Goal: Task Accomplishment & Management: Manage account settings

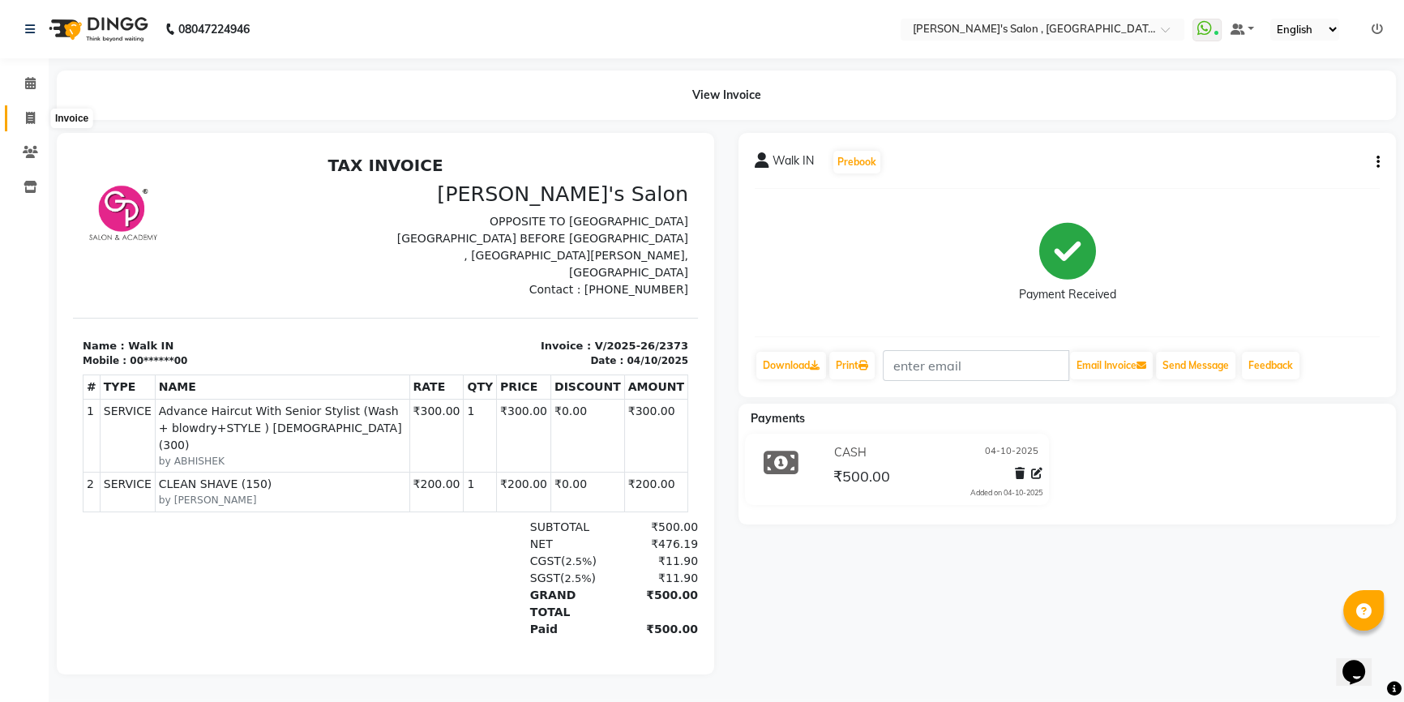
click at [27, 109] on span at bounding box center [30, 118] width 28 height 19
select select "service"
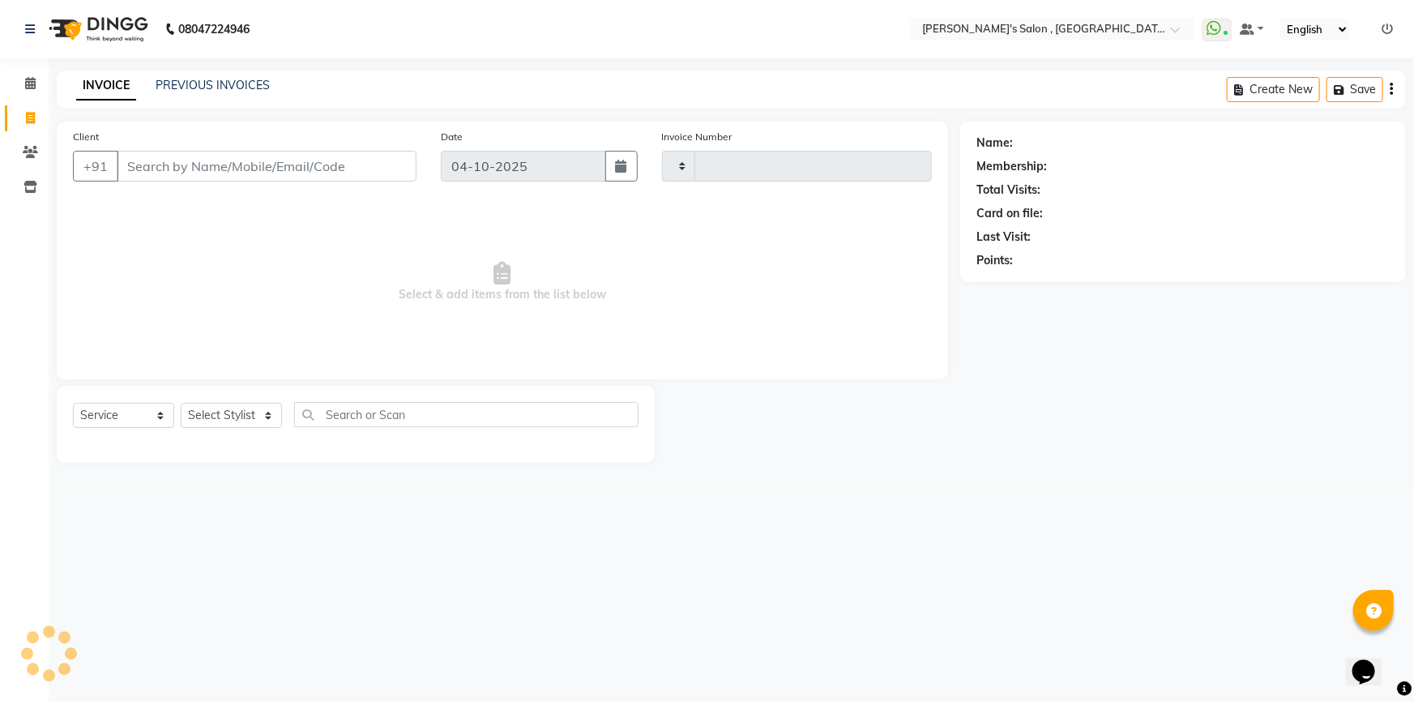
type input "2374"
select select "7416"
click at [268, 409] on select "Select Stylist" at bounding box center [231, 415] width 101 height 25
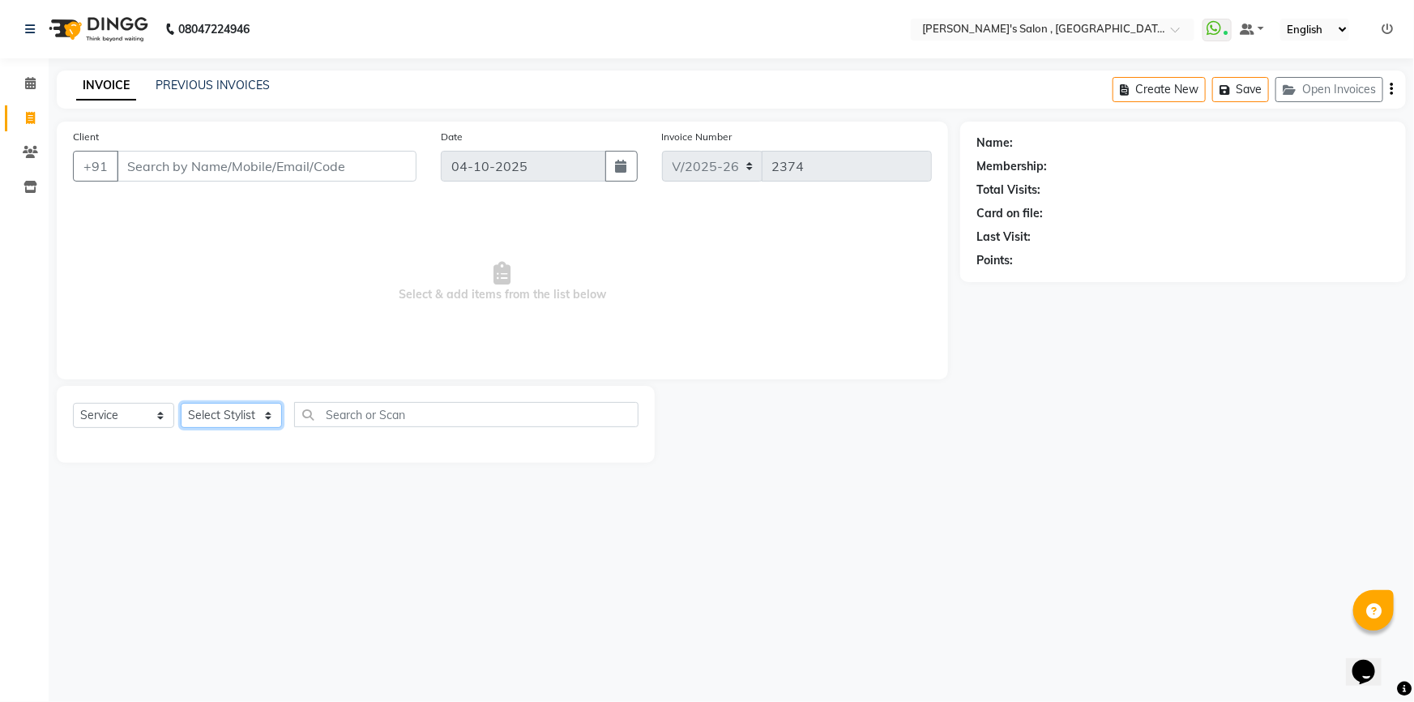
select select "79873"
click at [181, 403] on select "Select Stylist ABHISHEK AKASH SH ARJUN SIR Manager MANGESH NAGESH SAHIL SUJATA …" at bounding box center [231, 415] width 101 height 25
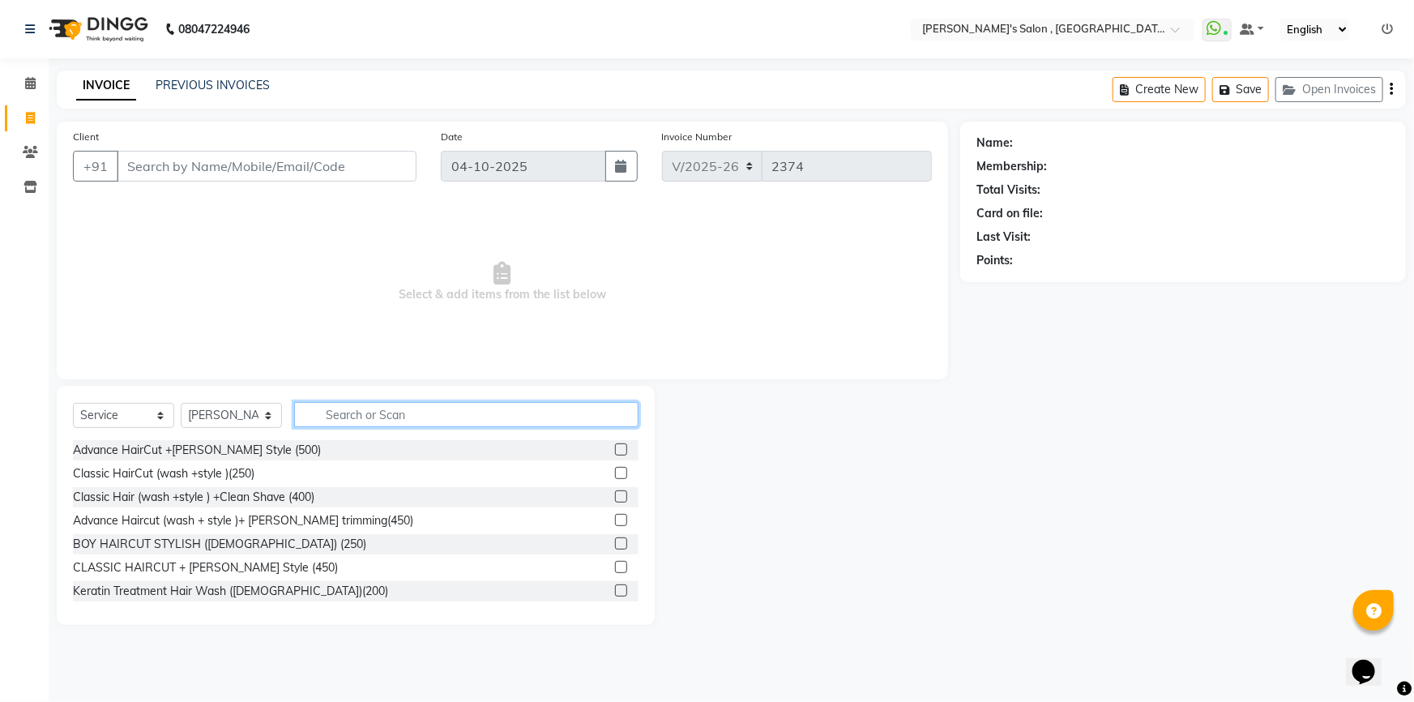
click at [343, 406] on input "text" at bounding box center [466, 414] width 344 height 25
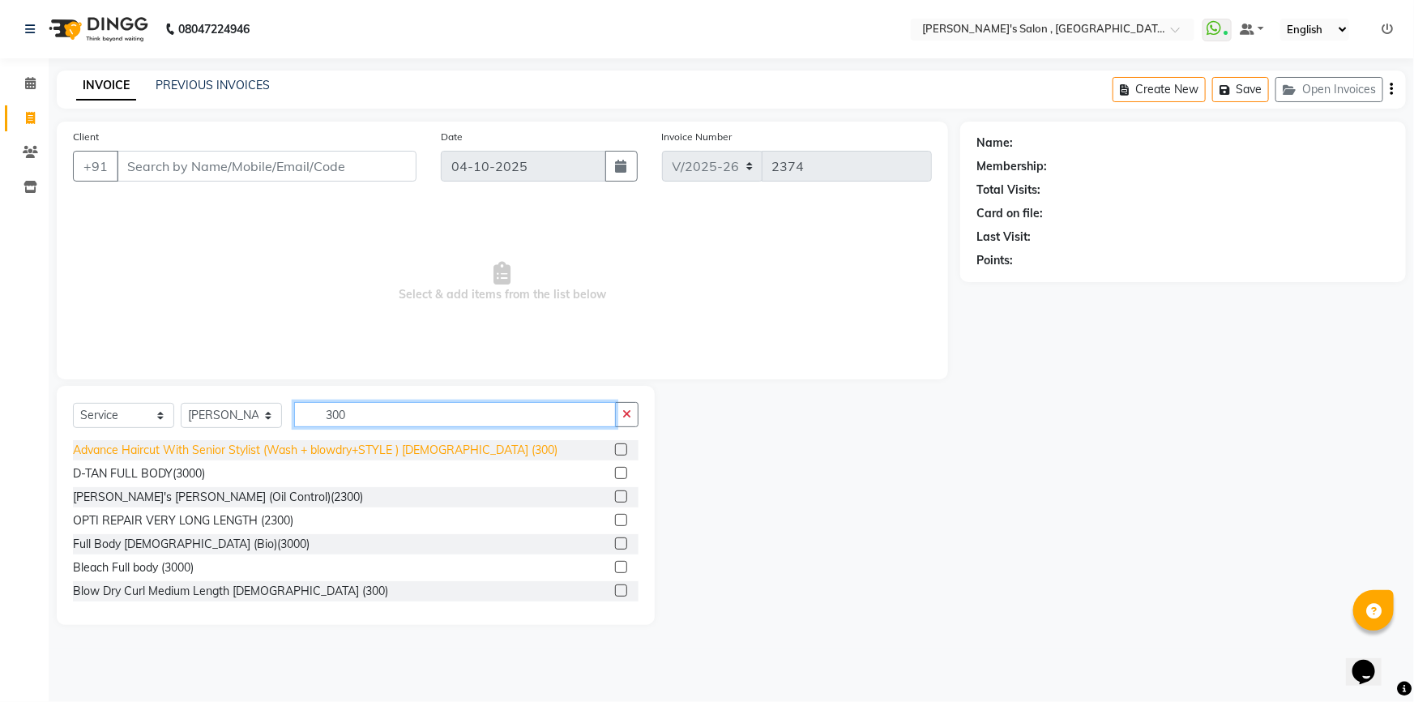
type input "300"
click at [335, 443] on div "Advance Haircut With Senior Stylist (Wash + blowdry+STYLE ) [DEMOGRAPHIC_DATA] …" at bounding box center [315, 450] width 485 height 17
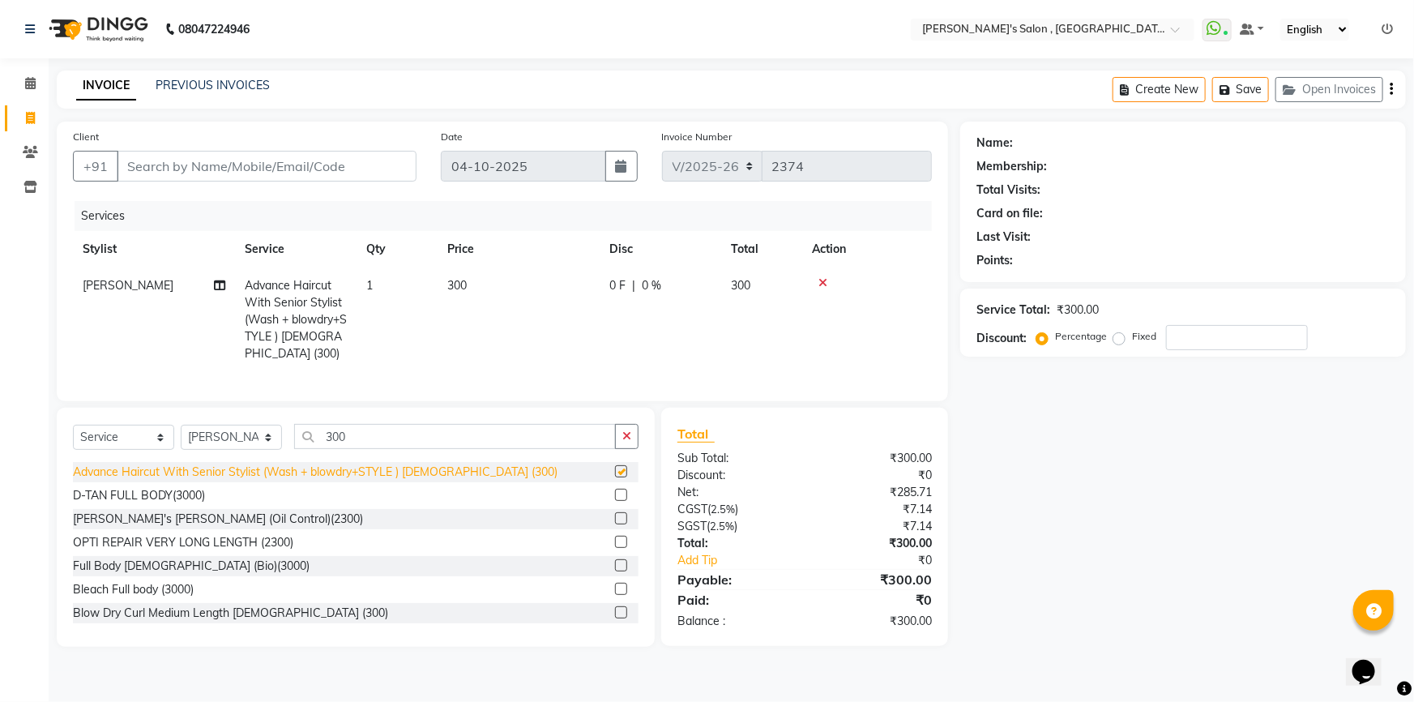
checkbox input "false"
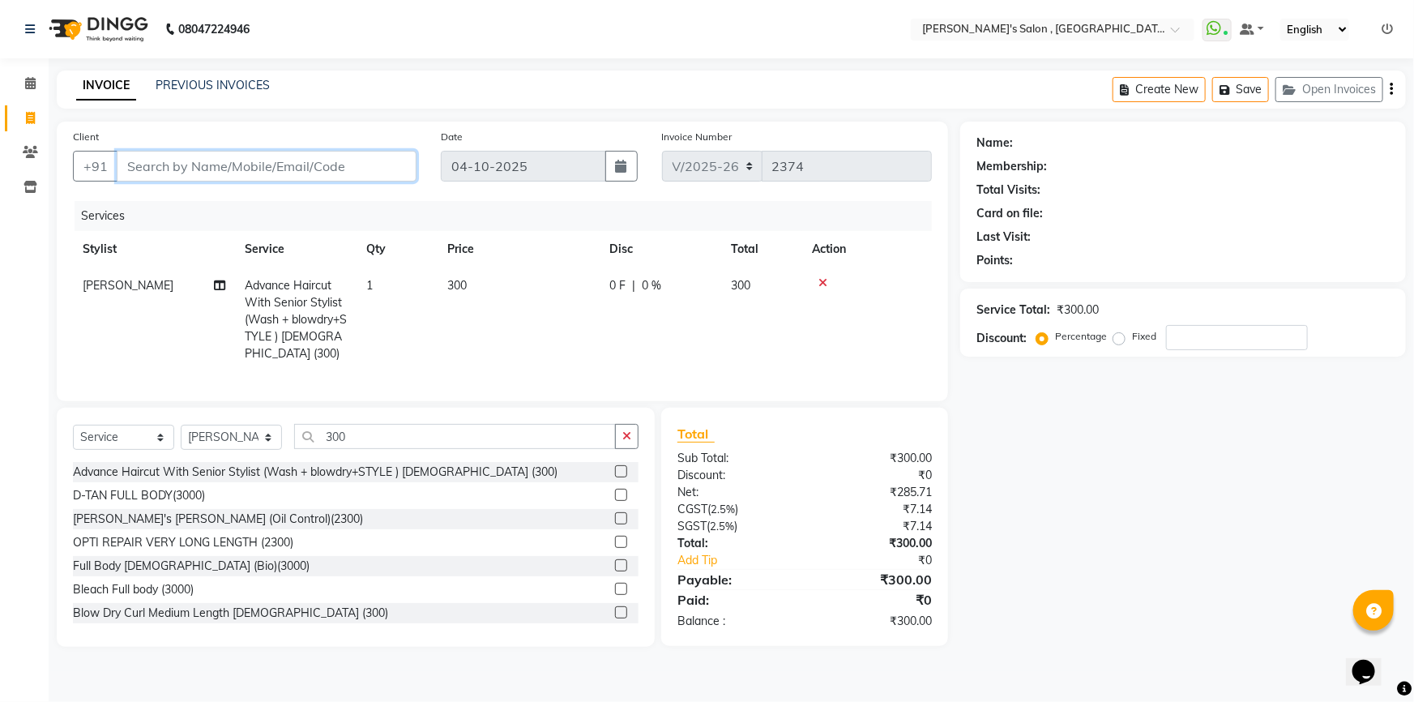
click at [141, 170] on input "Client" at bounding box center [267, 166] width 300 height 31
type input "8"
type input "0"
type input "8446233257"
click at [369, 168] on span "Add Client" at bounding box center [375, 166] width 64 height 16
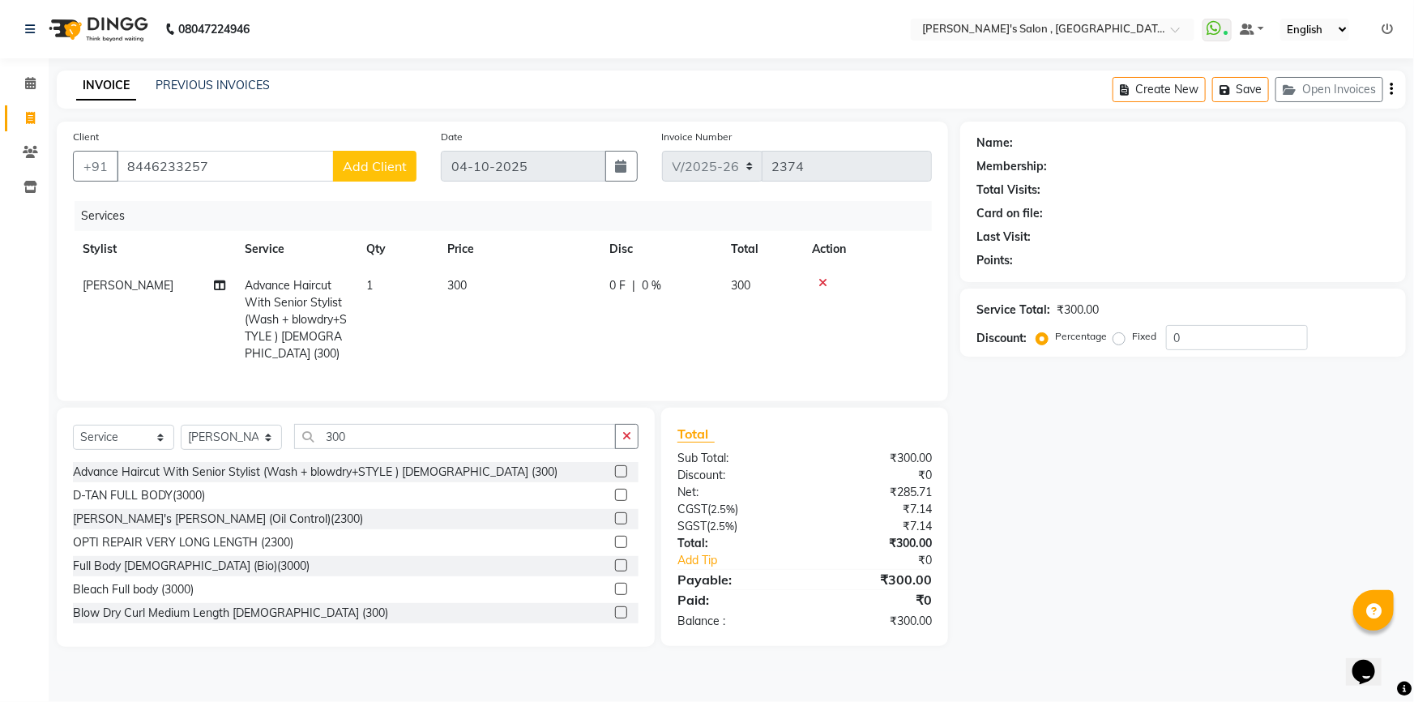
select select "22"
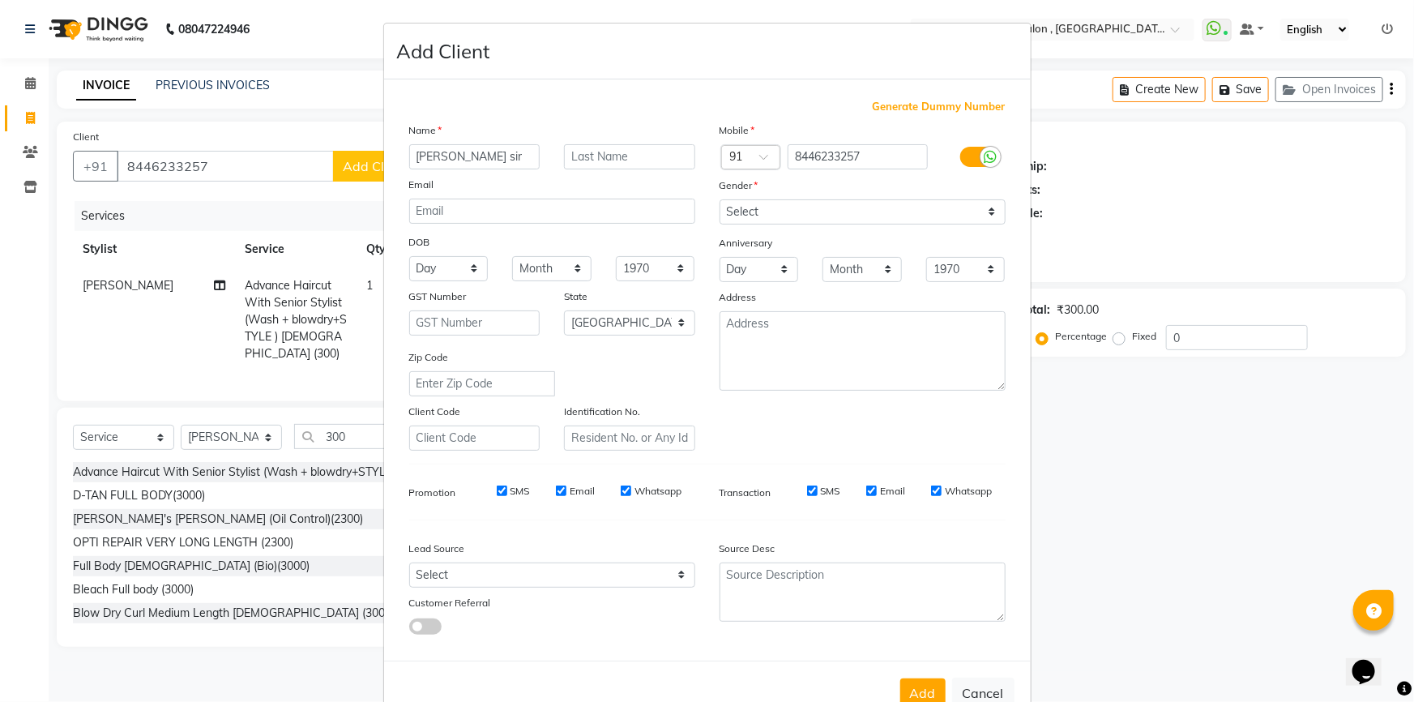
type input "[PERSON_NAME] sir"
click at [625, 156] on input "text" at bounding box center [629, 156] width 131 height 25
type input "07"
click at [791, 218] on select "Select Male Female Other Prefer Not To Say" at bounding box center [863, 211] width 286 height 25
select select "male"
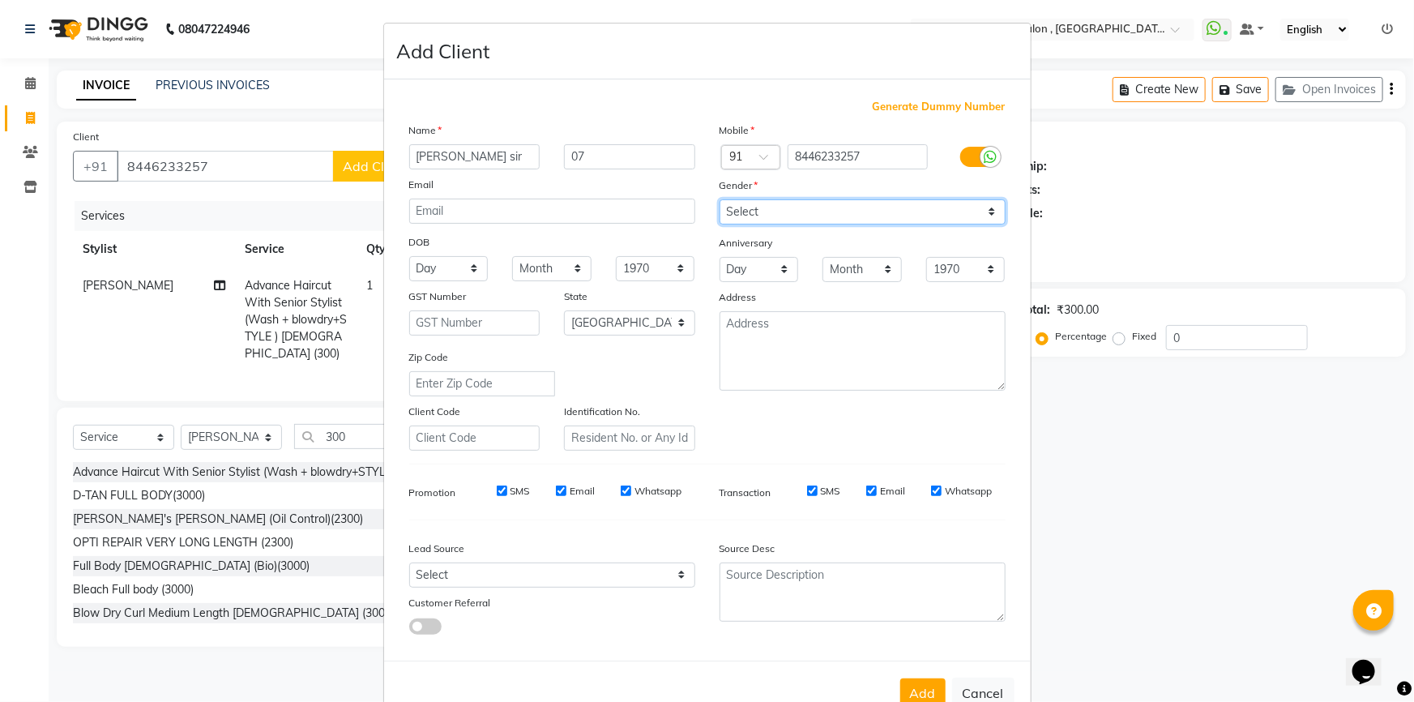
click at [720, 199] on select "Select Male Female Other Prefer Not To Say" at bounding box center [863, 211] width 286 height 25
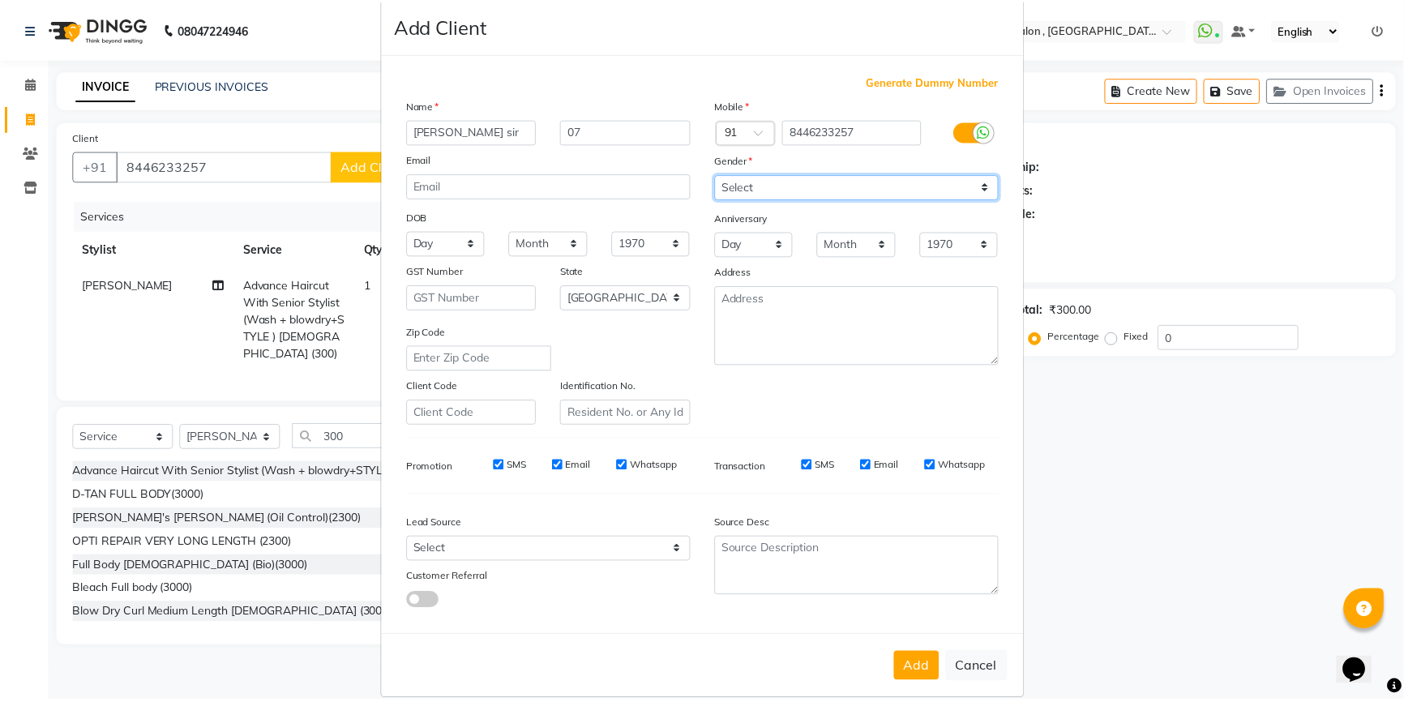
scroll to position [50, 0]
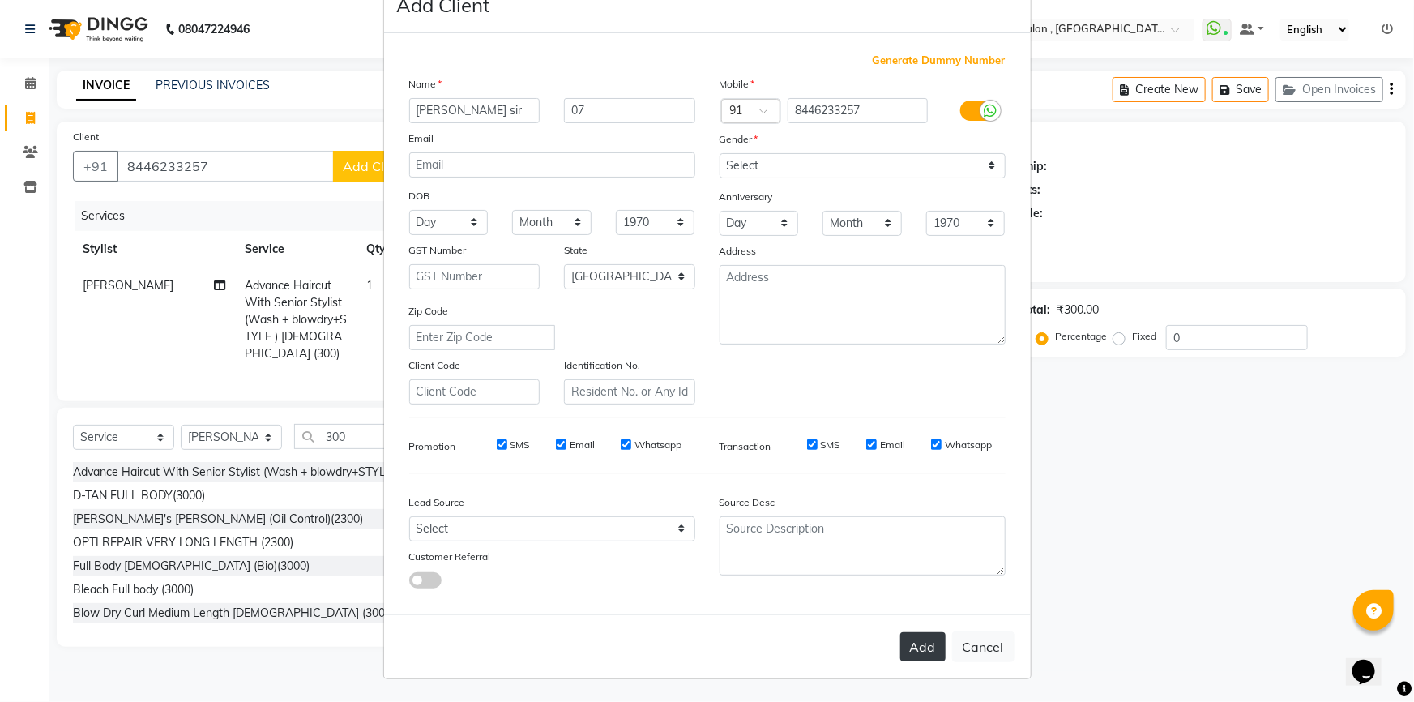
click at [903, 632] on button "Add" at bounding box center [923, 646] width 45 height 29
type input "84******57"
select select
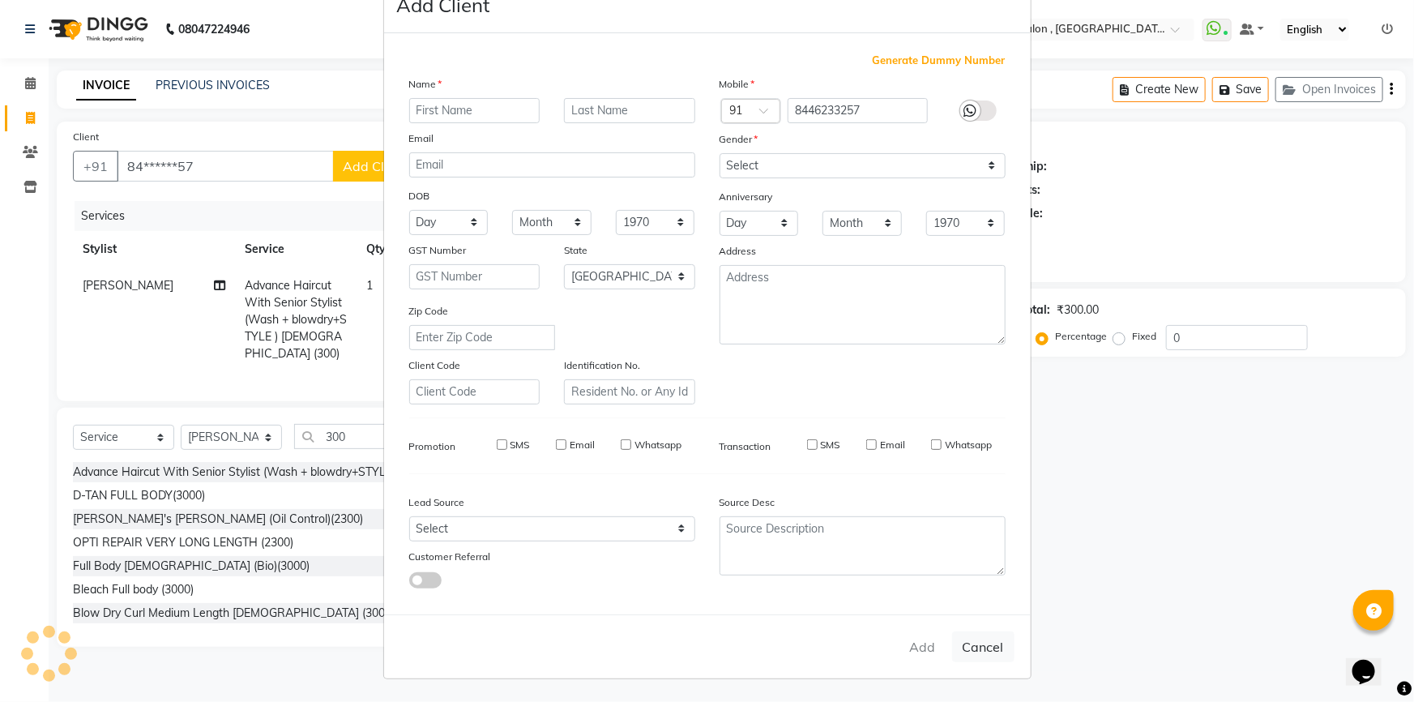
select select "null"
select select
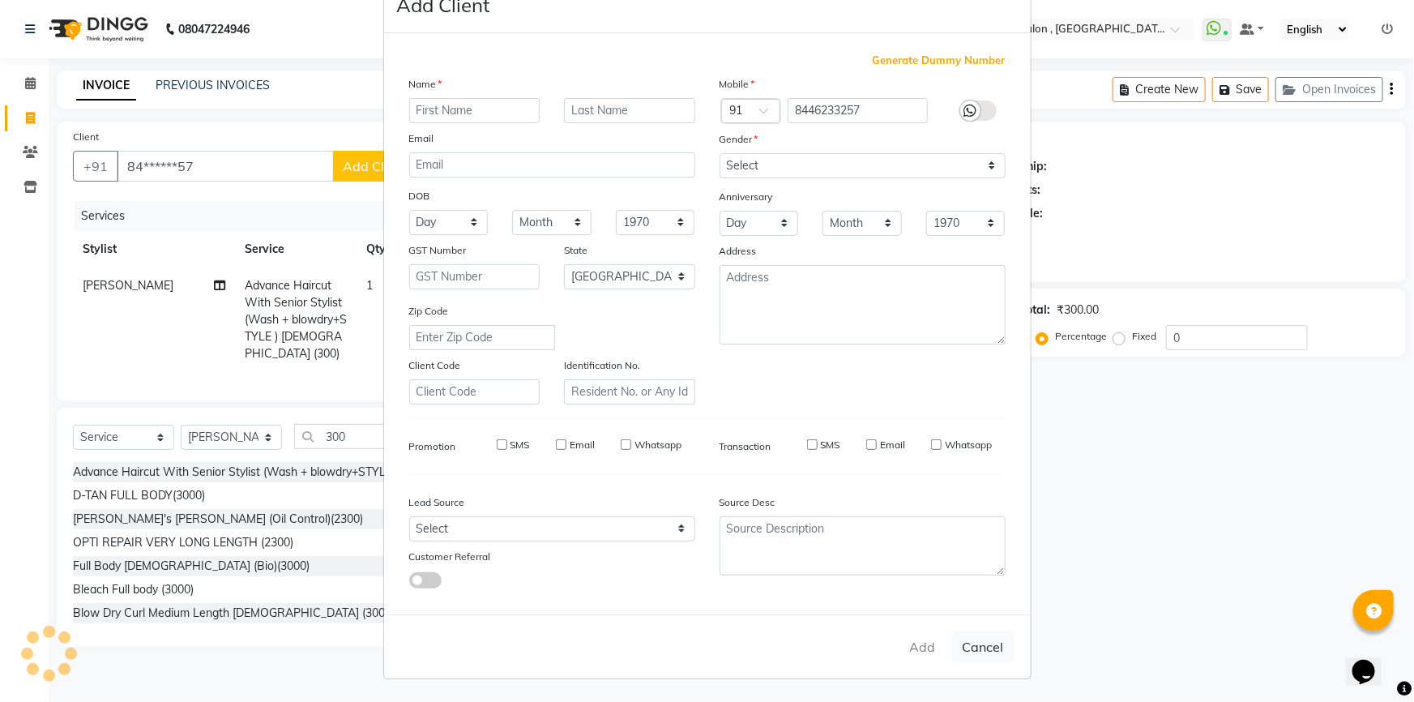
checkbox input "false"
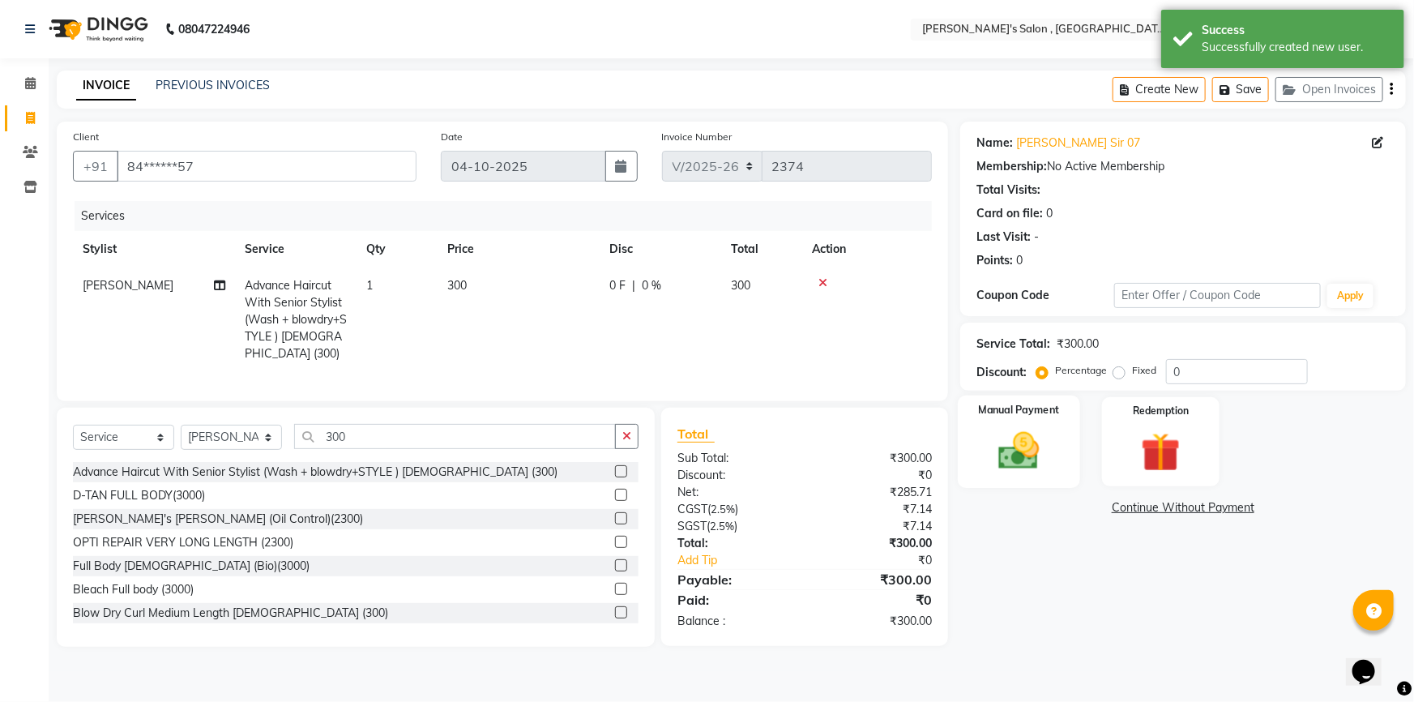
click at [970, 447] on div "Manual Payment" at bounding box center [1019, 442] width 122 height 93
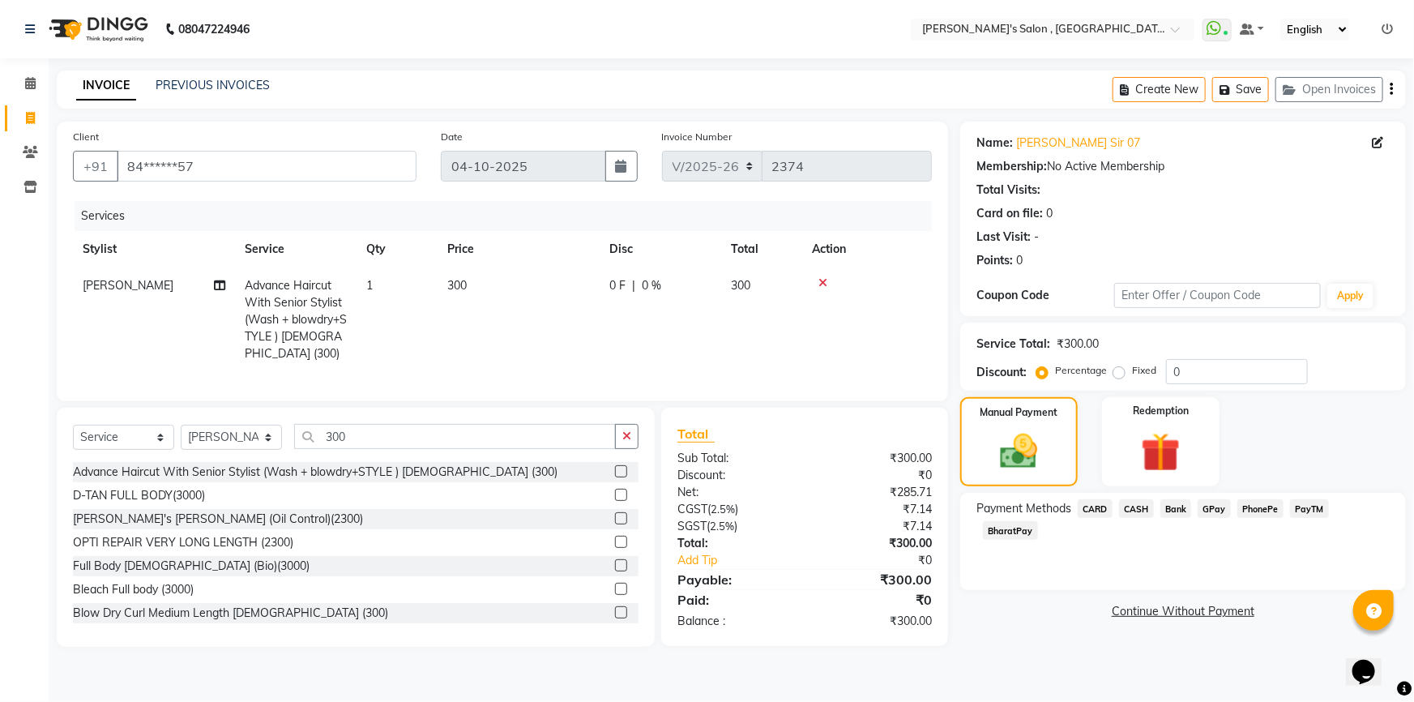
click at [1038, 521] on span "BharatPay" at bounding box center [1010, 530] width 55 height 19
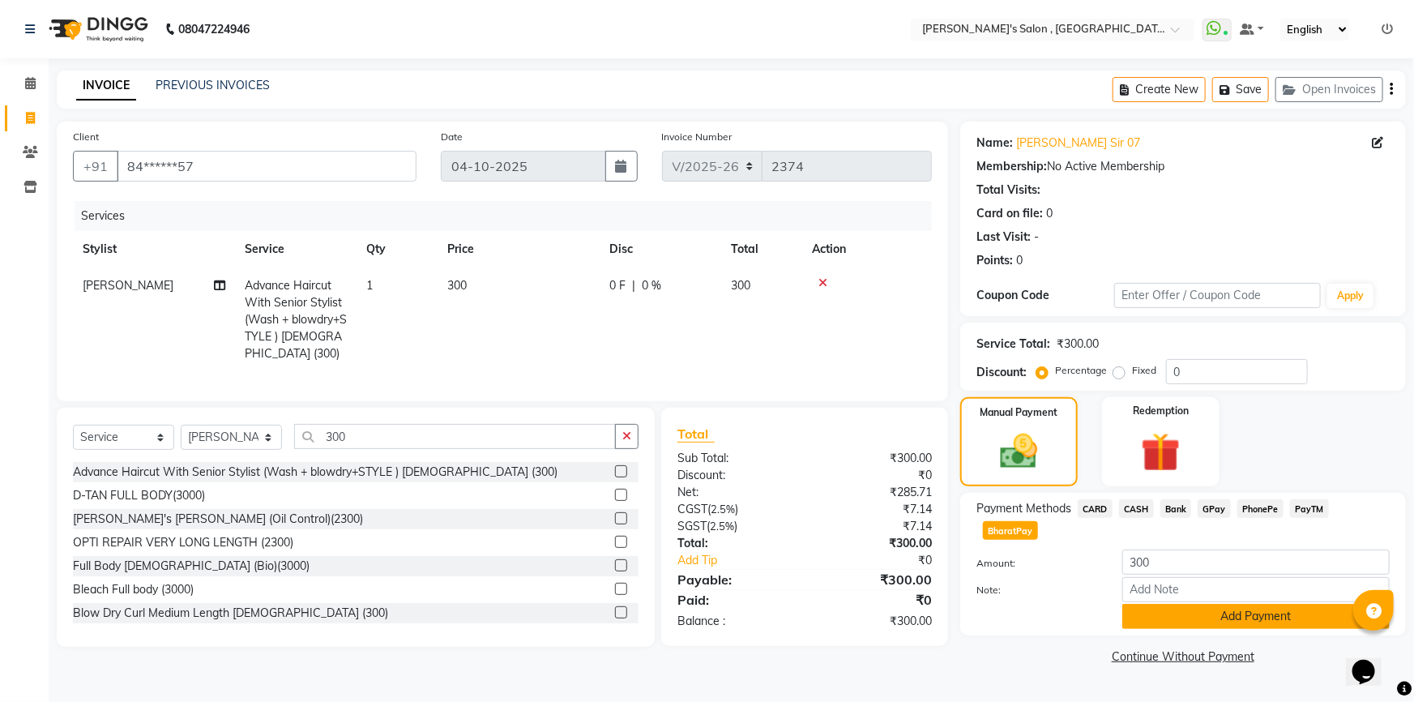
click at [1271, 604] on button "Add Payment" at bounding box center [1256, 616] width 267 height 25
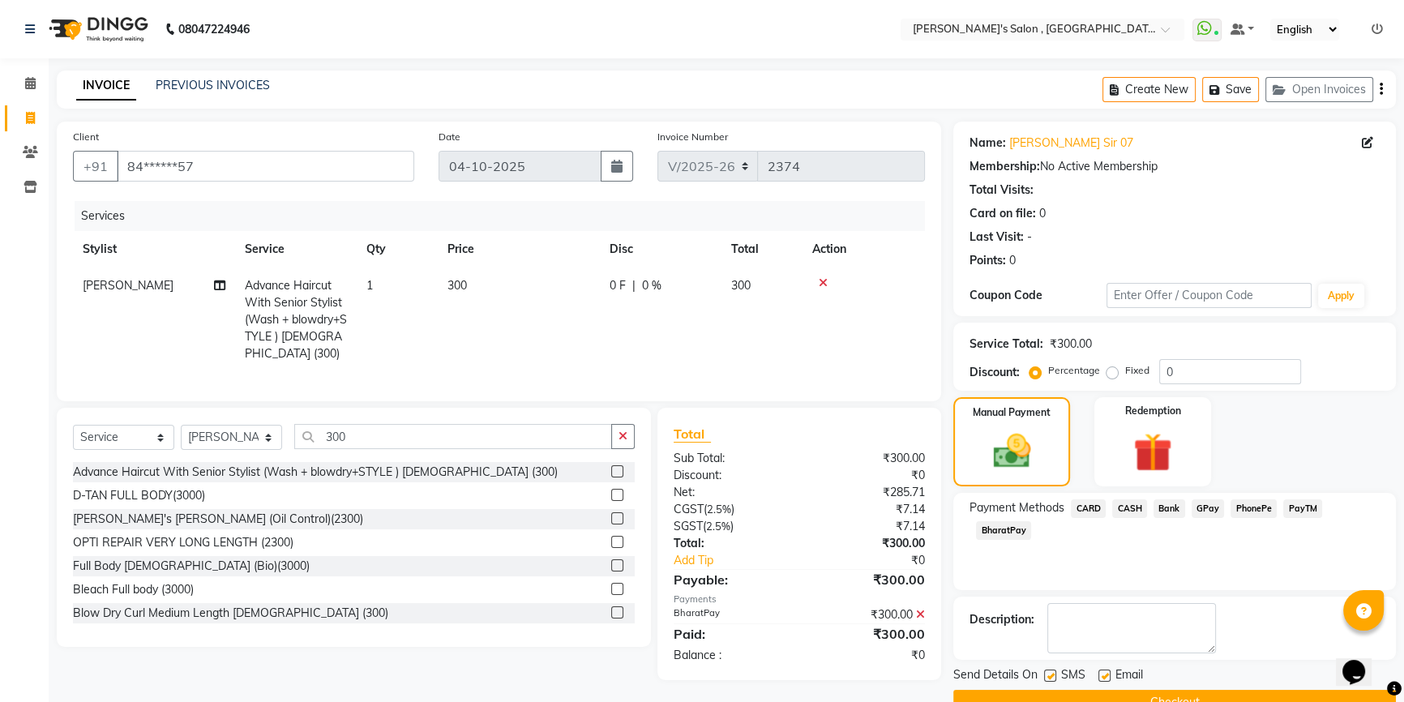
scroll to position [36, 0]
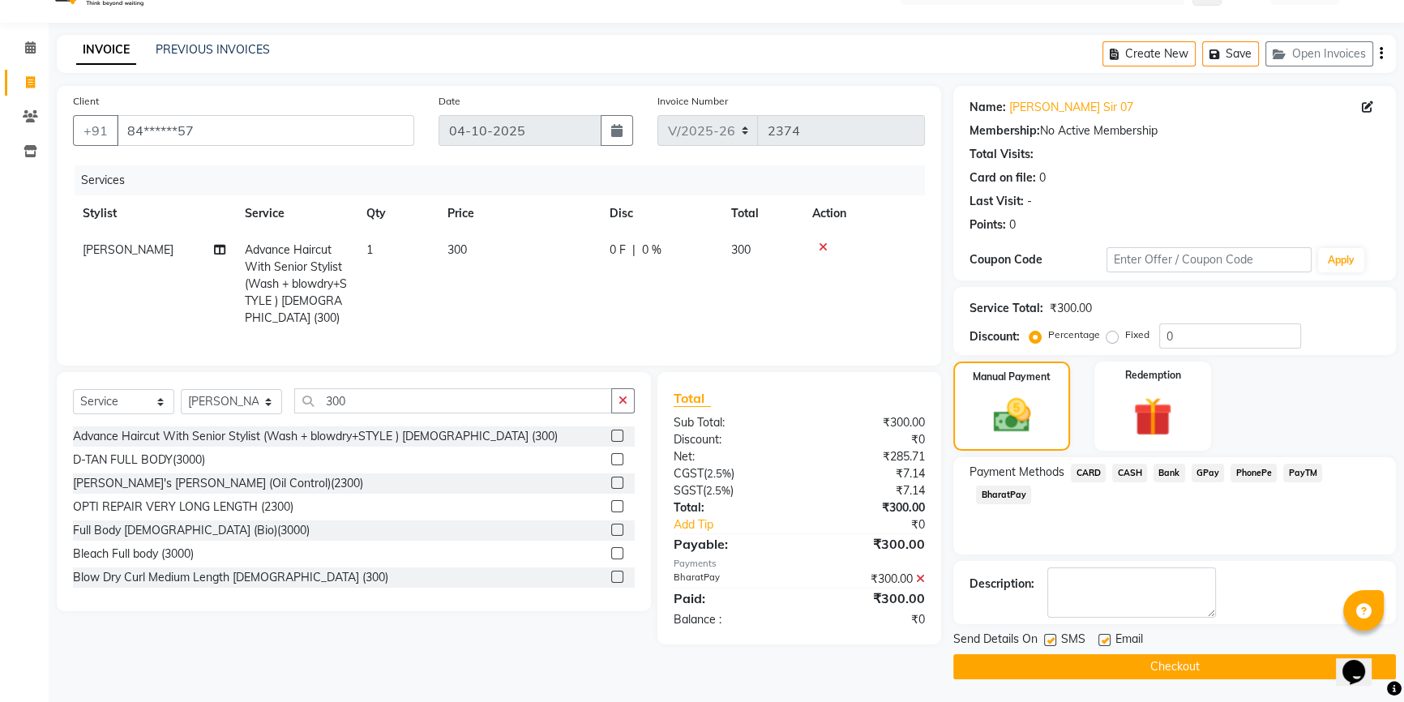
click at [1221, 665] on button "Checkout" at bounding box center [1174, 666] width 443 height 25
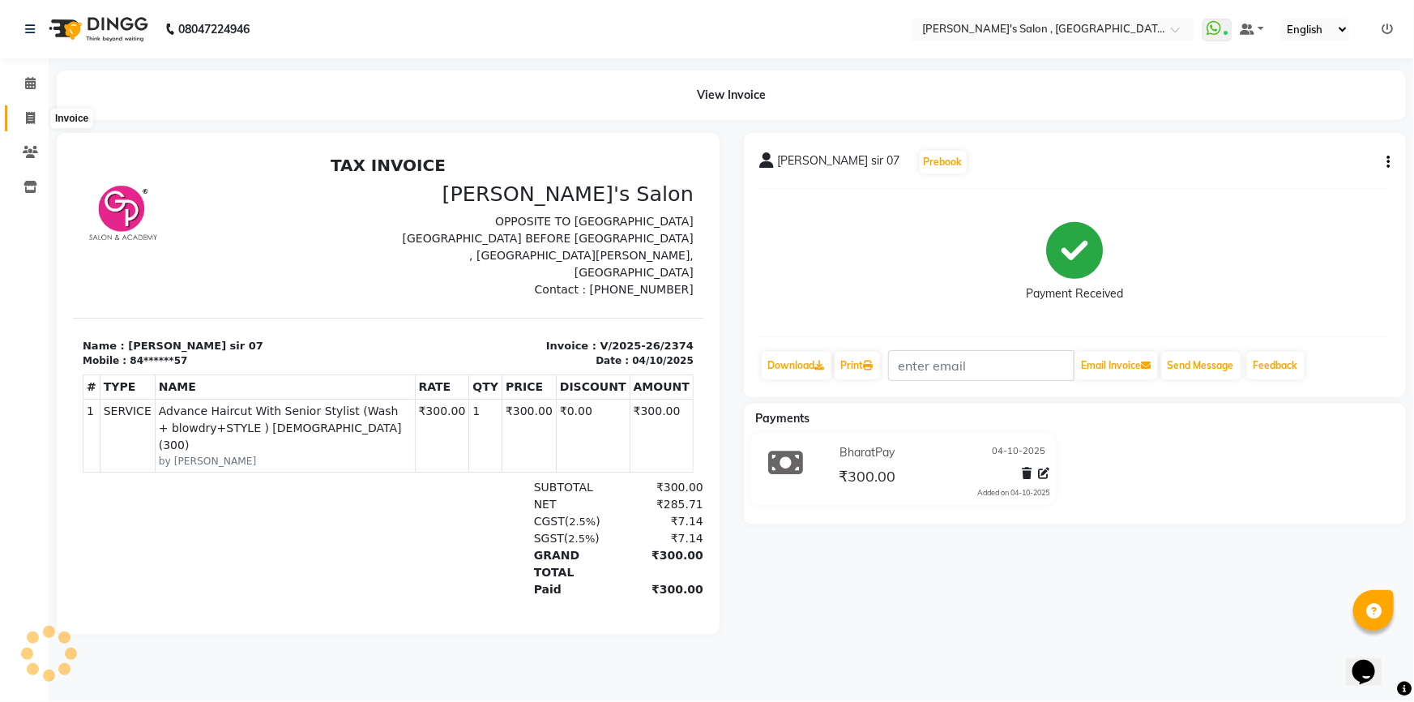
click at [34, 115] on icon at bounding box center [30, 118] width 9 height 12
select select "service"
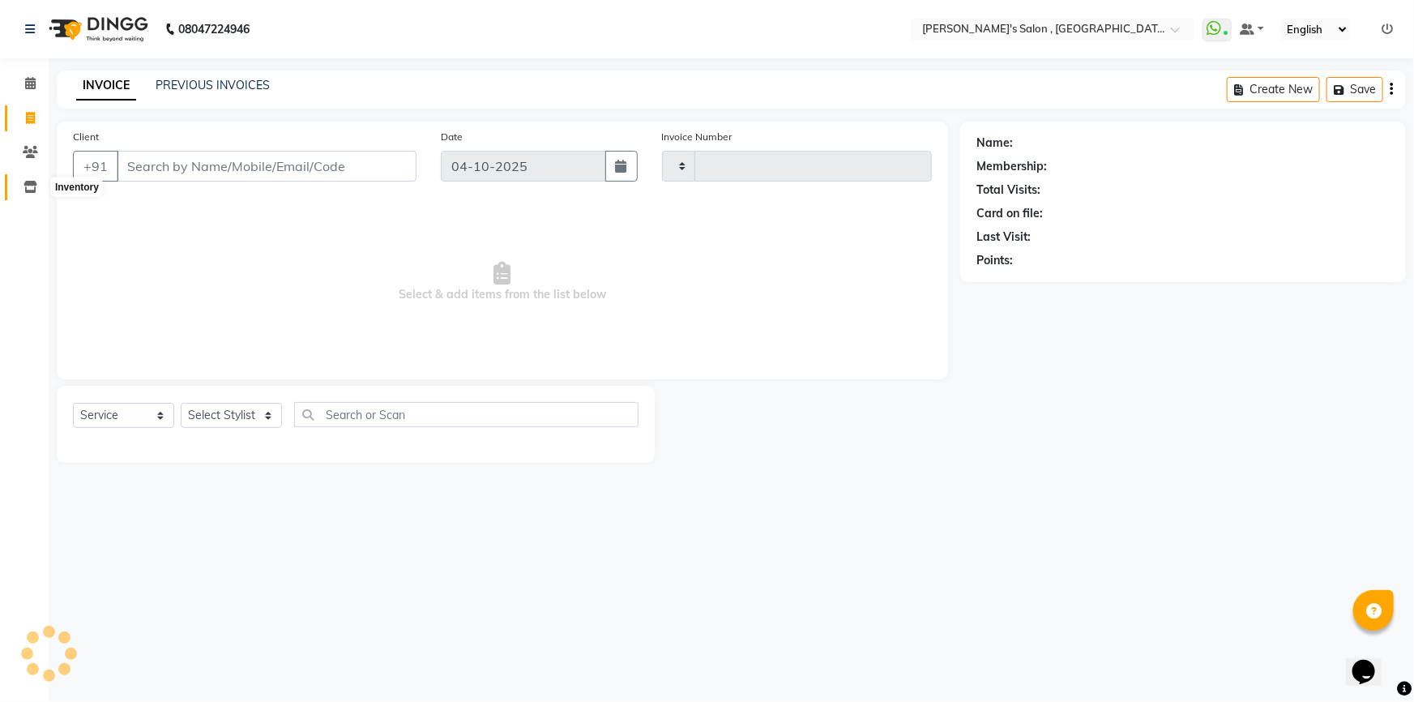
click at [24, 187] on icon at bounding box center [31, 187] width 14 height 12
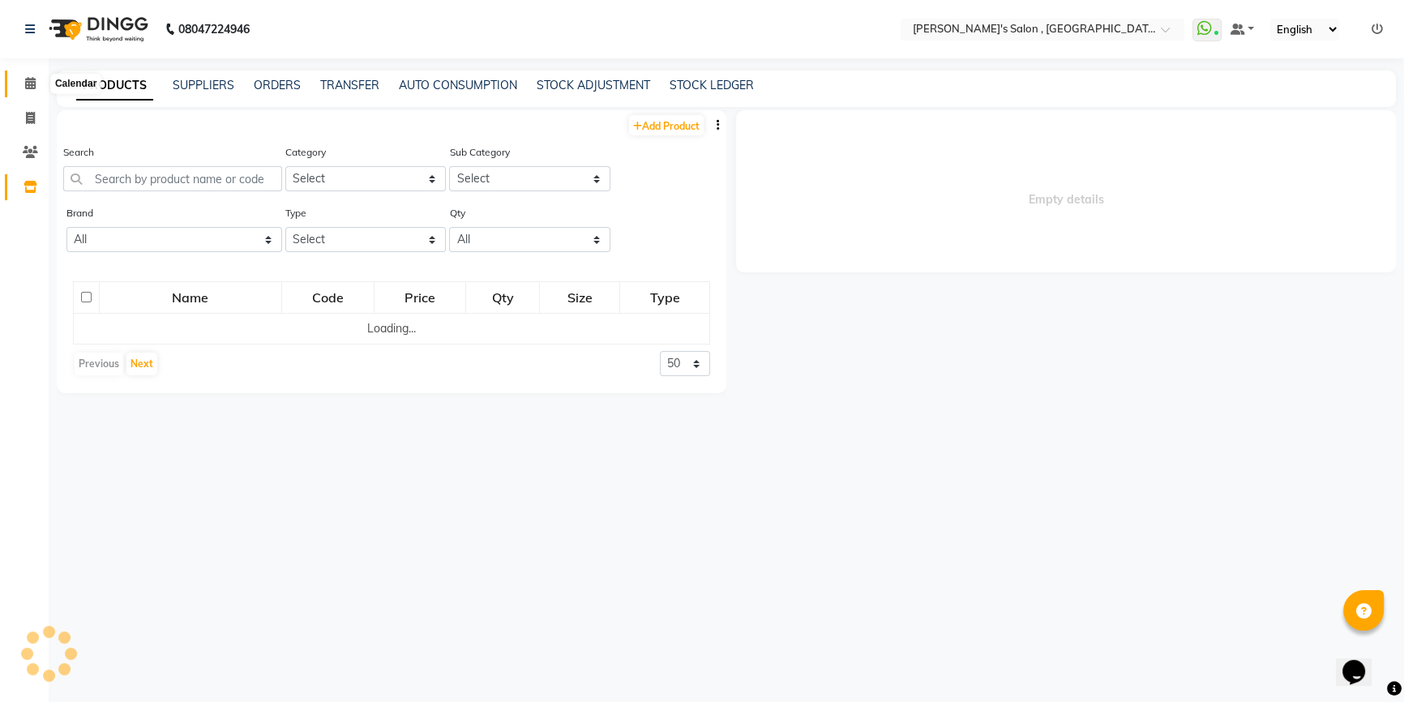
click at [32, 90] on span at bounding box center [30, 84] width 28 height 19
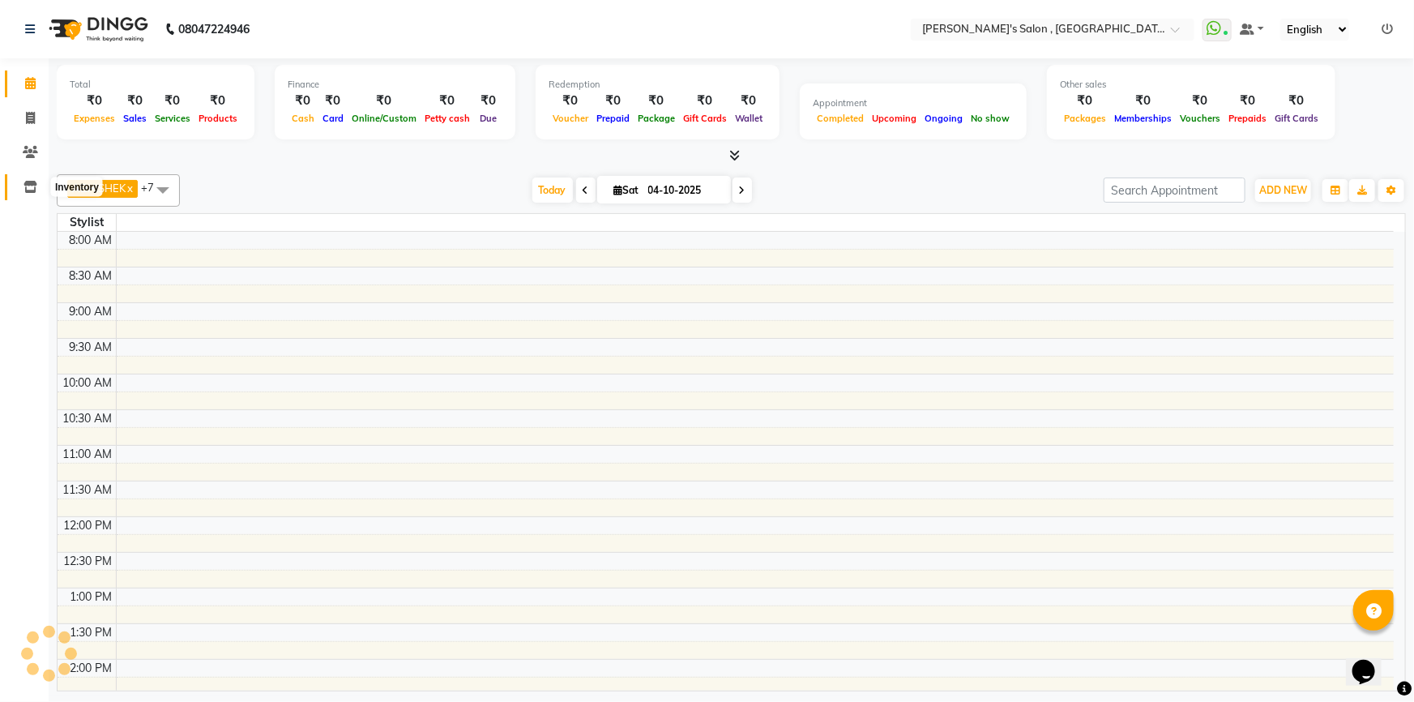
click at [25, 178] on span at bounding box center [30, 187] width 28 height 19
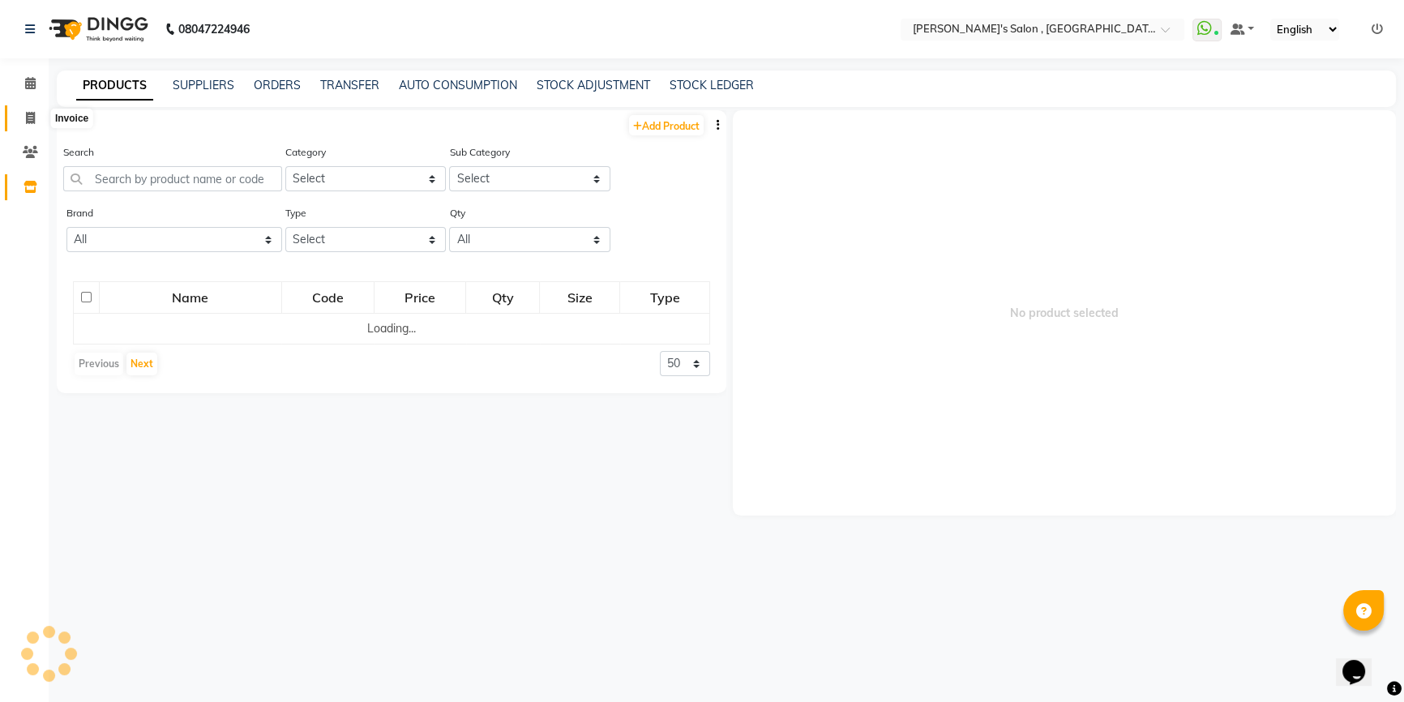
click at [30, 126] on span at bounding box center [30, 118] width 28 height 19
select select "service"
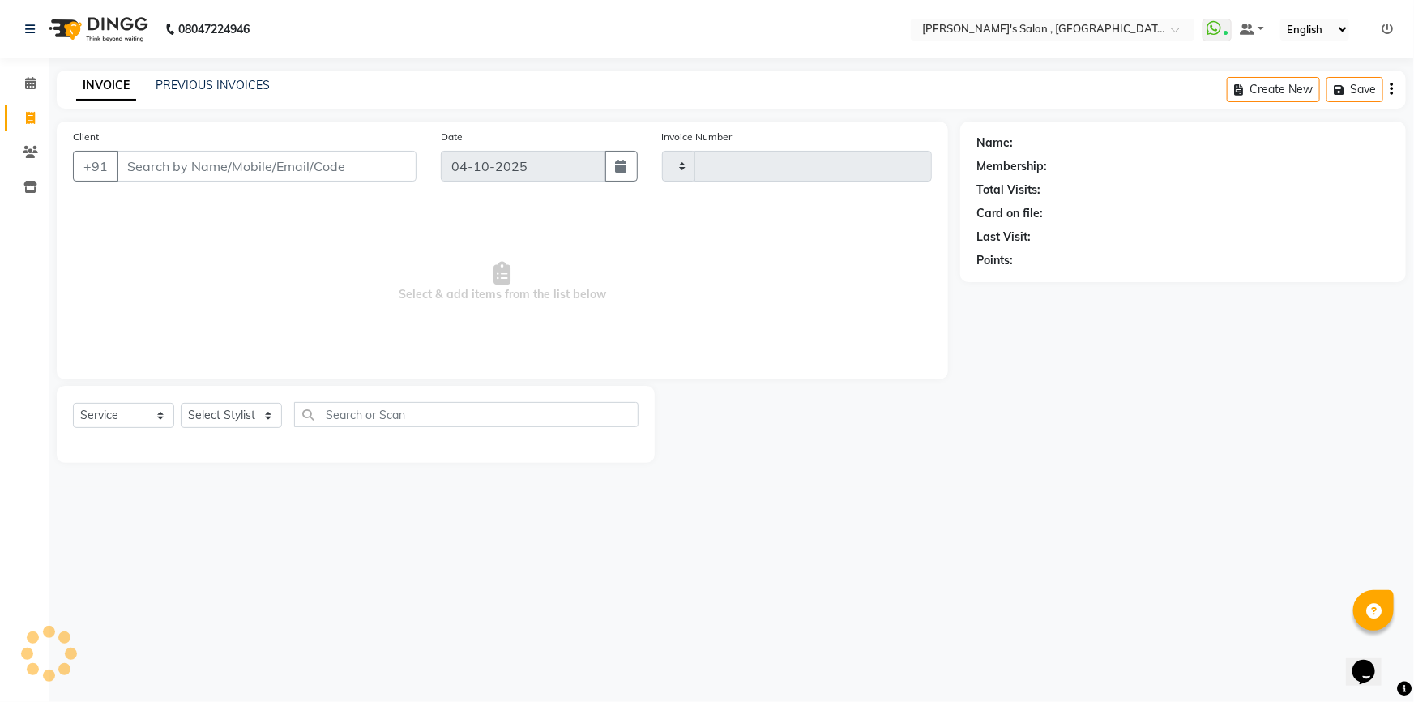
click at [245, 172] on input "Client" at bounding box center [267, 166] width 300 height 31
type input "9"
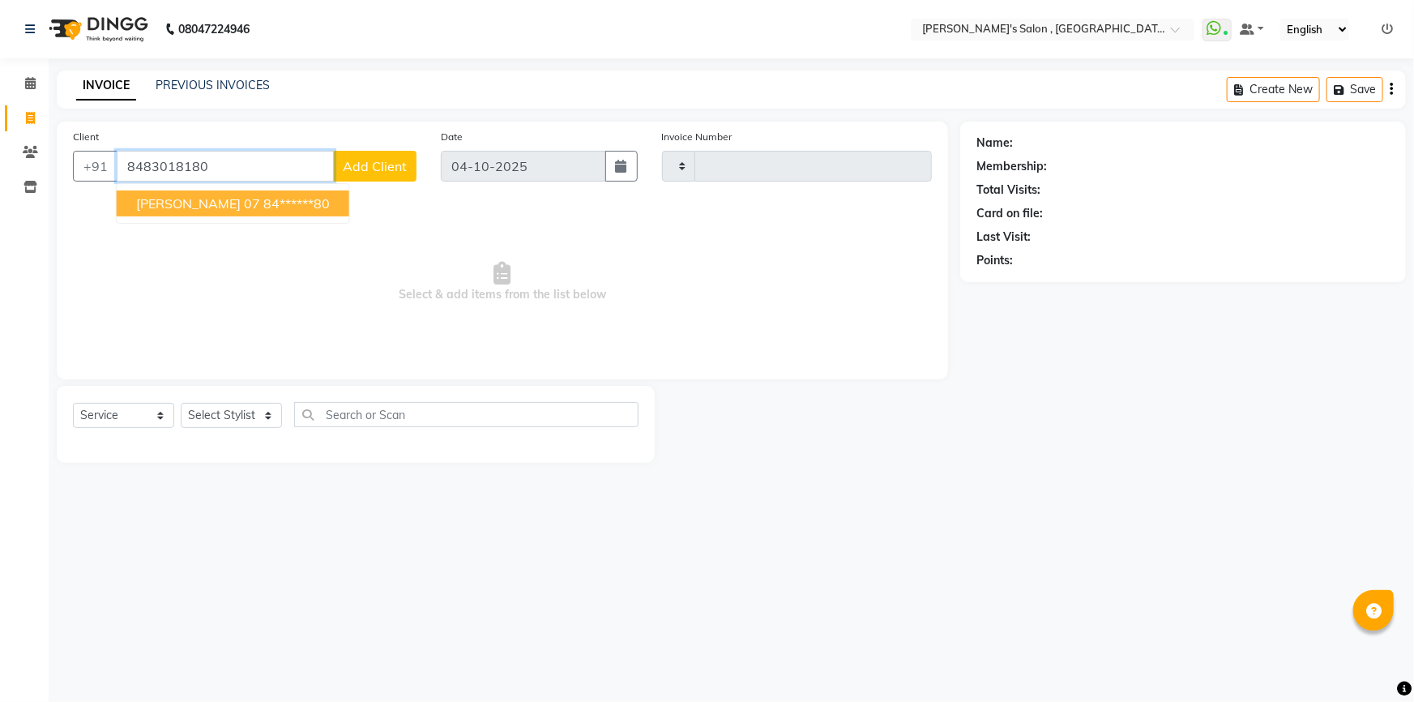
type input "8483018180"
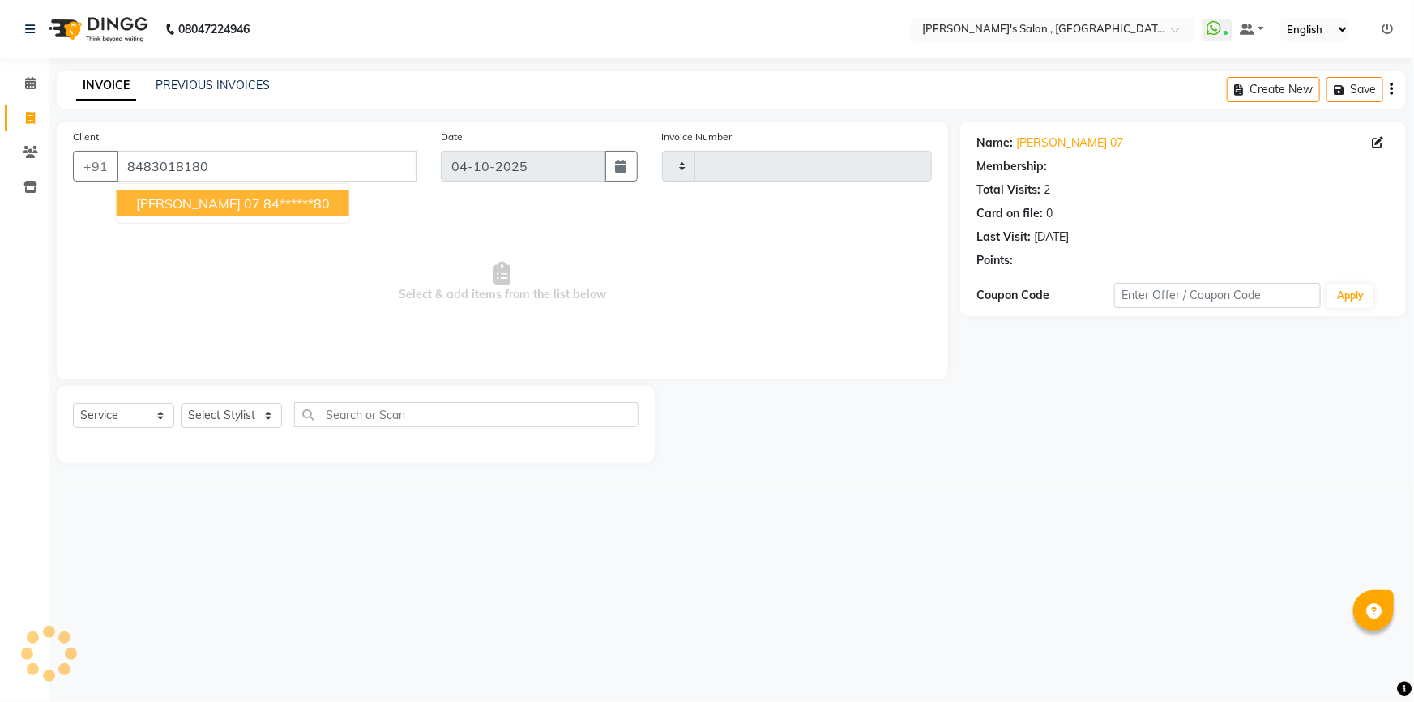
select select "1: Object"
click at [229, 203] on span "[PERSON_NAME] 07" at bounding box center [198, 203] width 124 height 16
type input "84******80"
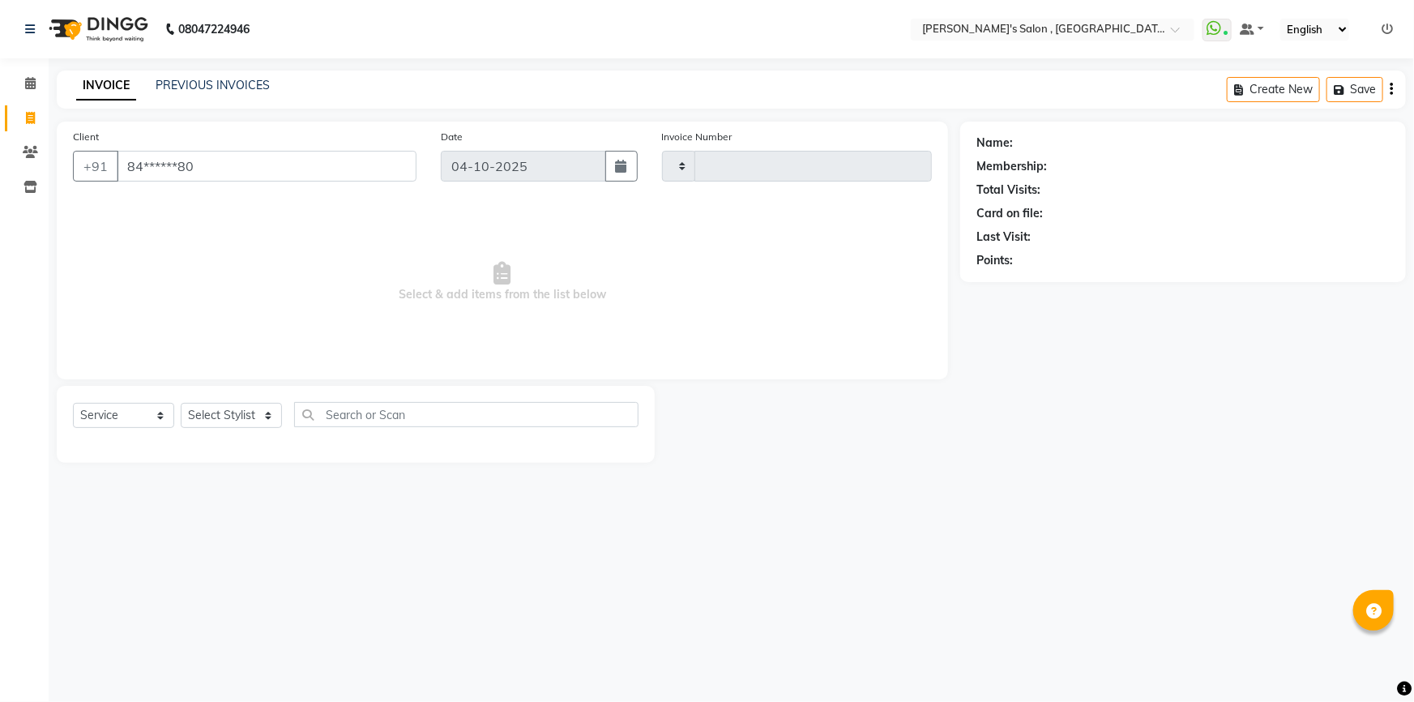
select select "1: Object"
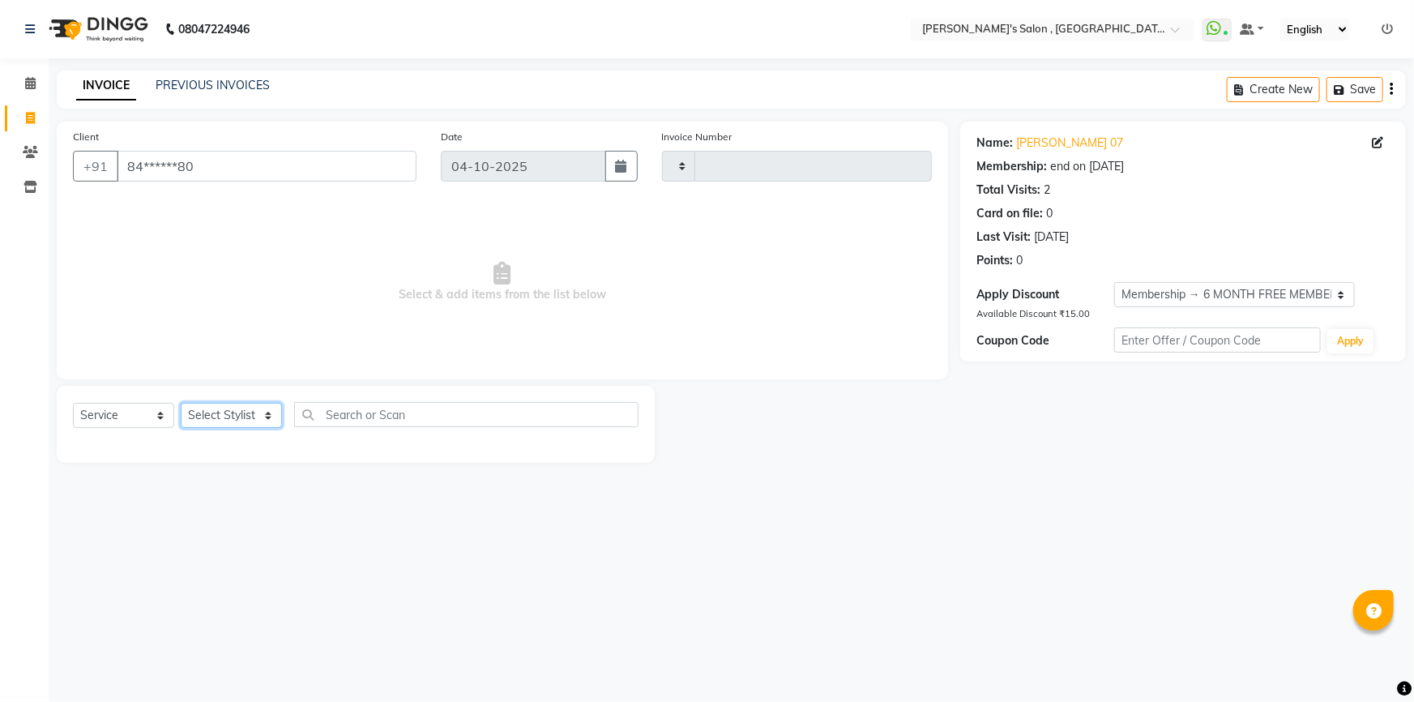
click at [241, 421] on select "Select Stylist" at bounding box center [231, 415] width 101 height 25
click at [219, 416] on select "Select Stylist" at bounding box center [231, 415] width 101 height 25
click at [227, 411] on select "Select Stylist" at bounding box center [231, 415] width 101 height 25
click at [228, 411] on select "Select Stylist" at bounding box center [231, 415] width 101 height 25
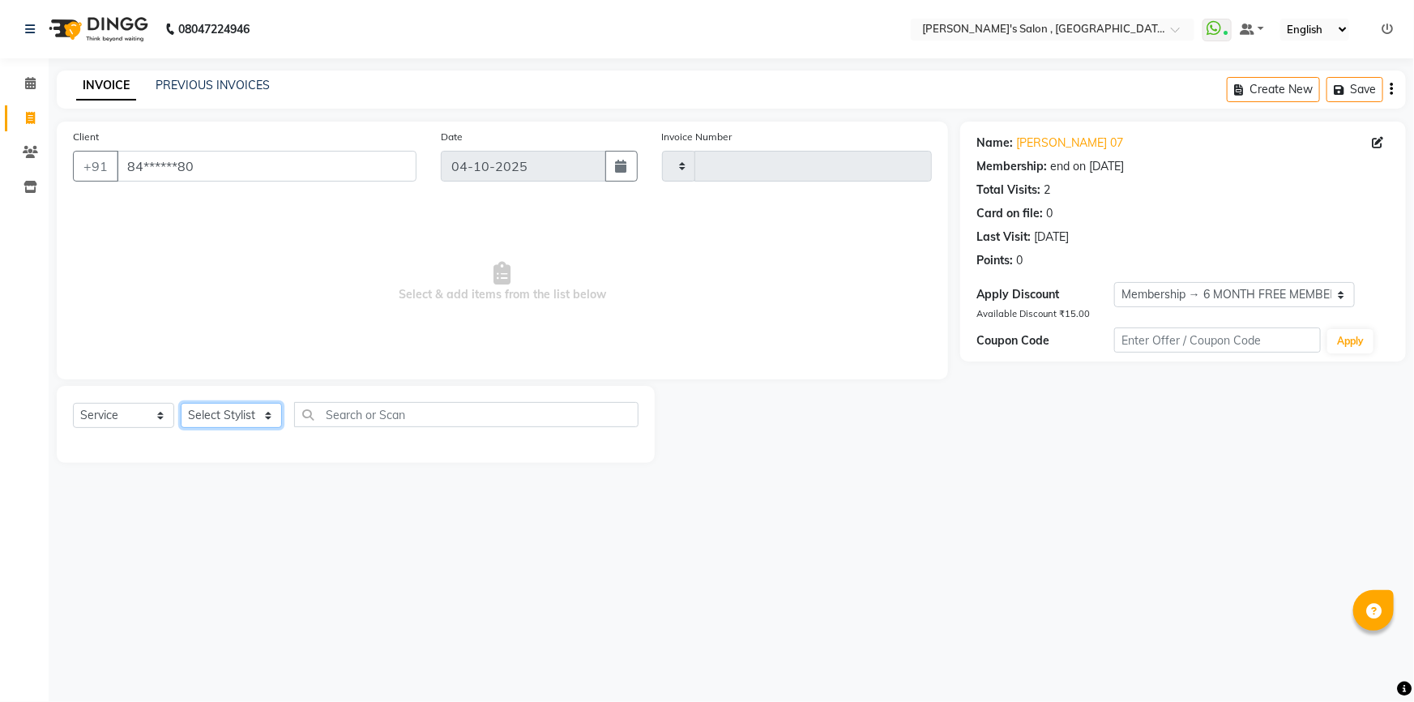
click at [233, 412] on select "Select Stylist" at bounding box center [231, 415] width 101 height 25
click at [236, 414] on select "Select Stylist" at bounding box center [231, 415] width 101 height 25
click at [265, 417] on select "Select Stylist" at bounding box center [231, 415] width 101 height 25
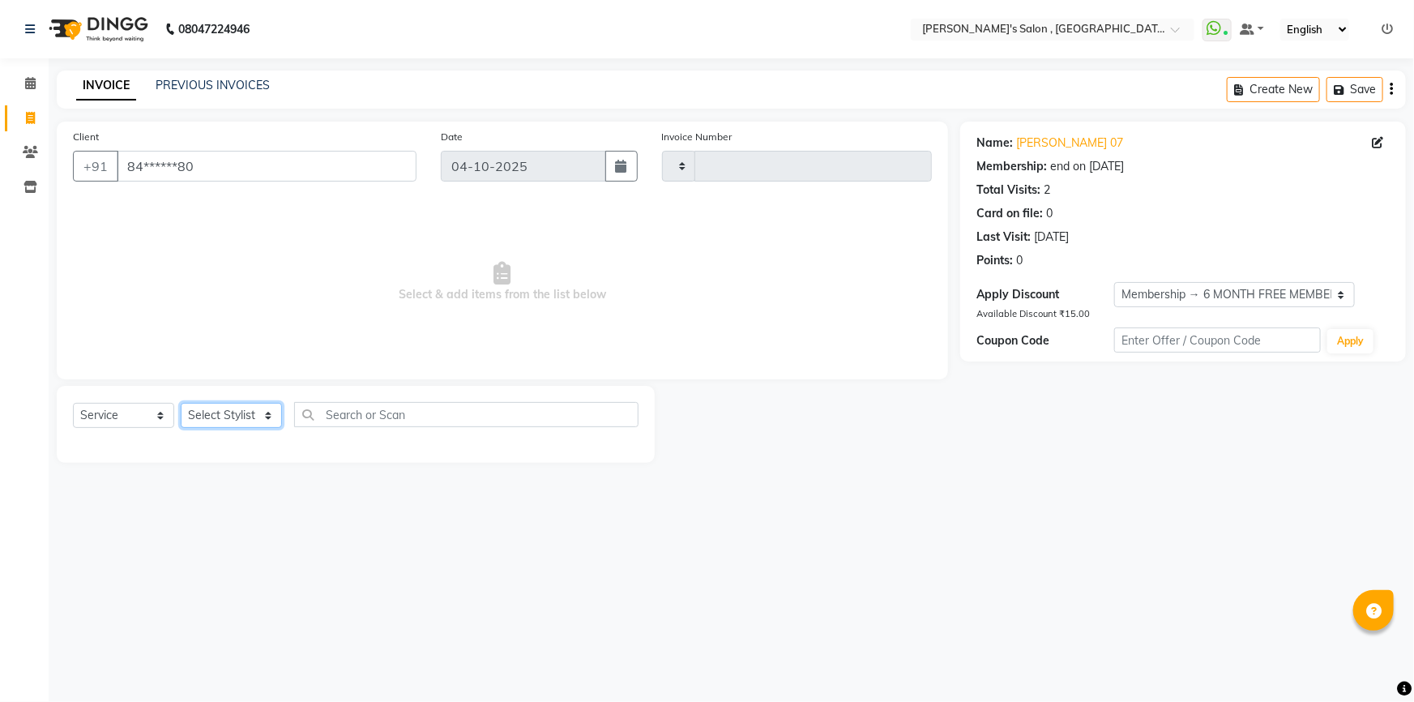
click at [265, 417] on select "Select Stylist" at bounding box center [231, 415] width 101 height 25
click at [229, 406] on select "Select Stylist" at bounding box center [231, 415] width 101 height 25
click at [235, 414] on select "Select Stylist" at bounding box center [231, 415] width 101 height 25
click at [230, 410] on select "Select Stylist" at bounding box center [231, 415] width 101 height 25
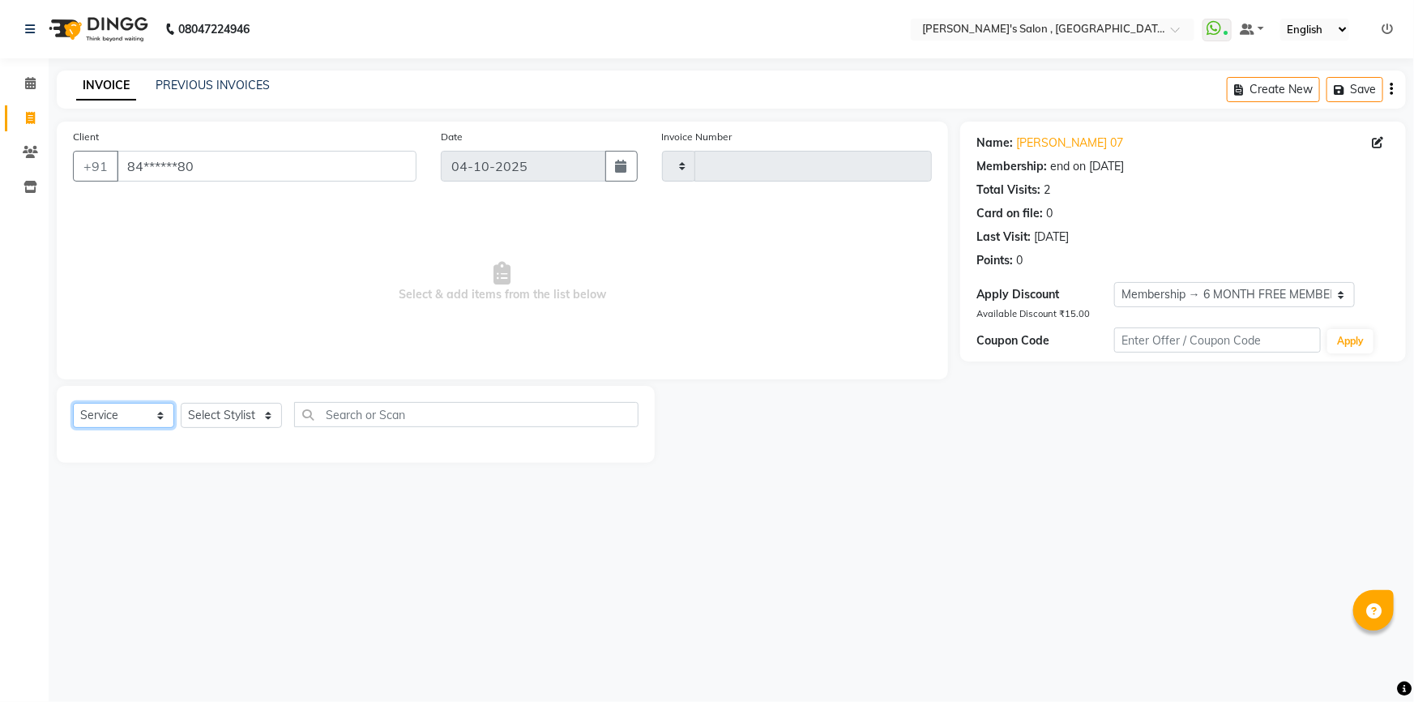
click at [113, 415] on select "Select Service Product Membership Package Voucher Prepaid Gift Card" at bounding box center [123, 415] width 101 height 25
click at [233, 412] on select "Select Stylist" at bounding box center [231, 415] width 101 height 25
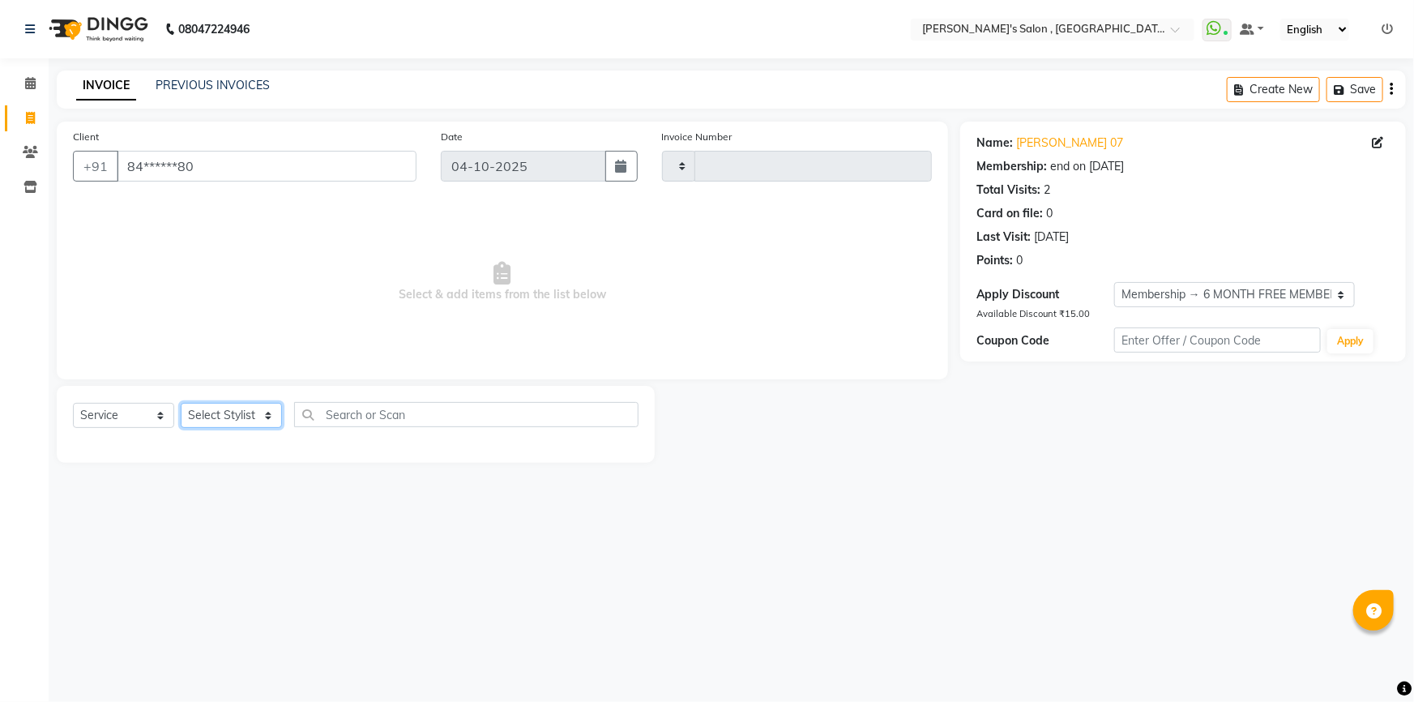
click at [233, 412] on select "Select Stylist" at bounding box center [231, 415] width 101 height 25
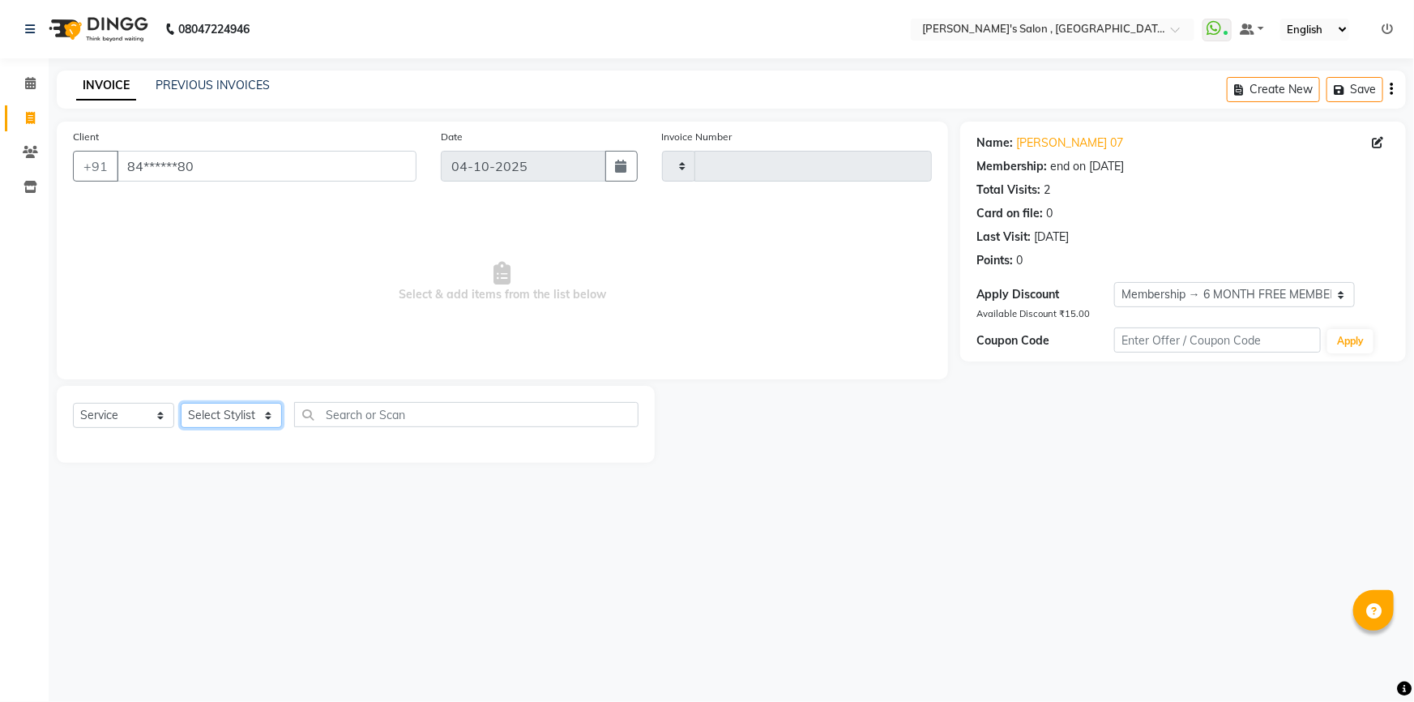
click at [233, 412] on select "Select Stylist" at bounding box center [231, 415] width 101 height 25
drag, startPoint x: 764, startPoint y: 406, endPoint x: 736, endPoint y: 515, distance: 112.3
click at [736, 516] on div "08047224946 Select Location × Girja's Salon , Chikalthana WhatsApp Status ✕ Sta…" at bounding box center [707, 351] width 1414 height 702
drag, startPoint x: 741, startPoint y: 486, endPoint x: 711, endPoint y: 491, distance: 30.4
click at [711, 491] on div "08047224946 Select Location × Girja's Salon , Chikalthana WhatsApp Status ✕ Sta…" at bounding box center [707, 351] width 1414 height 702
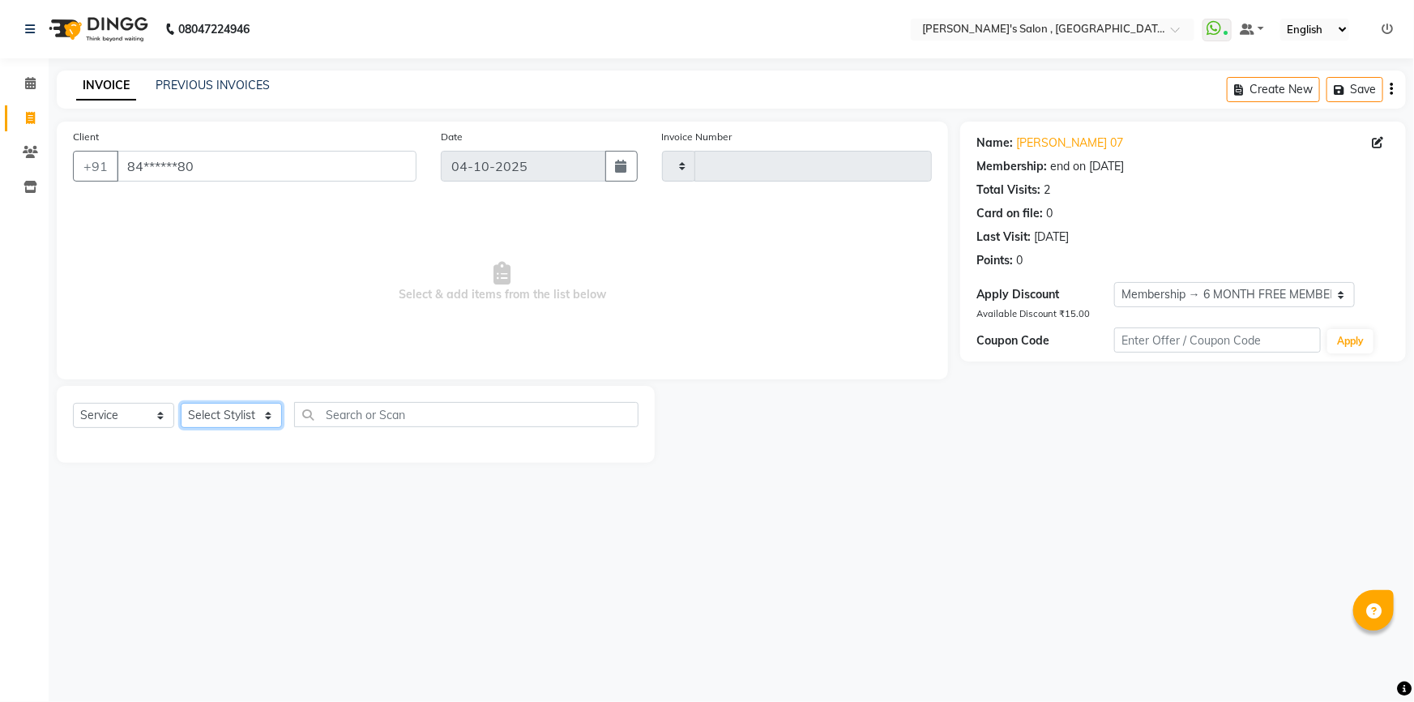
click at [237, 421] on select "Select Stylist" at bounding box center [231, 415] width 101 height 25
click at [243, 426] on select "Select Stylist" at bounding box center [231, 415] width 101 height 25
click at [267, 415] on select "Select Stylist" at bounding box center [231, 415] width 101 height 25
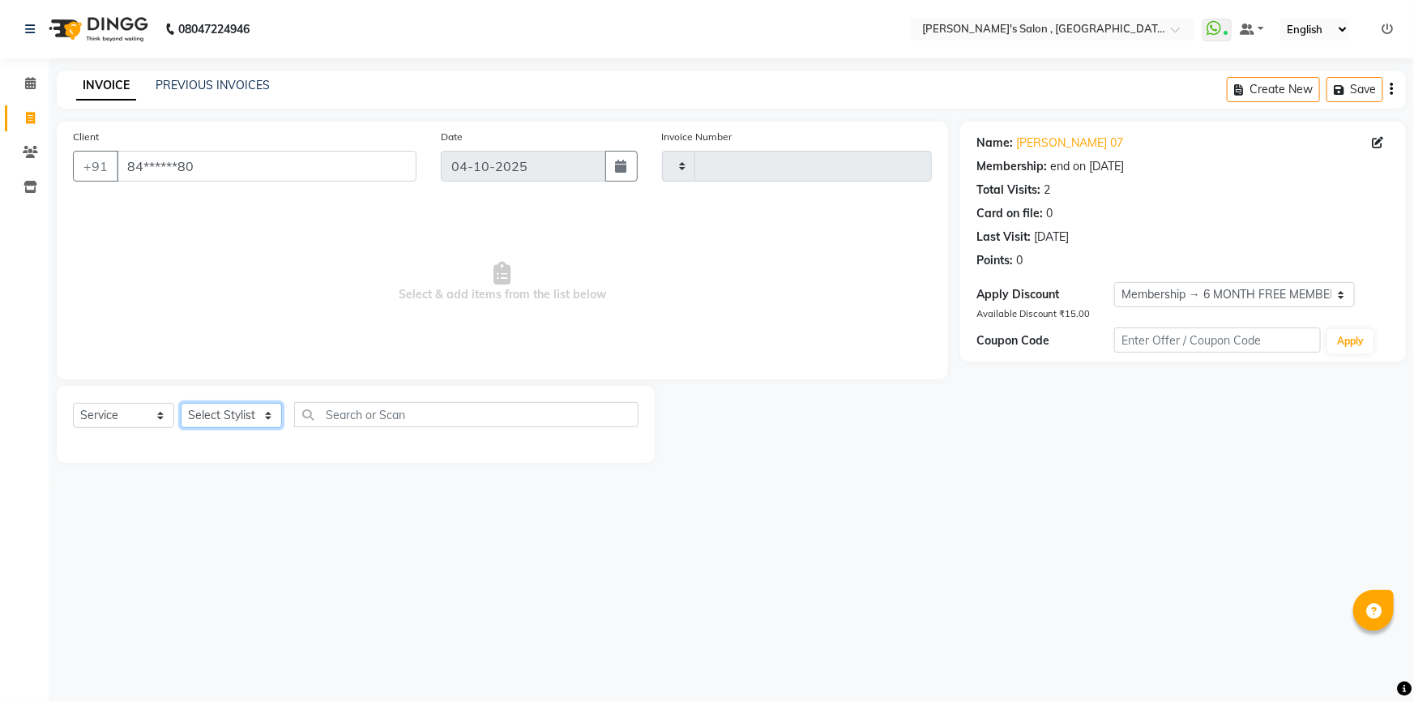
click at [267, 415] on select "Select Stylist" at bounding box center [231, 415] width 101 height 25
click at [242, 413] on select "Select Stylist" at bounding box center [231, 415] width 101 height 25
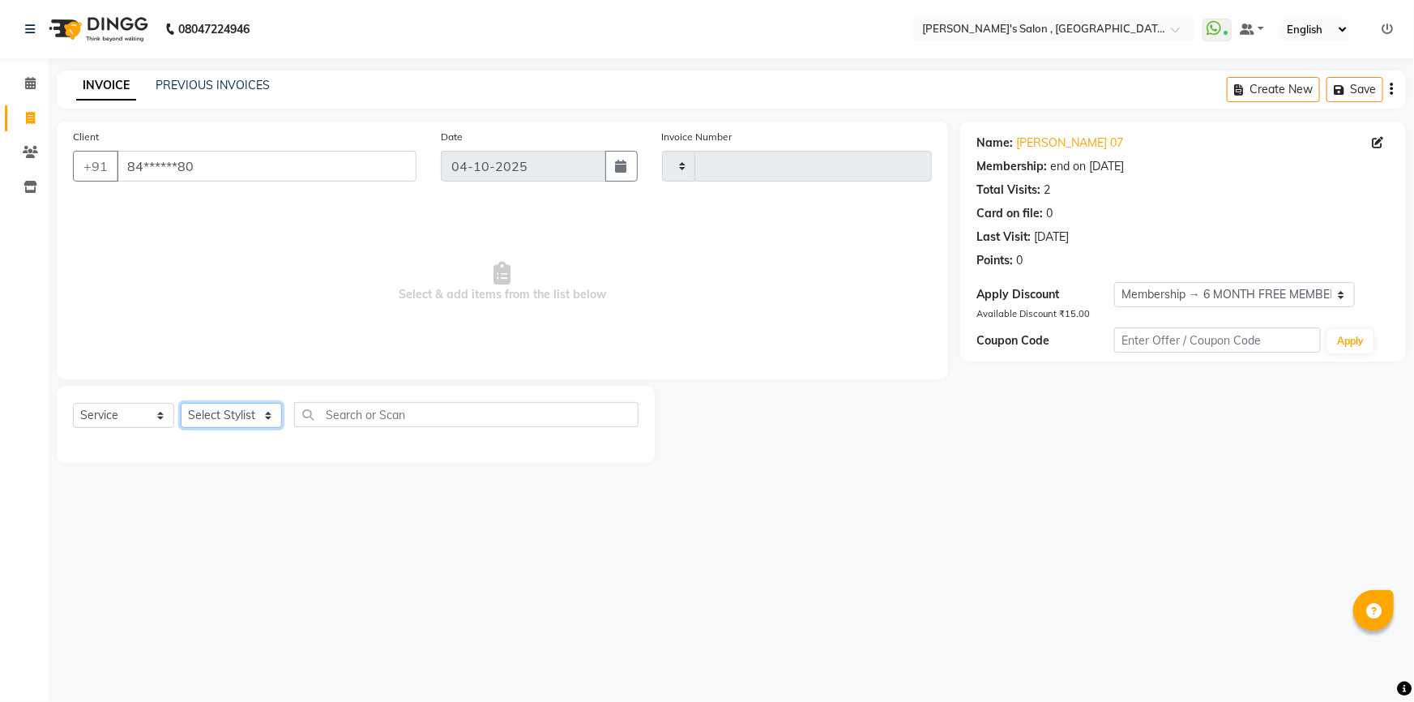
click at [242, 413] on select "Select Stylist" at bounding box center [231, 415] width 101 height 25
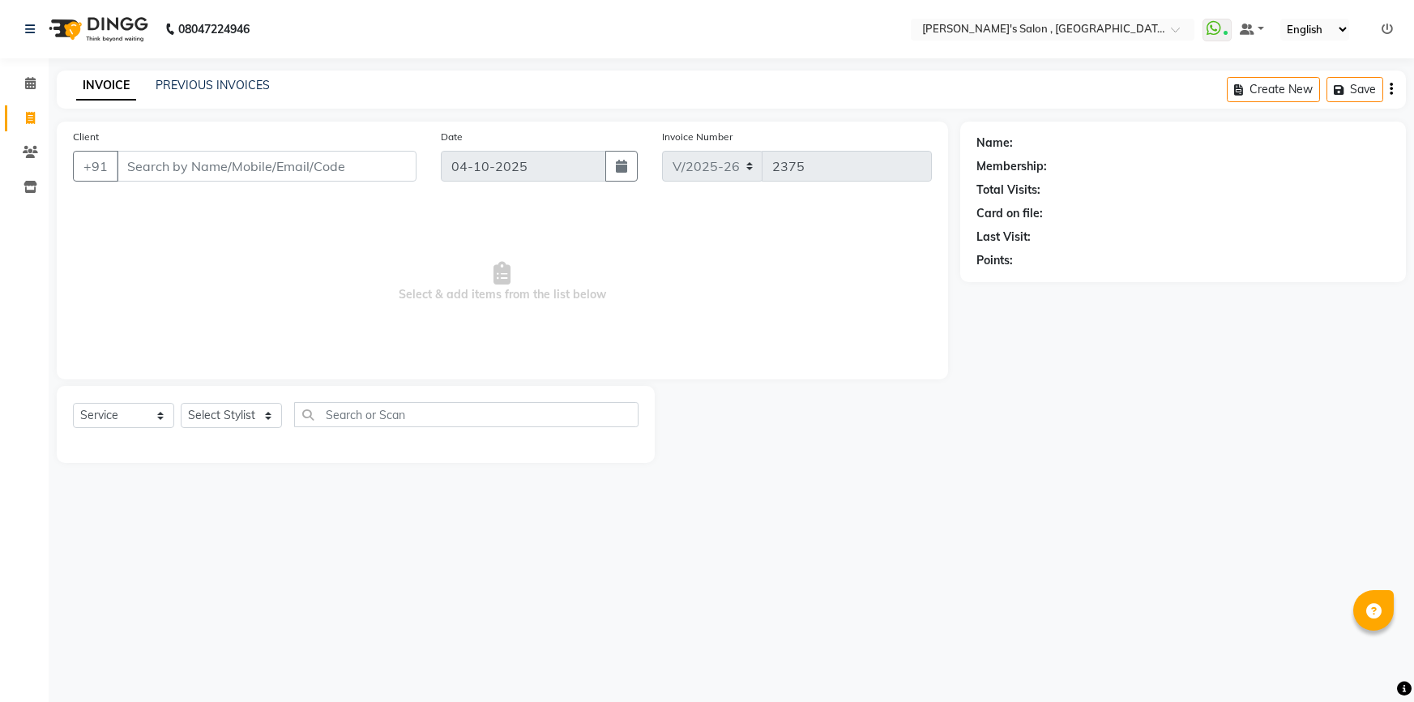
select select "7416"
select select "service"
click at [228, 411] on select "Select Stylist ABHISHEK AKASH SH ARJUN SIR Manager MANGESH NAGESH SAHIL SUJATA …" at bounding box center [231, 415] width 101 height 25
click at [228, 411] on select "Select Stylist ABHISHEK AKASH SH ARJUN SIR Manager [PERSON_NAME] [PERSON_NAME] …" at bounding box center [231, 415] width 101 height 25
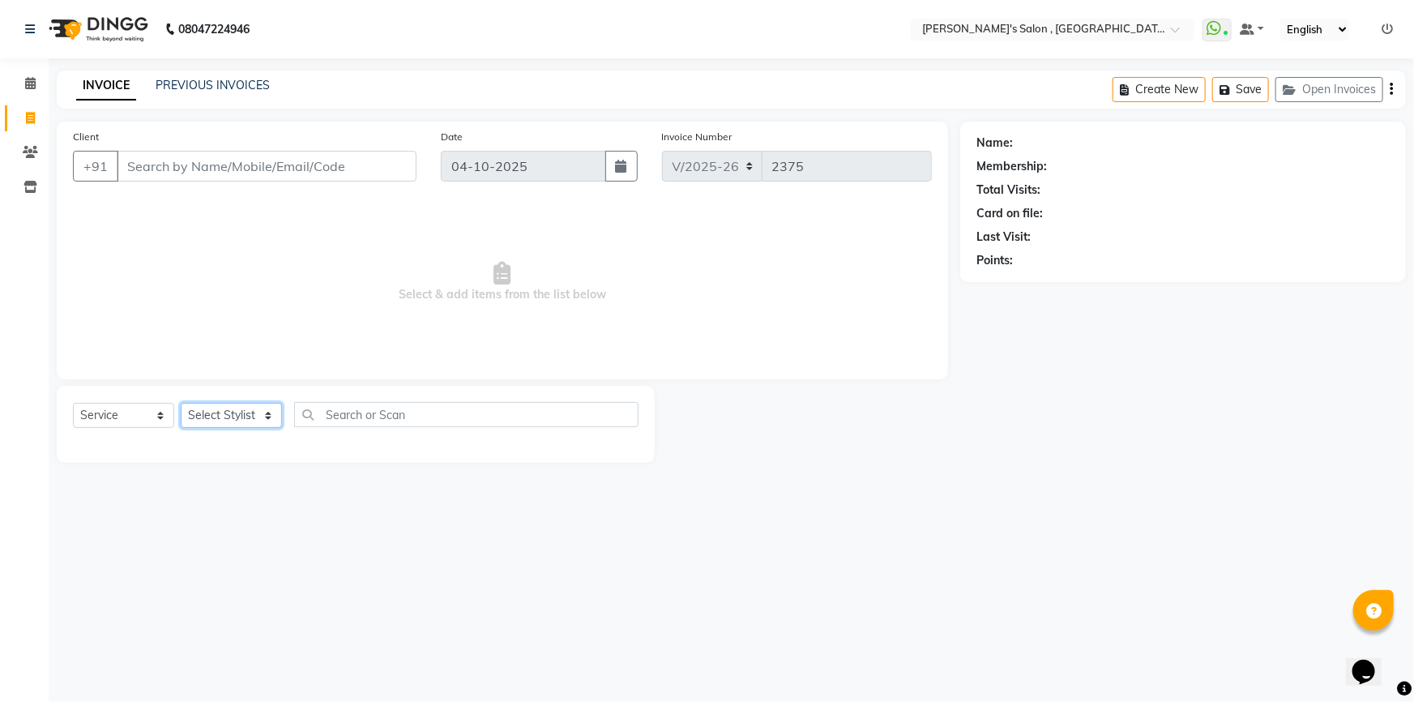
select select "79873"
click at [181, 403] on select "Select Stylist ABHISHEK AKASH SH ARJUN SIR Manager [PERSON_NAME] [PERSON_NAME] …" at bounding box center [231, 415] width 101 height 25
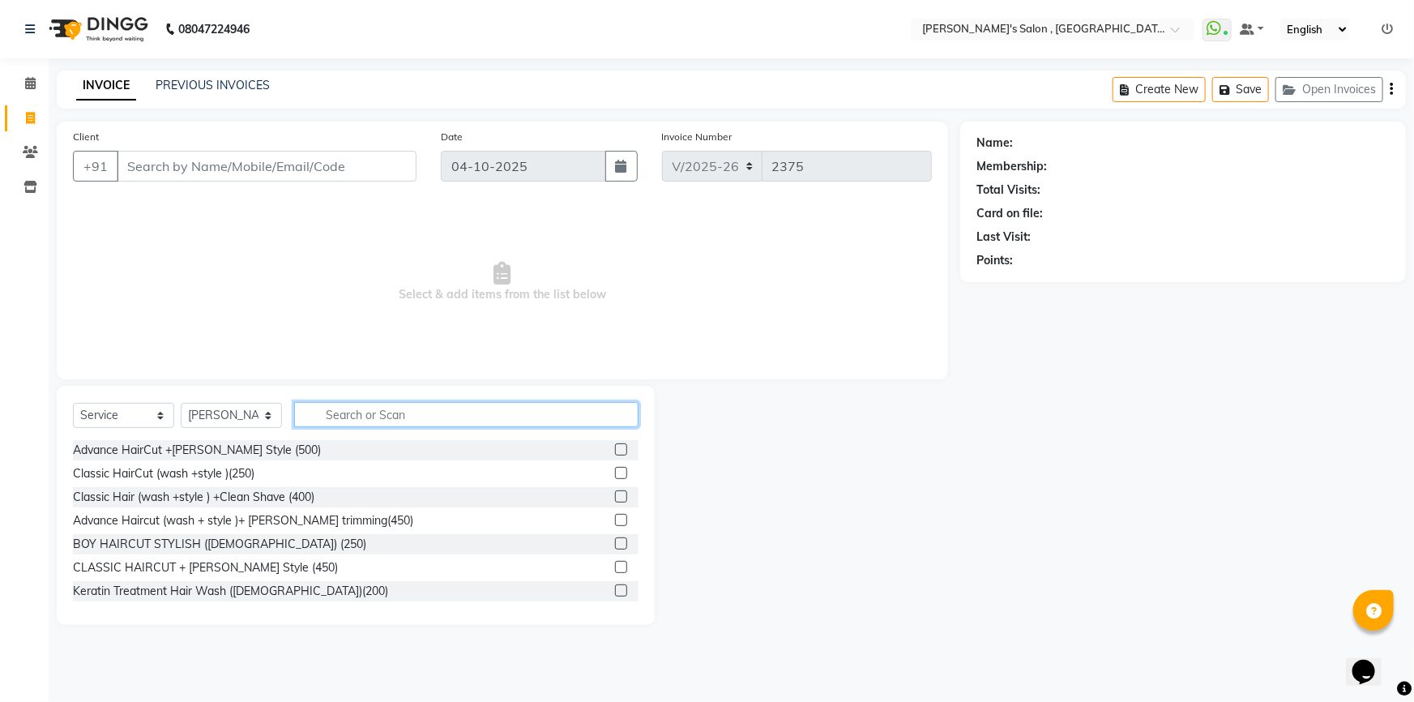
click at [328, 413] on input "text" at bounding box center [466, 414] width 344 height 25
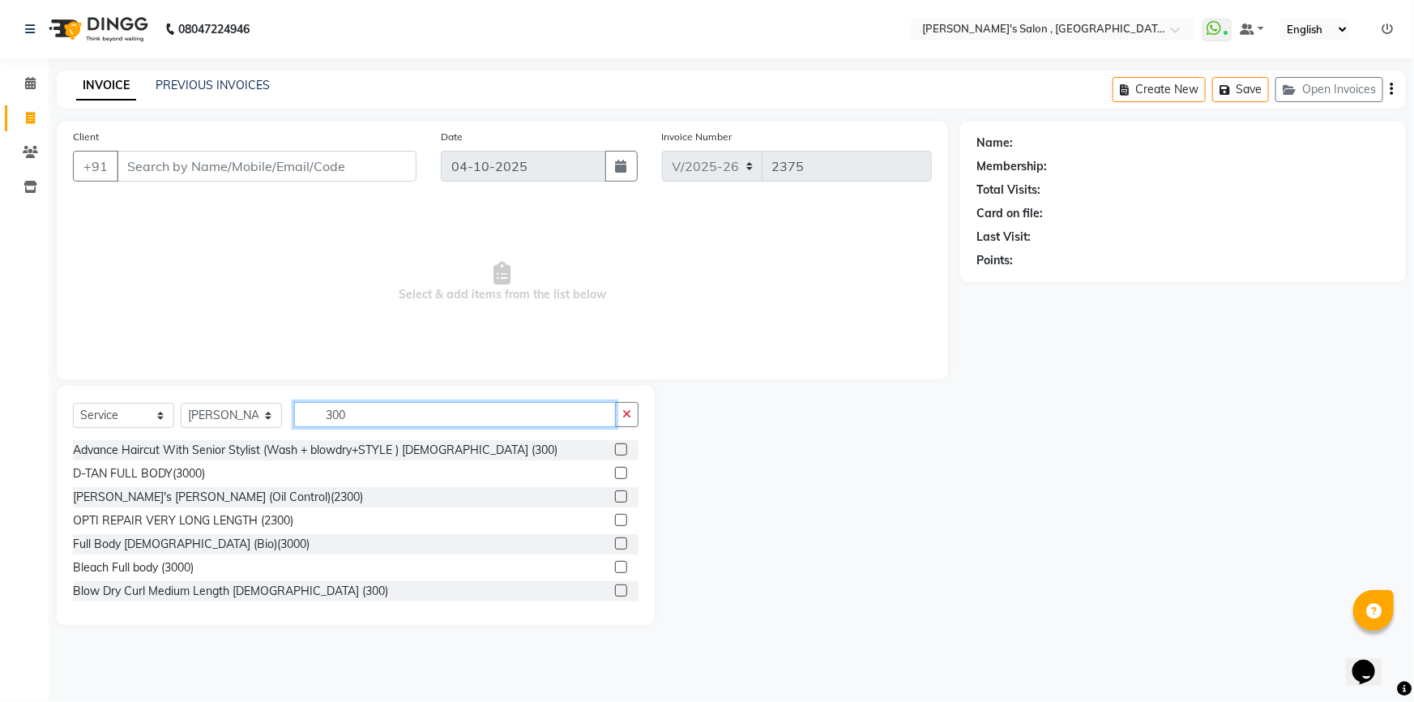
type input "300"
click at [616, 455] on label at bounding box center [621, 449] width 12 height 12
click at [616, 455] on input "checkbox" at bounding box center [620, 450] width 11 height 11
checkbox input "true"
click at [616, 427] on button "button" at bounding box center [627, 414] width 24 height 25
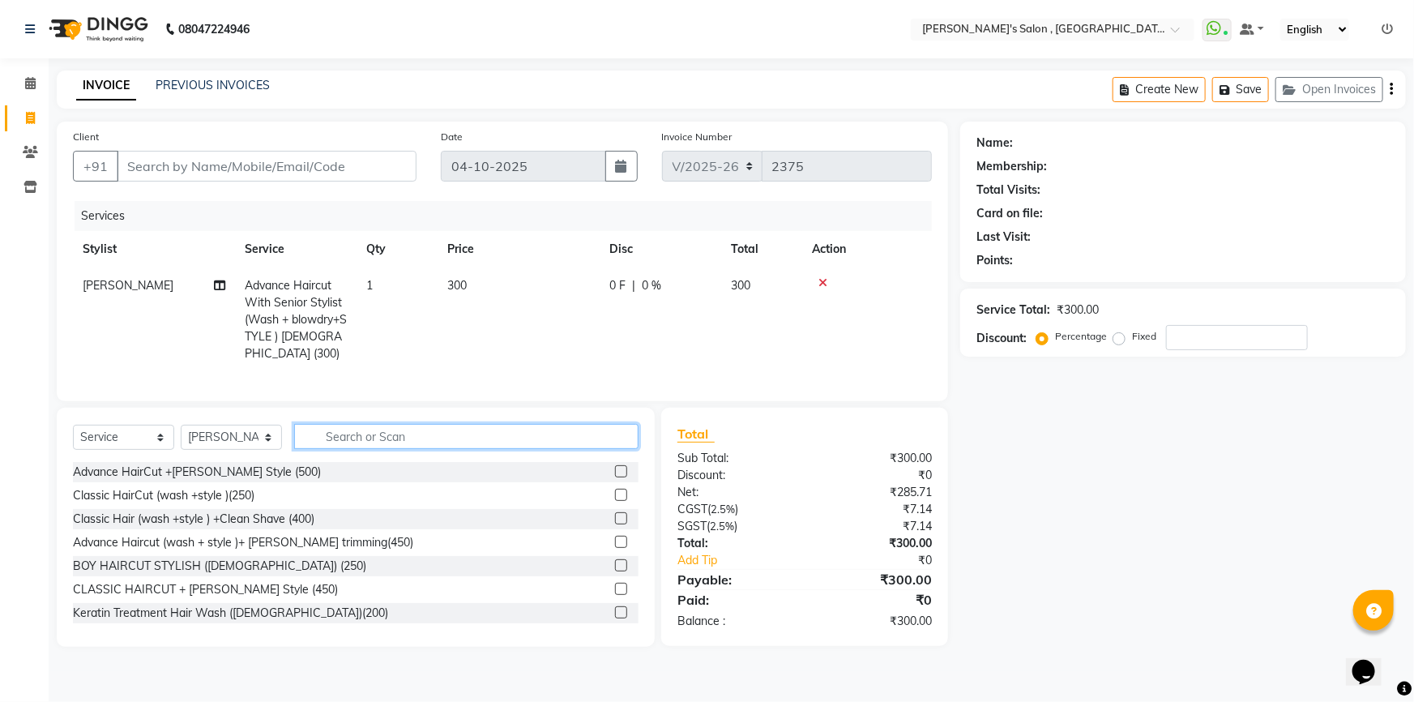
checkbox input "false"
click at [233, 449] on select "Select Stylist ABHISHEK AKASH SH ARJUN SIR Manager MANGESH NAGESH SAHIL SUJATA …" at bounding box center [231, 437] width 101 height 25
select select "67371"
click at [181, 436] on select "Select Stylist ABHISHEK AKASH SH ARJUN SIR Manager MANGESH NAGESH SAHIL SUJATA …" at bounding box center [231, 437] width 101 height 25
click at [340, 448] on input "text" at bounding box center [466, 436] width 344 height 25
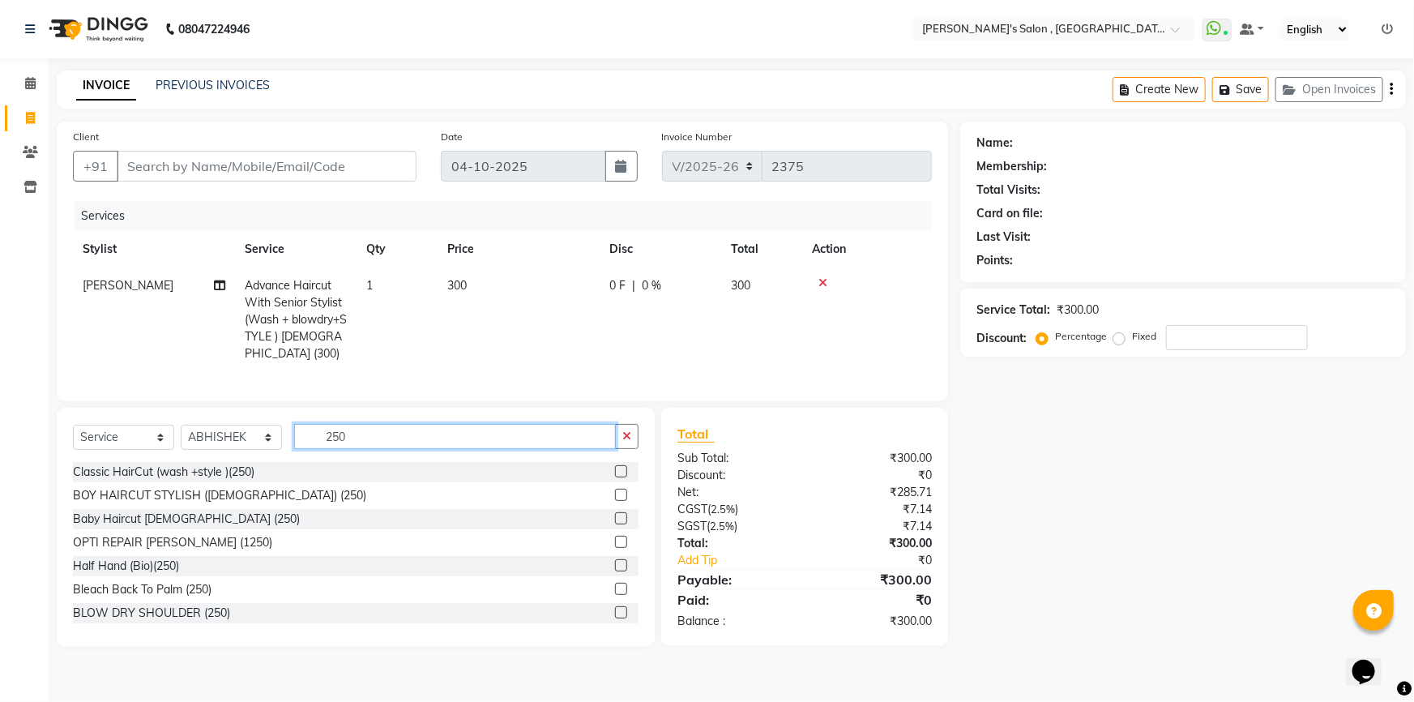
type input "250"
click at [615, 501] on label at bounding box center [621, 495] width 12 height 12
click at [615, 501] on input "checkbox" at bounding box center [620, 495] width 11 height 11
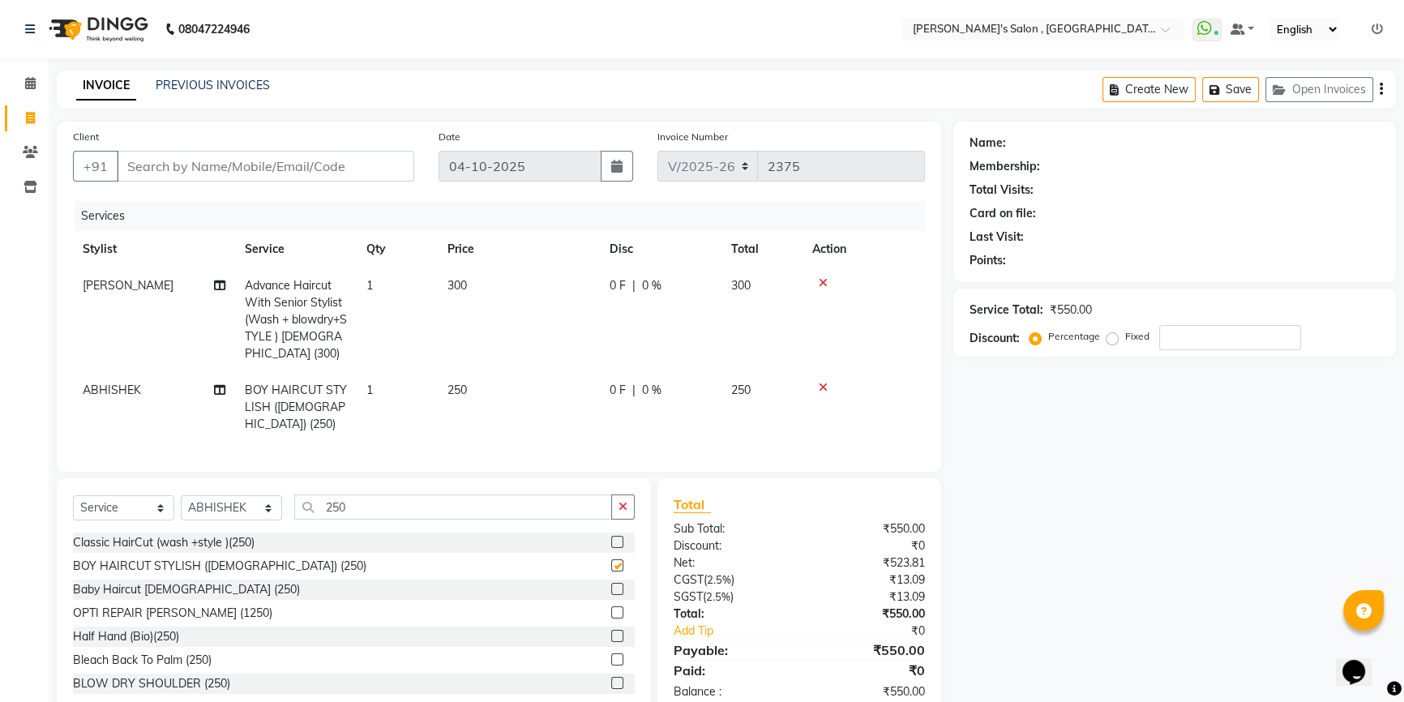
checkbox input "false"
click at [280, 171] on input "Client" at bounding box center [265, 166] width 297 height 31
type input "s"
type input "0"
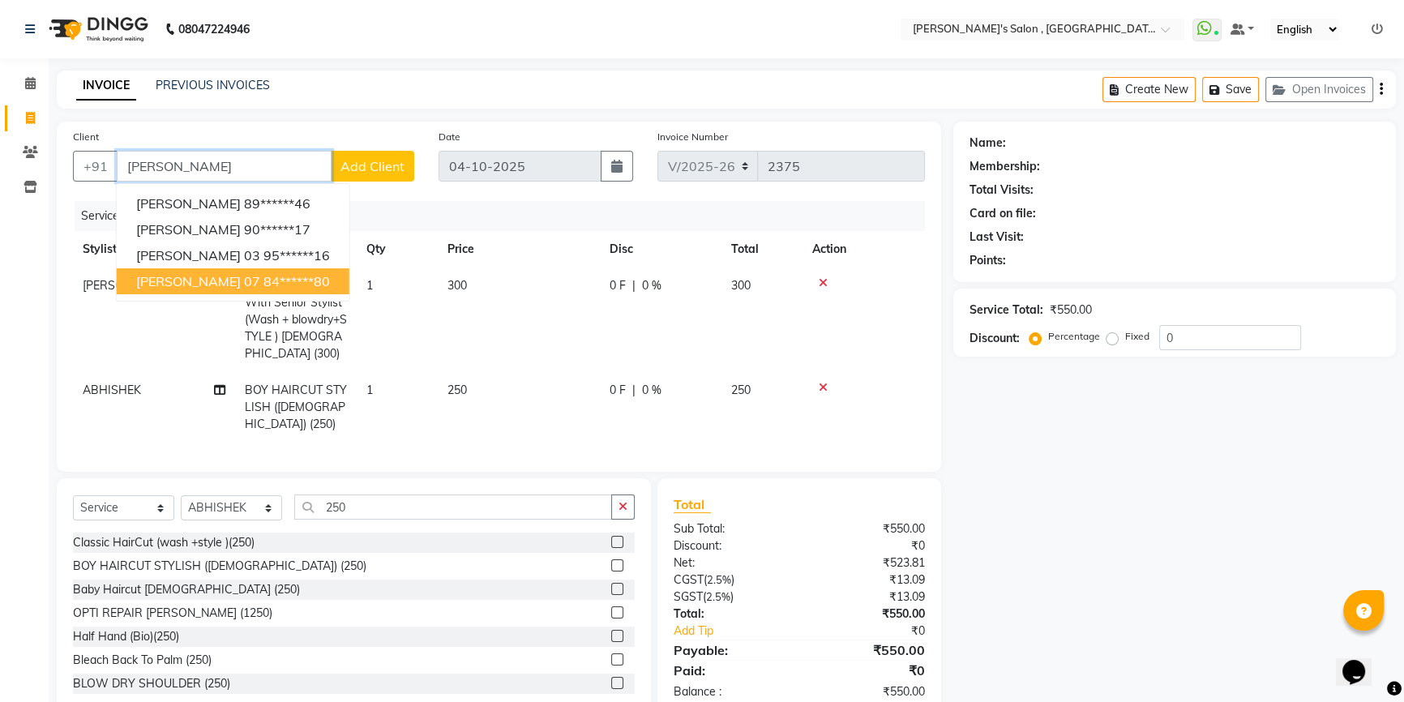
click at [271, 277] on ngb-highlight "84******80" at bounding box center [296, 281] width 66 height 16
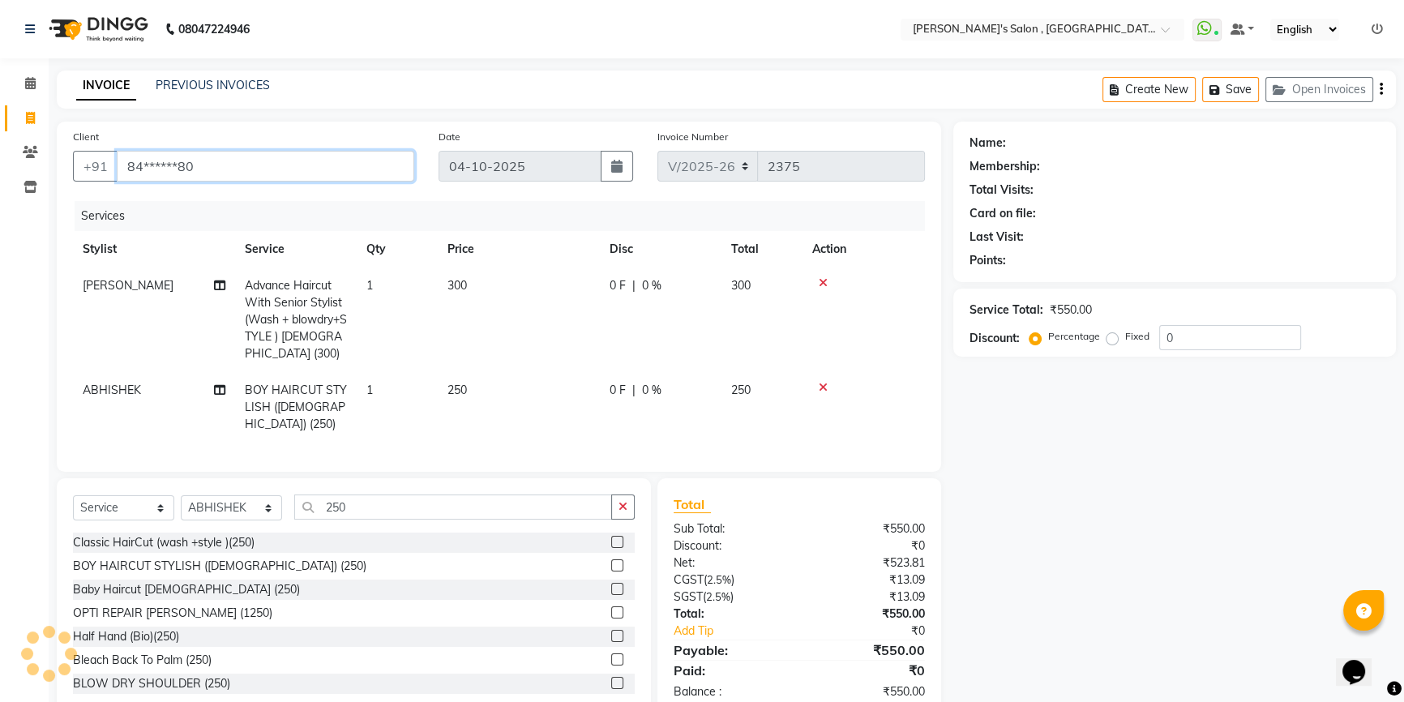
type input "84******80"
select select "1: Object"
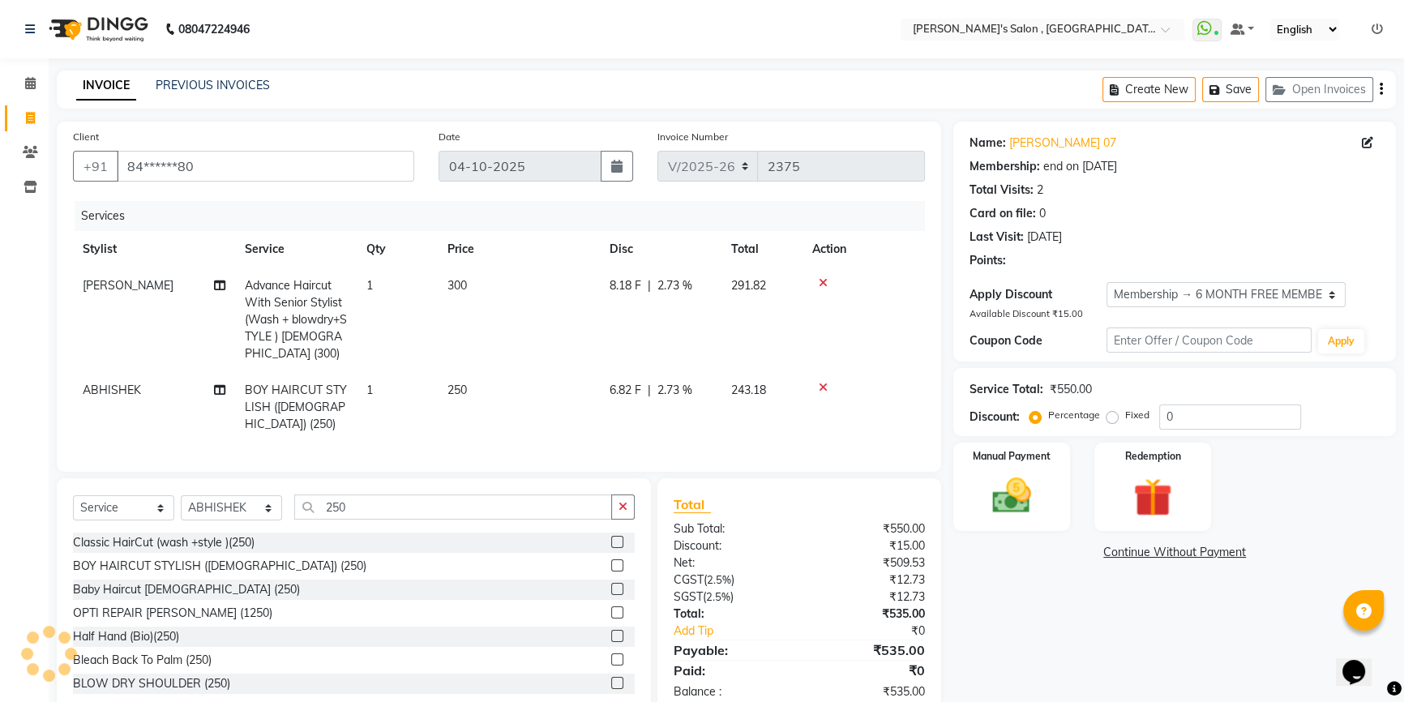
type input "15"
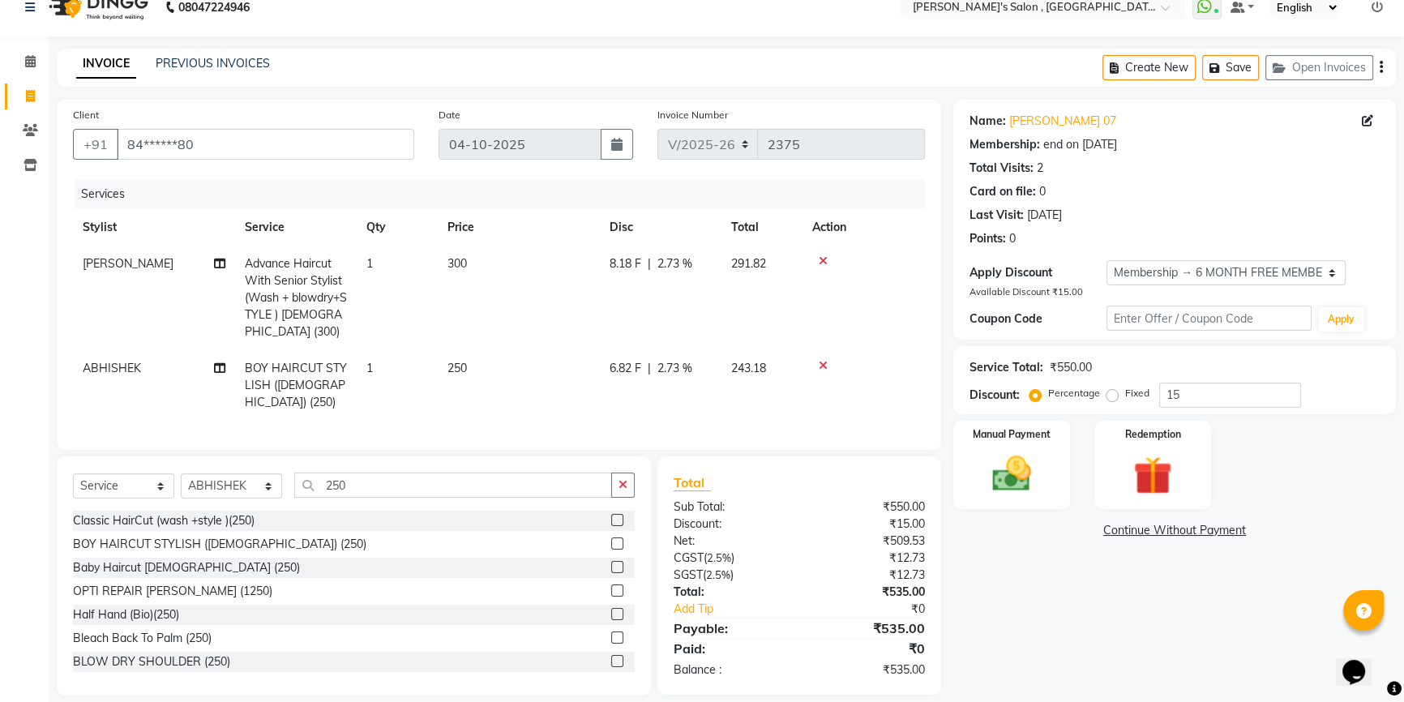
scroll to position [33, 0]
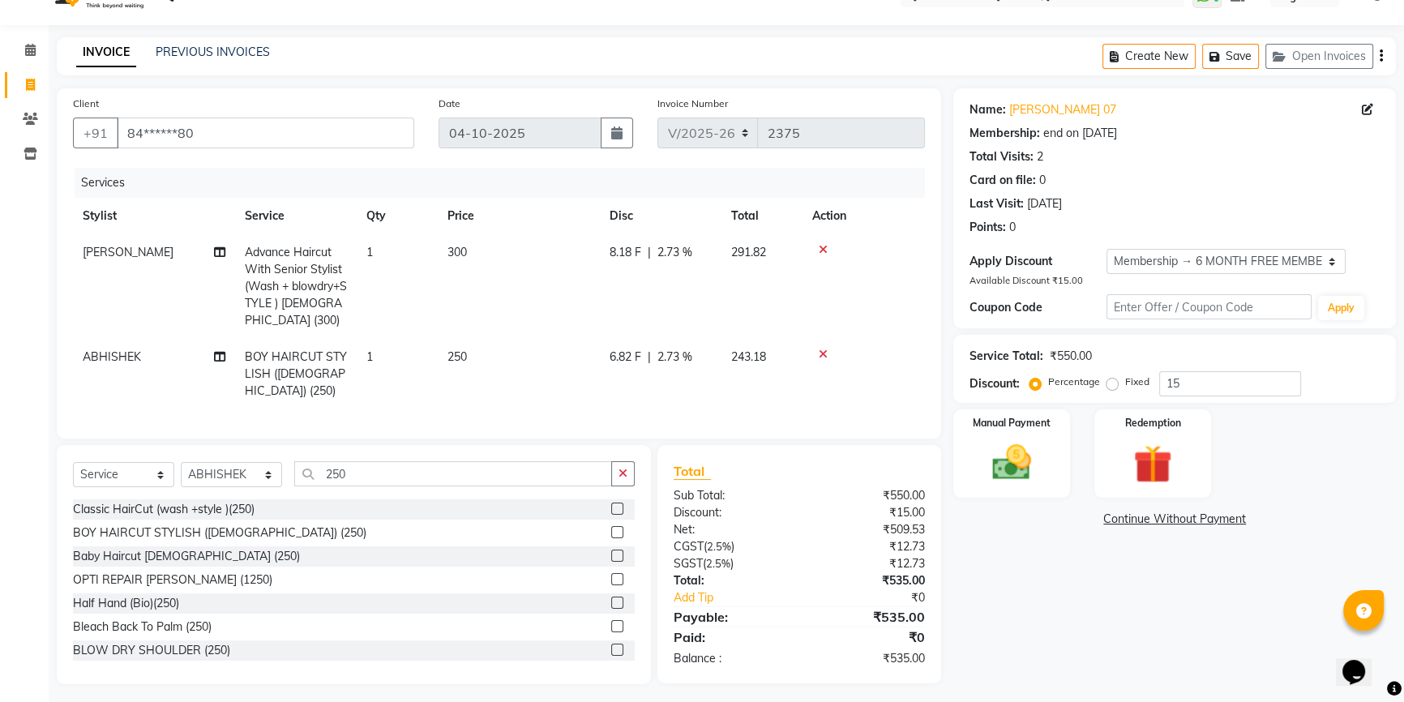
click at [825, 353] on icon at bounding box center [823, 354] width 9 height 11
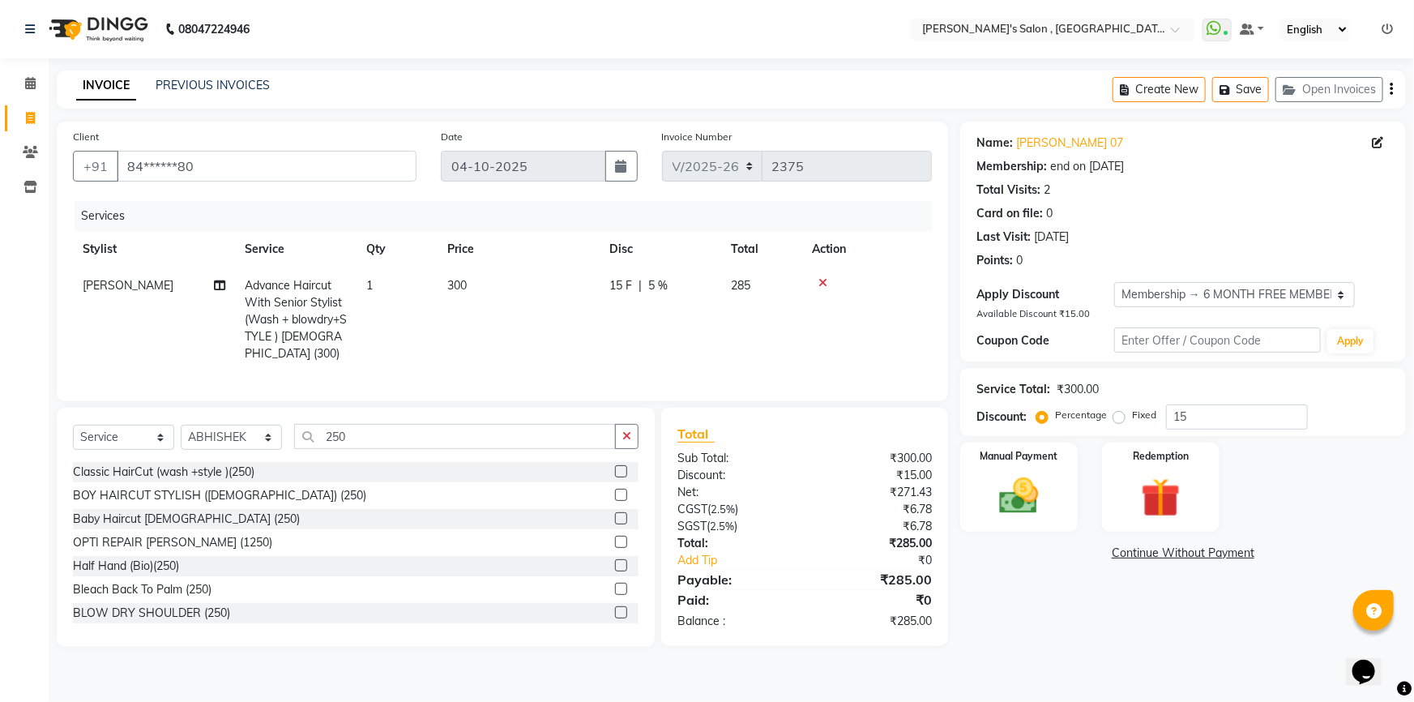
click at [824, 280] on icon at bounding box center [823, 282] width 9 height 11
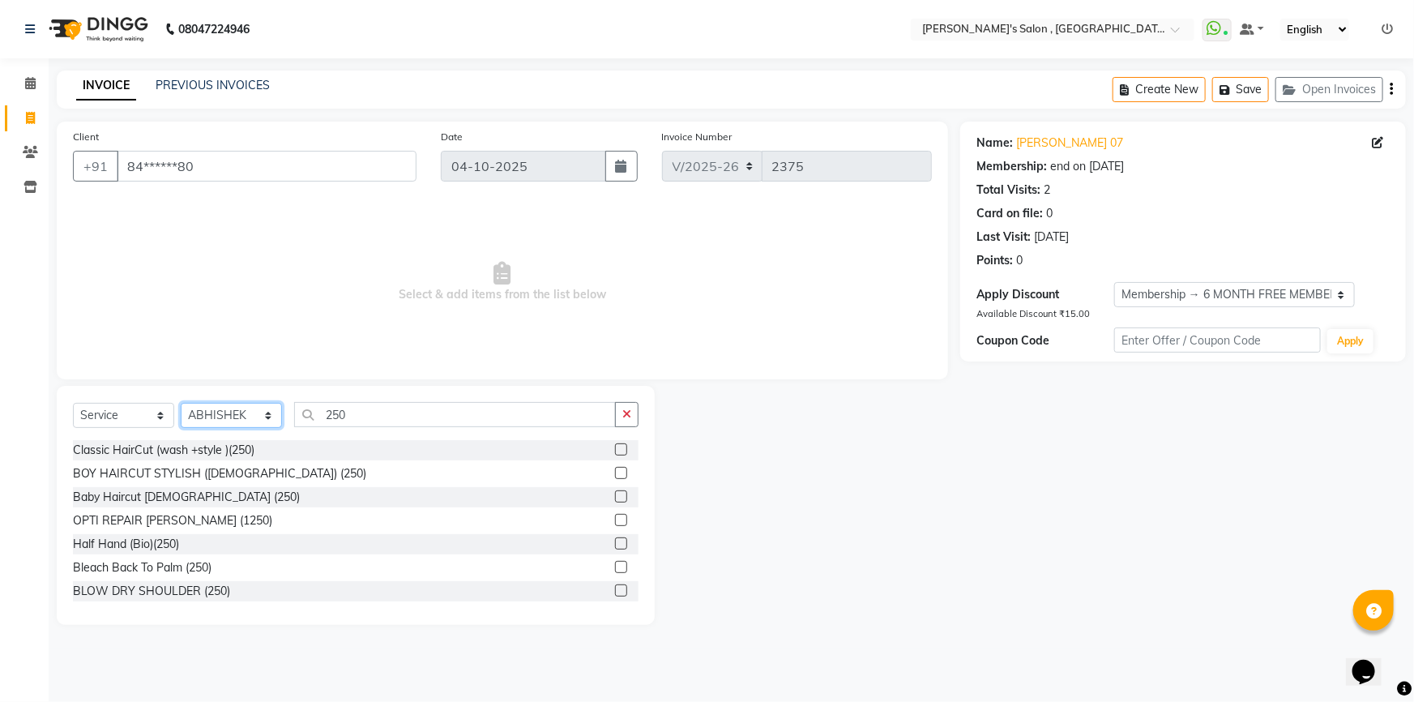
click at [235, 421] on select "Select Stylist ABHISHEK AKASH SH ARJUN SIR Manager MANGESH NAGESH SAHIL SUJATA …" at bounding box center [231, 415] width 101 height 25
click at [181, 403] on select "Select Stylist ABHISHEK AKASH SH ARJUN SIR Manager MANGESH NAGESH SAHIL SUJATA …" at bounding box center [231, 415] width 101 height 25
click at [159, 477] on div "BOY HAIRCUT STYLISH ([DEMOGRAPHIC_DATA]) (250)" at bounding box center [219, 473] width 293 height 17
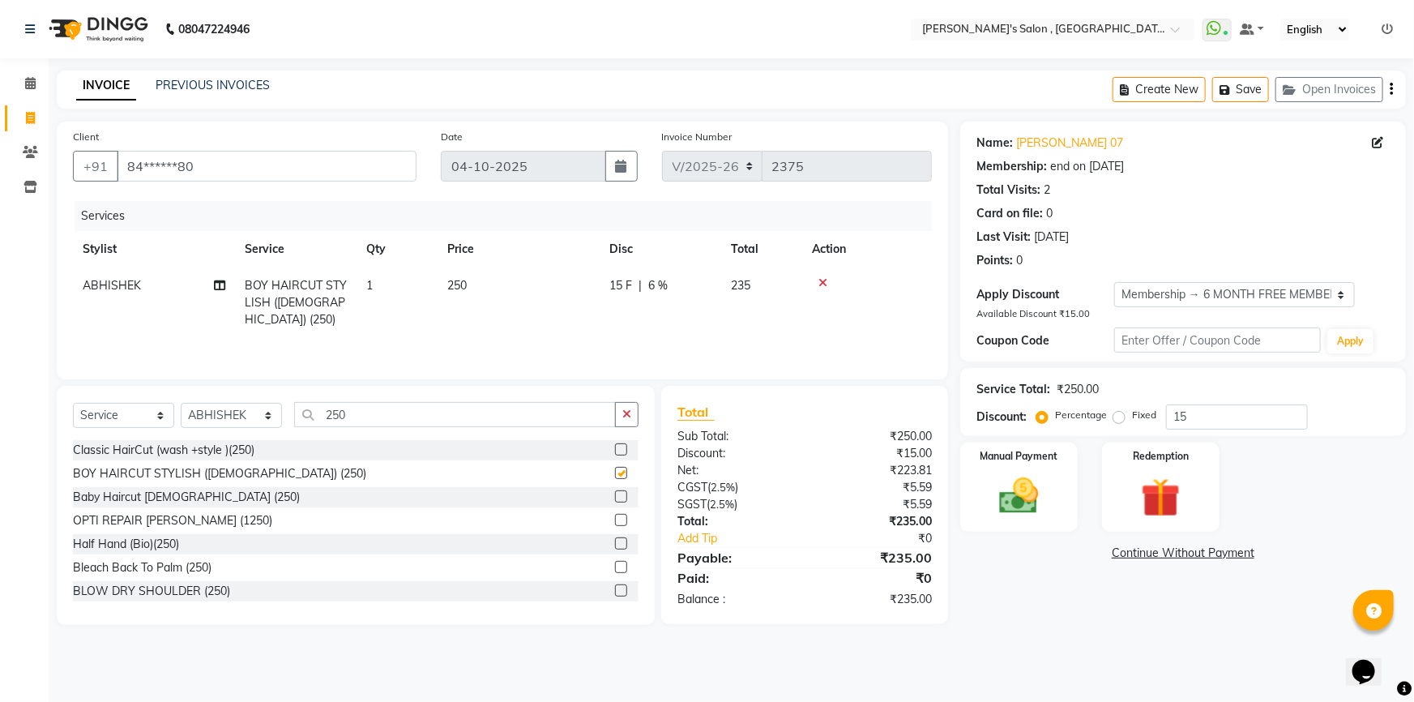
checkbox input "false"
click at [372, 412] on input "250" at bounding box center [455, 414] width 322 height 25
type input "2"
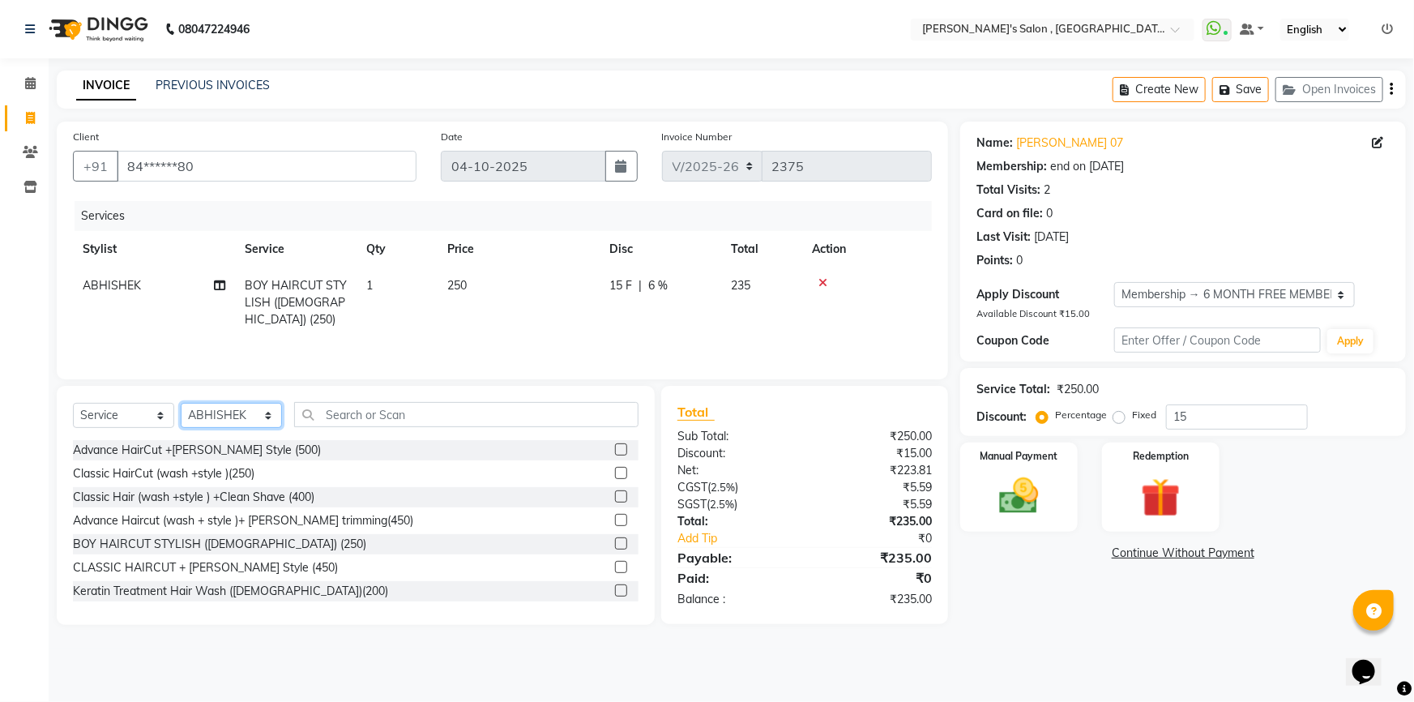
click at [209, 409] on select "Select Stylist ABHISHEK AKASH SH ARJUN SIR Manager MANGESH NAGESH SAHIL SUJATA …" at bounding box center [231, 415] width 101 height 25
select select "79873"
click at [181, 403] on select "Select Stylist ABHISHEK AKASH SH ARJUN SIR Manager MANGESH NAGESH SAHIL SUJATA …" at bounding box center [231, 415] width 101 height 25
click at [393, 416] on input "text" at bounding box center [466, 414] width 344 height 25
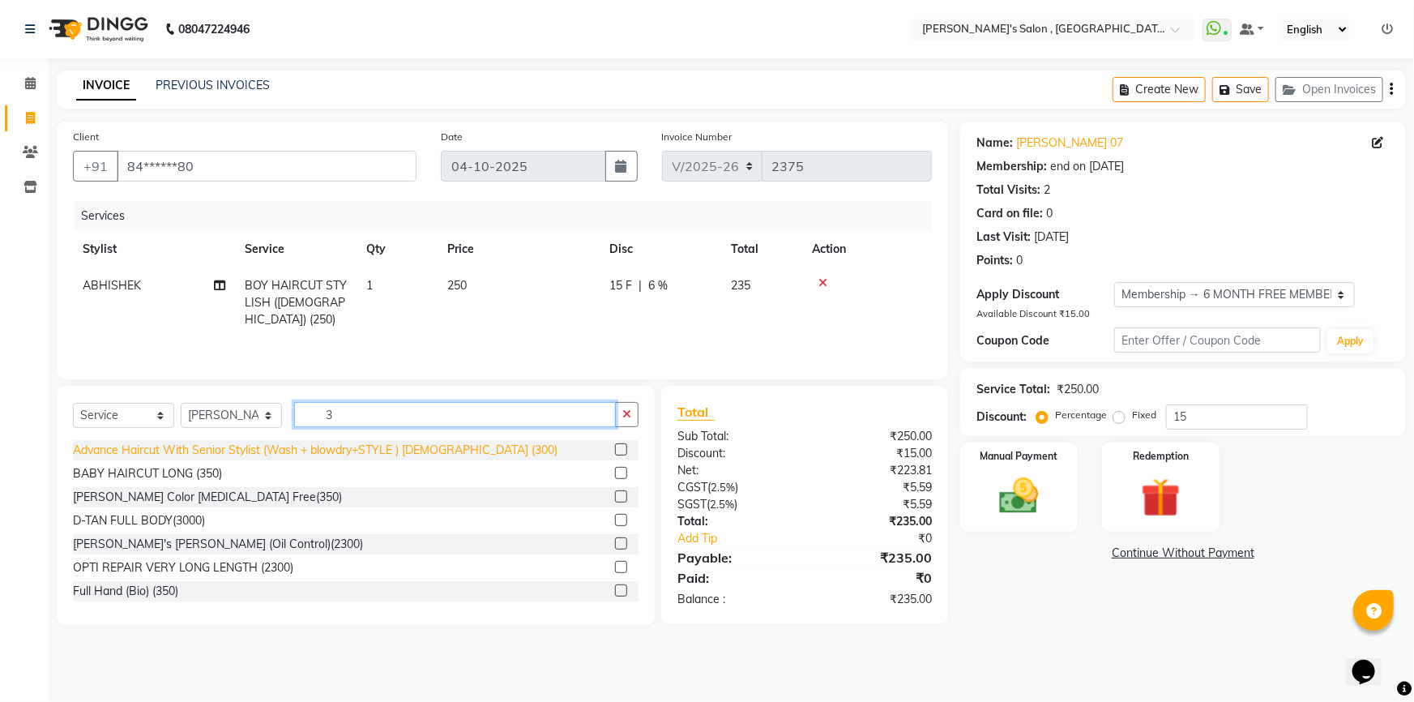
type input "3"
click at [302, 454] on div "Advance Haircut With Senior Stylist (Wash + blowdry+STYLE ) [DEMOGRAPHIC_DATA] …" at bounding box center [315, 450] width 485 height 17
checkbox input "false"
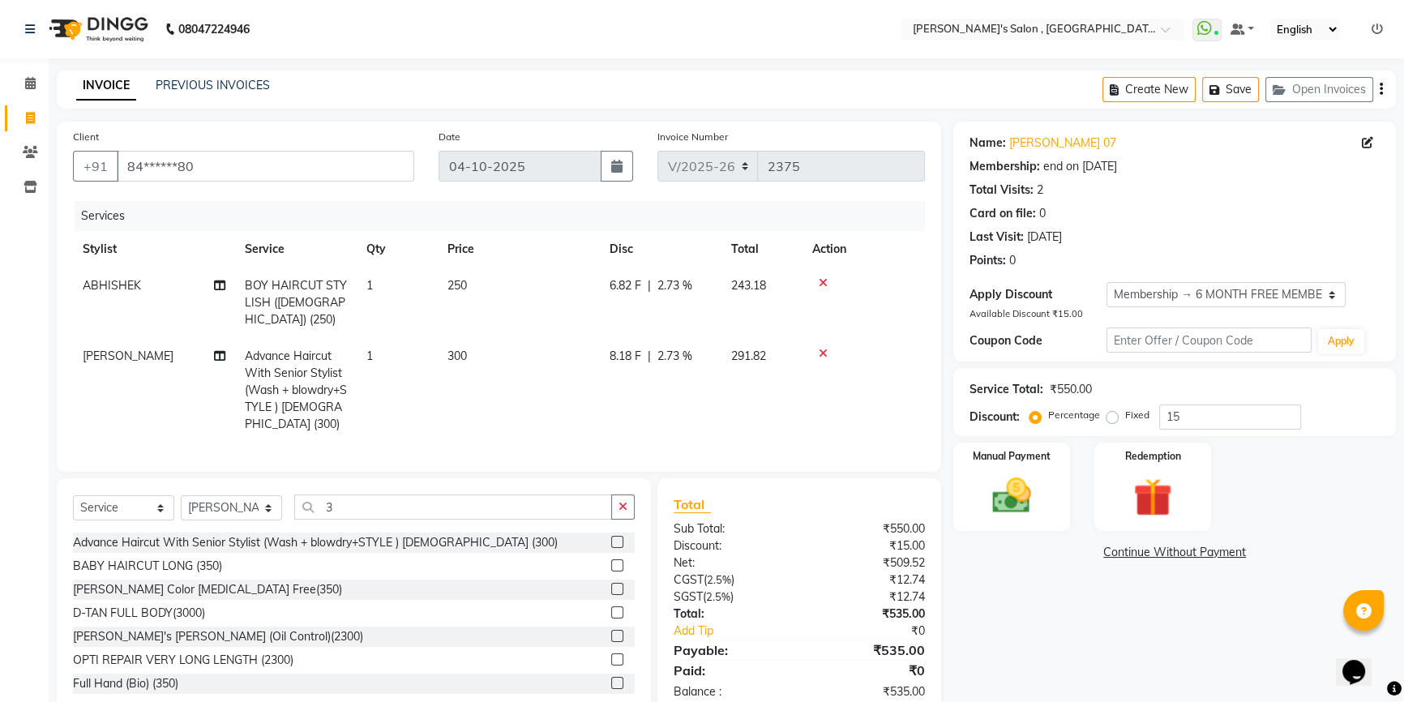
click at [674, 286] on span "2.73 %" at bounding box center [674, 285] width 35 height 17
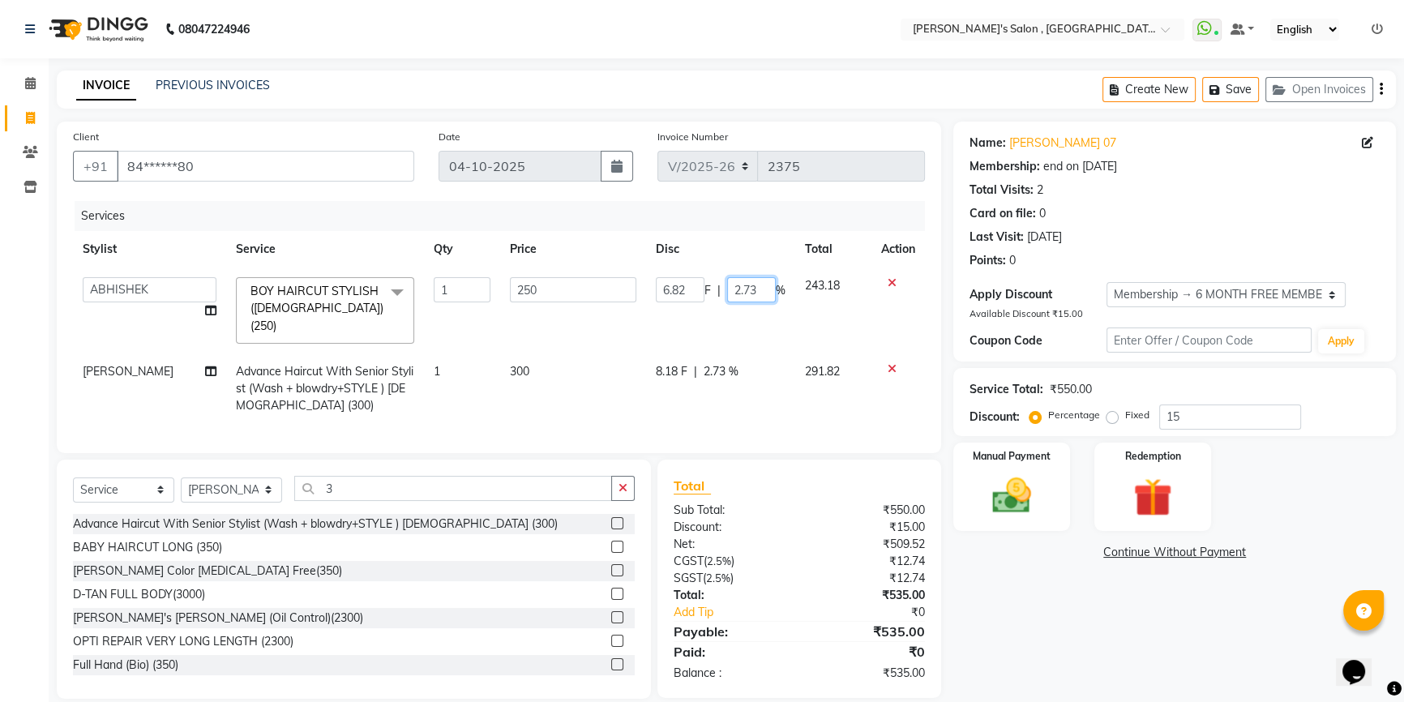
click at [757, 288] on input "2.73" at bounding box center [751, 289] width 49 height 25
type input "2"
type input "15"
click at [729, 354] on tr "MANGESH Advance Haircut With Senior Stylist (Wash + blowdry+STYLE ) MALE (300) …" at bounding box center [499, 388] width 852 height 71
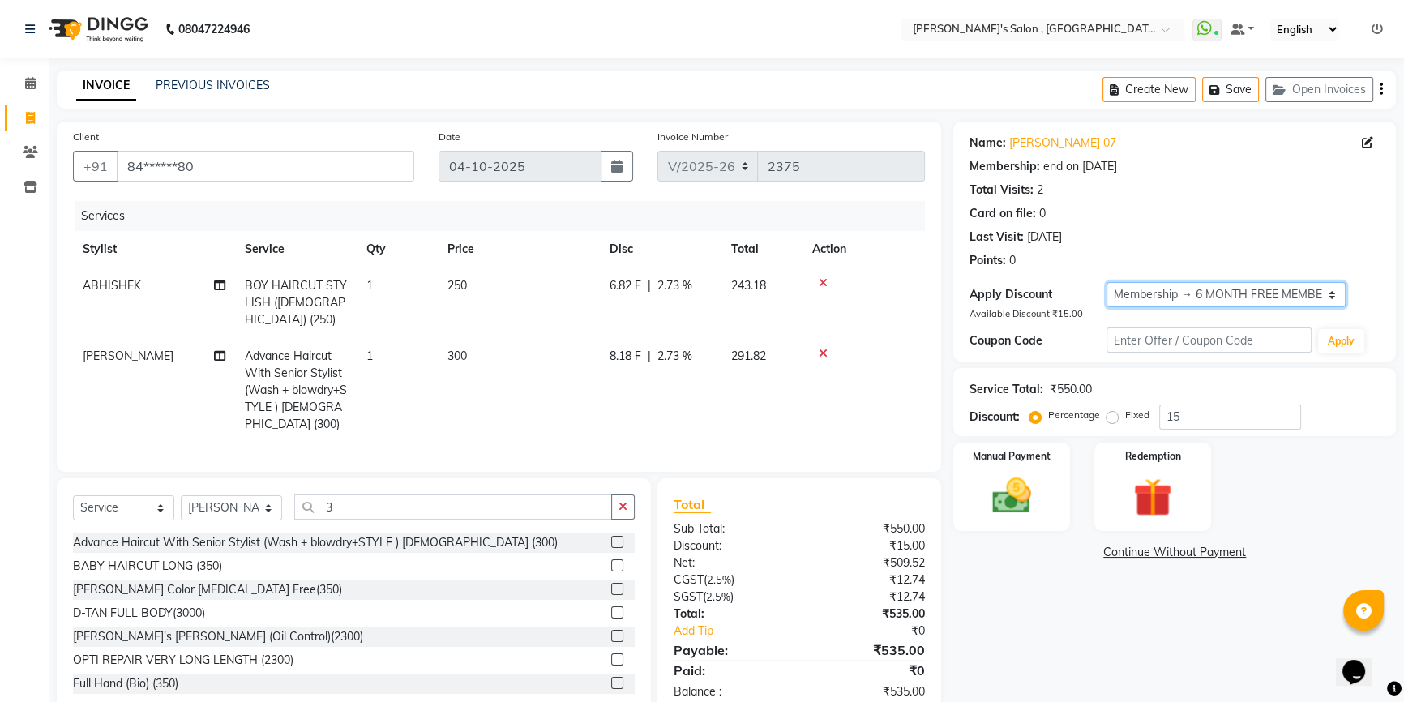
click at [1273, 296] on select "Select Membership → 6 MONTH FREE MEMBERSHIP" at bounding box center [1225, 294] width 239 height 25
click at [1106, 282] on select "Select Membership → 6 MONTH FREE MEMBERSHIP" at bounding box center [1225, 294] width 239 height 25
click at [1125, 413] on label "Fixed" at bounding box center [1137, 415] width 24 height 15
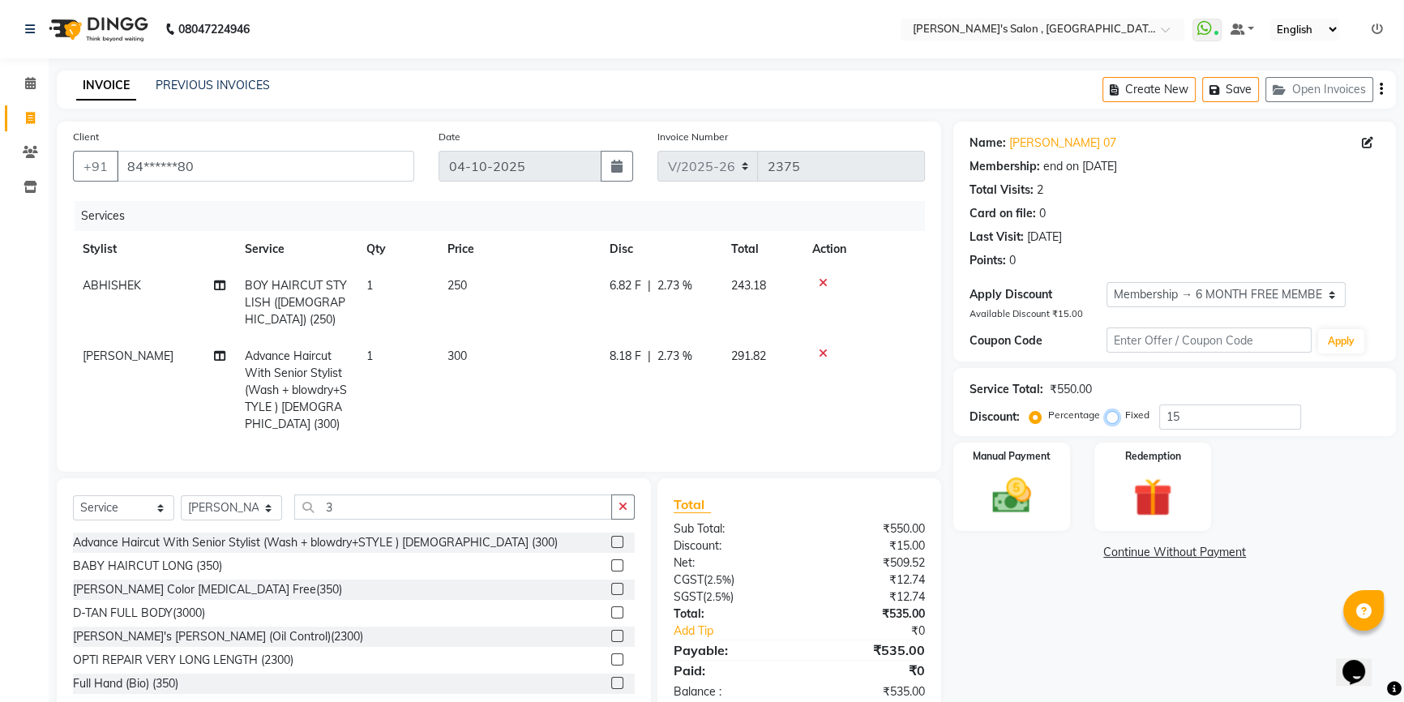
click at [1112, 413] on input "Fixed" at bounding box center [1115, 414] width 11 height 11
radio input "true"
click at [1200, 413] on input "15" at bounding box center [1230, 416] width 142 height 25
type input "1"
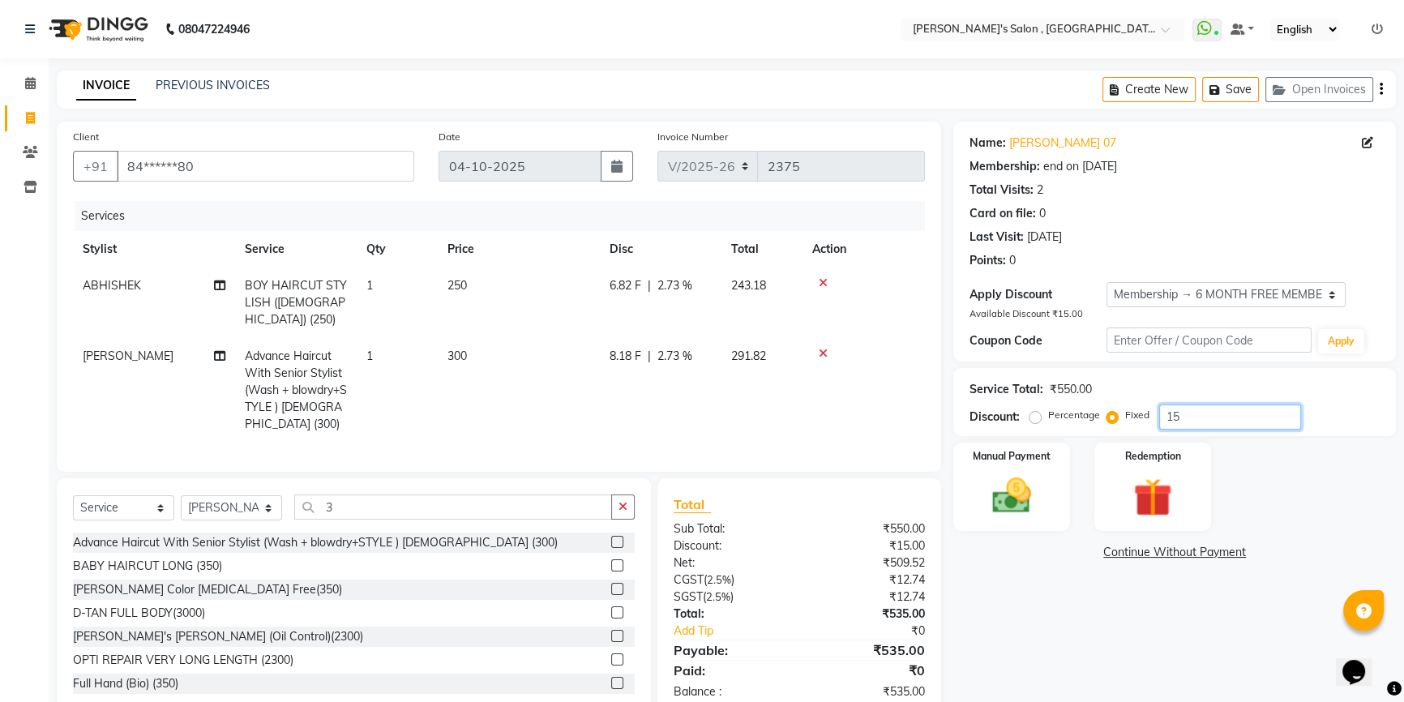
type input "1"
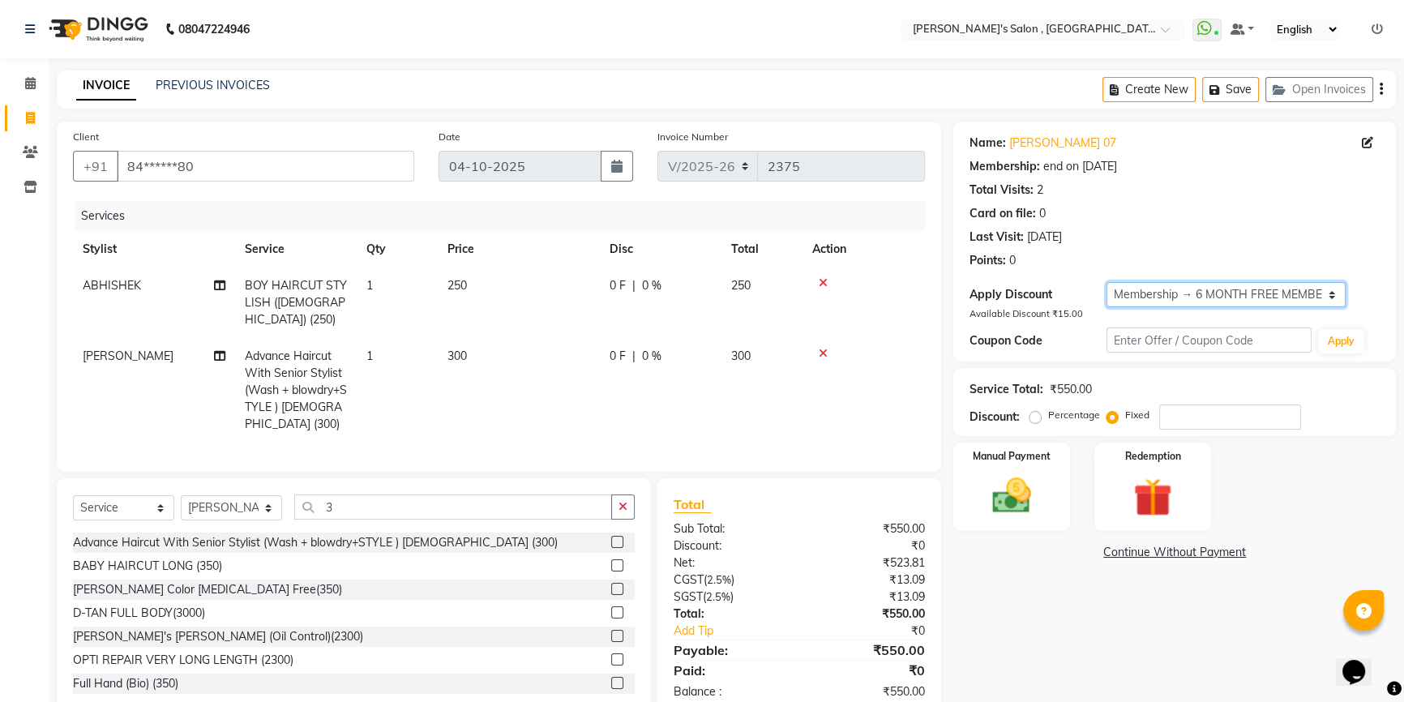
click at [1269, 297] on select "Select Membership → 6 MONTH FREE MEMBERSHIP" at bounding box center [1225, 294] width 239 height 25
select select "0:"
click at [1106, 282] on select "Select Membership → 6 MONTH FREE MEMBERSHIP" at bounding box center [1225, 294] width 239 height 25
radio input "true"
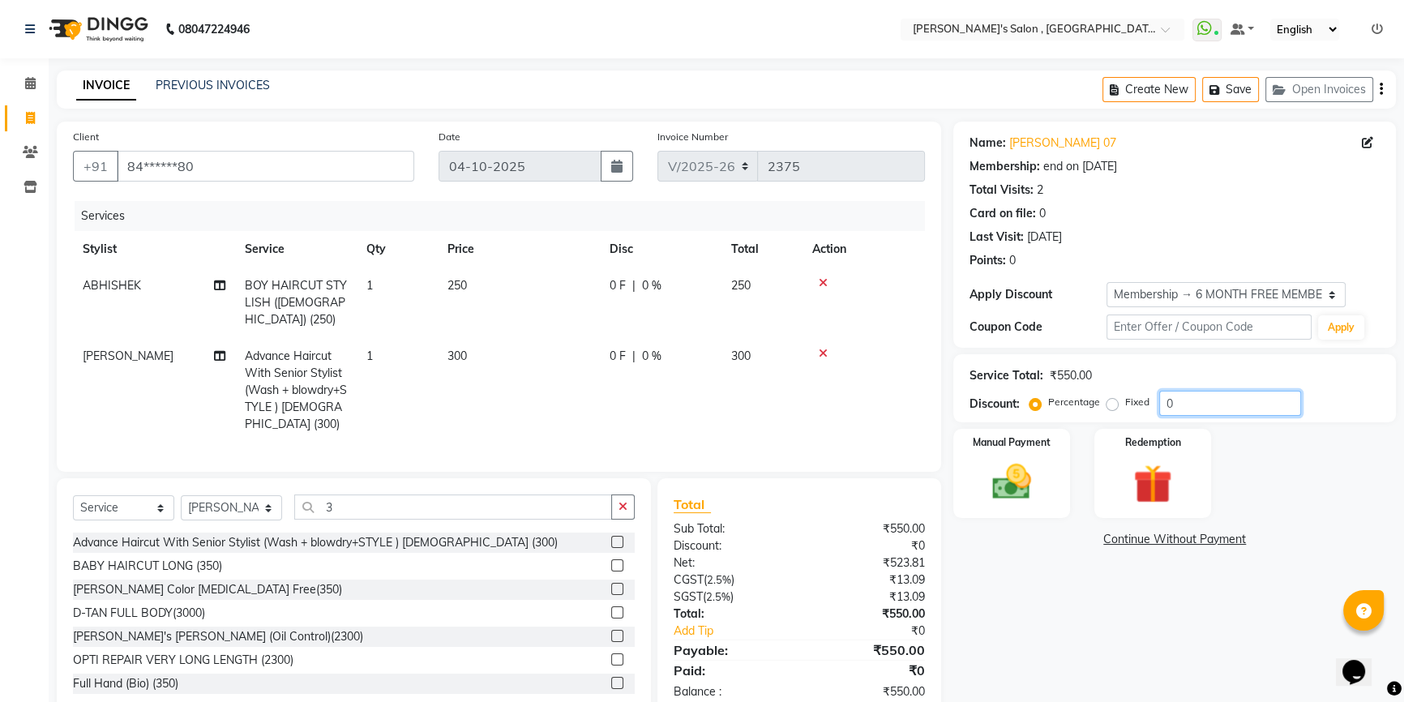
click at [1178, 410] on input "0" at bounding box center [1230, 403] width 142 height 25
type input "015"
click at [1305, 295] on select "Select Membership → 6 MONTH FREE MEMBERSHIP" at bounding box center [1225, 294] width 239 height 25
select select "1: Object"
click at [1106, 282] on select "Select Membership → 6 MONTH FREE MEMBERSHIP" at bounding box center [1225, 294] width 239 height 25
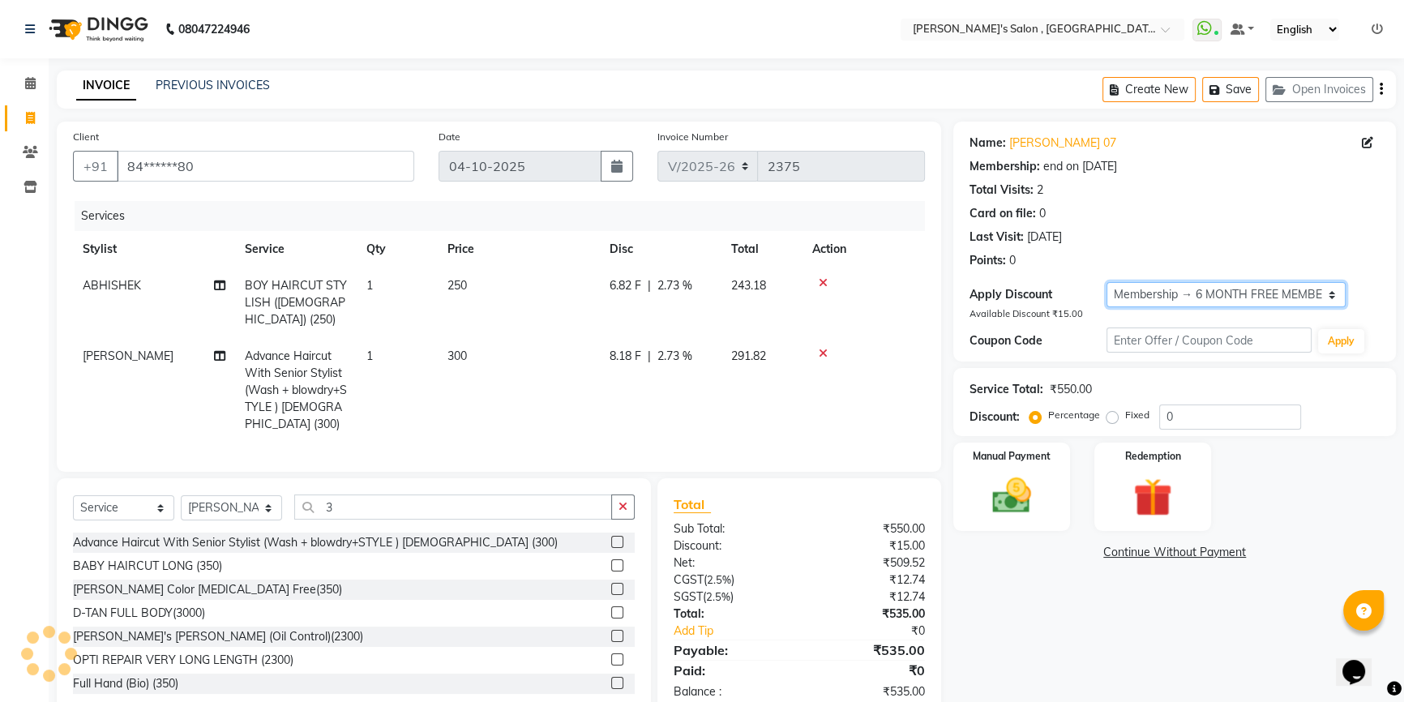
type input "15"
click at [1230, 296] on select "Select Membership → 6 MONTH FREE MEMBERSHIP" at bounding box center [1225, 294] width 239 height 25
select select "0:"
click at [1106, 282] on select "Select Membership → 6 MONTH FREE MEMBERSHIP" at bounding box center [1225, 294] width 239 height 25
type input "0"
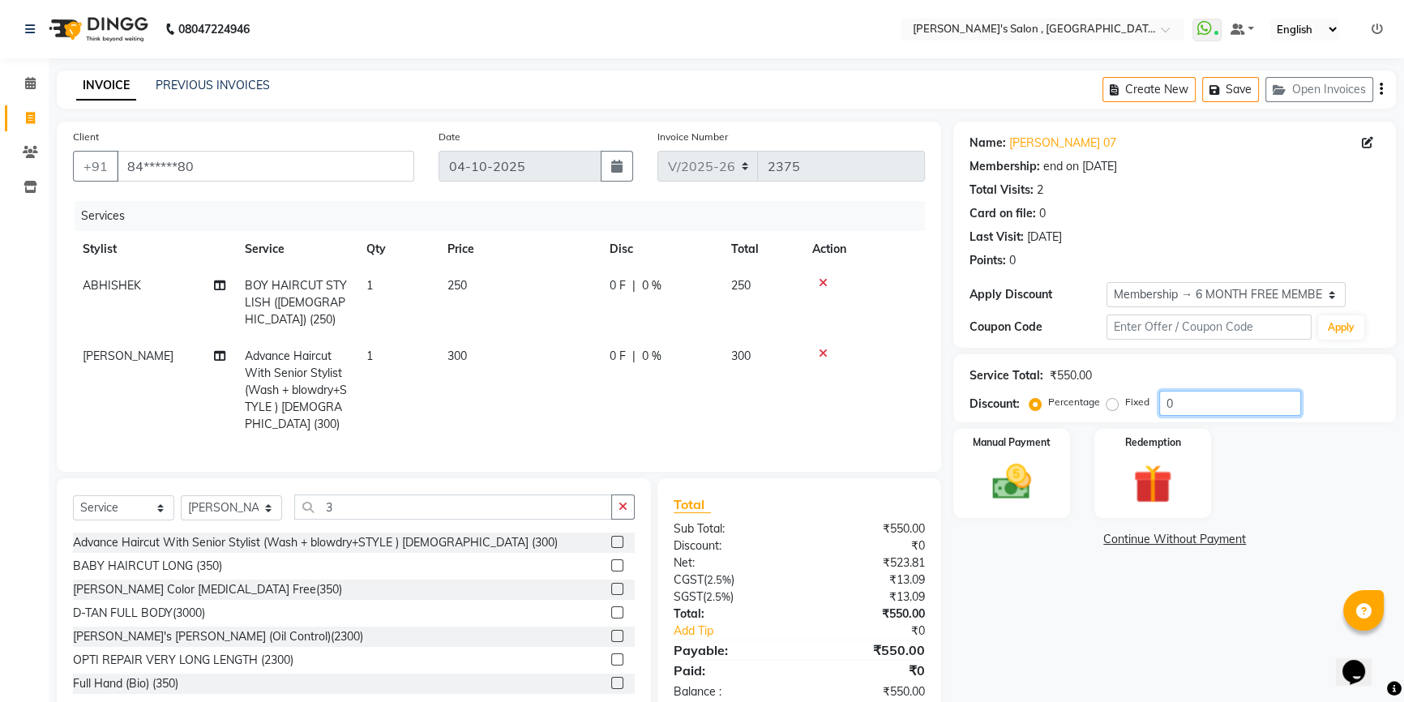
click at [1206, 391] on input "0" at bounding box center [1230, 403] width 142 height 25
type input "15"
click at [1197, 293] on select "Select Membership → 6 MONTH FREE MEMBERSHIP" at bounding box center [1225, 294] width 239 height 25
select select "1: Object"
click at [1106, 282] on select "Select Membership → 6 MONTH FREE MEMBERSHIP" at bounding box center [1225, 294] width 239 height 25
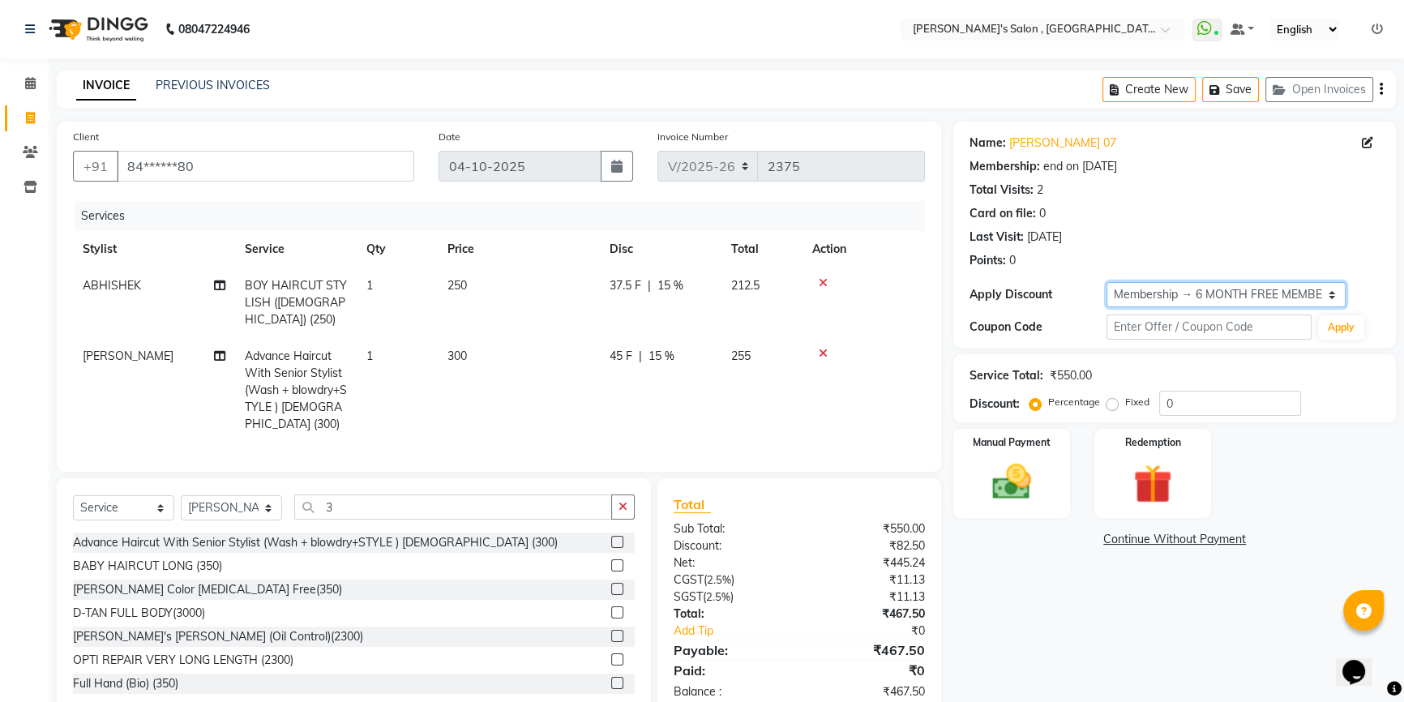
type input "15"
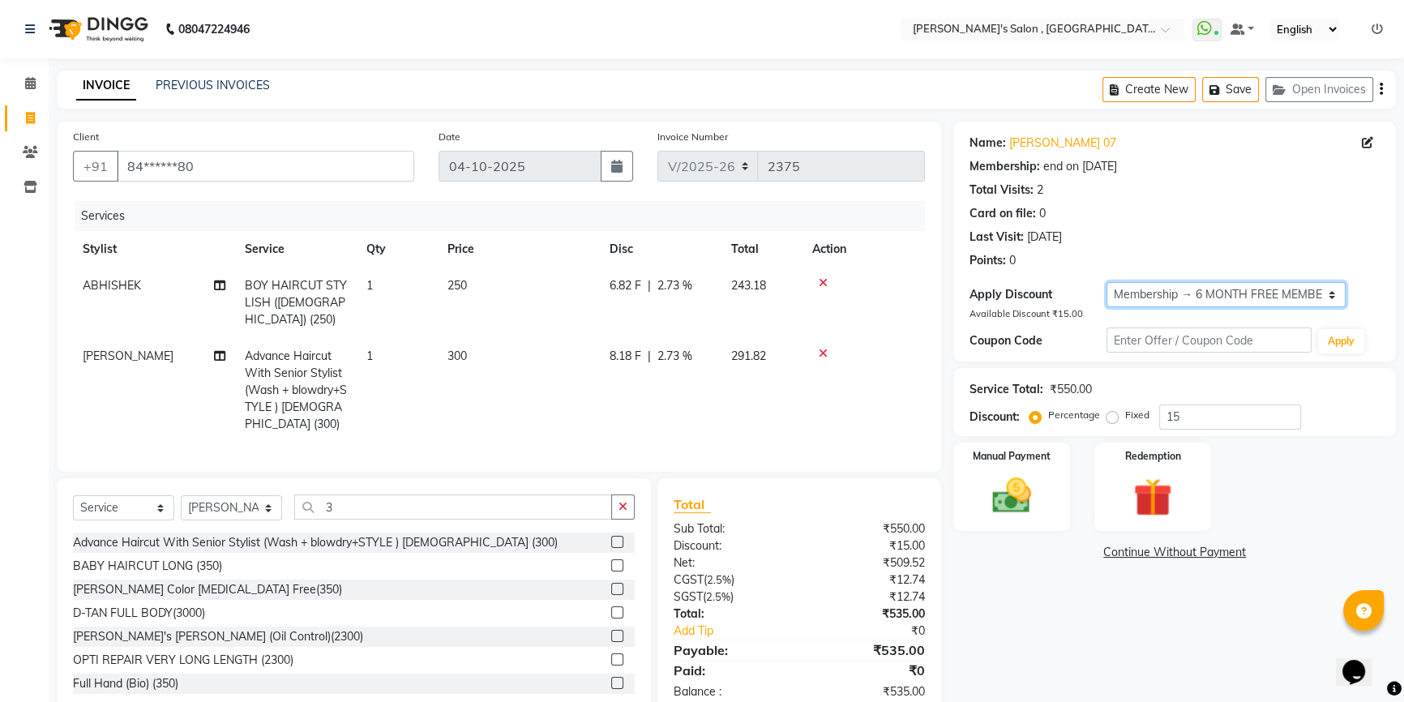
click at [1186, 289] on select "Select Membership → 6 MONTH FREE MEMBERSHIP" at bounding box center [1225, 294] width 239 height 25
select select "0:"
click at [1106, 282] on select "Select Membership → 6 MONTH FREE MEMBERSHIP" at bounding box center [1225, 294] width 239 height 25
type input "0"
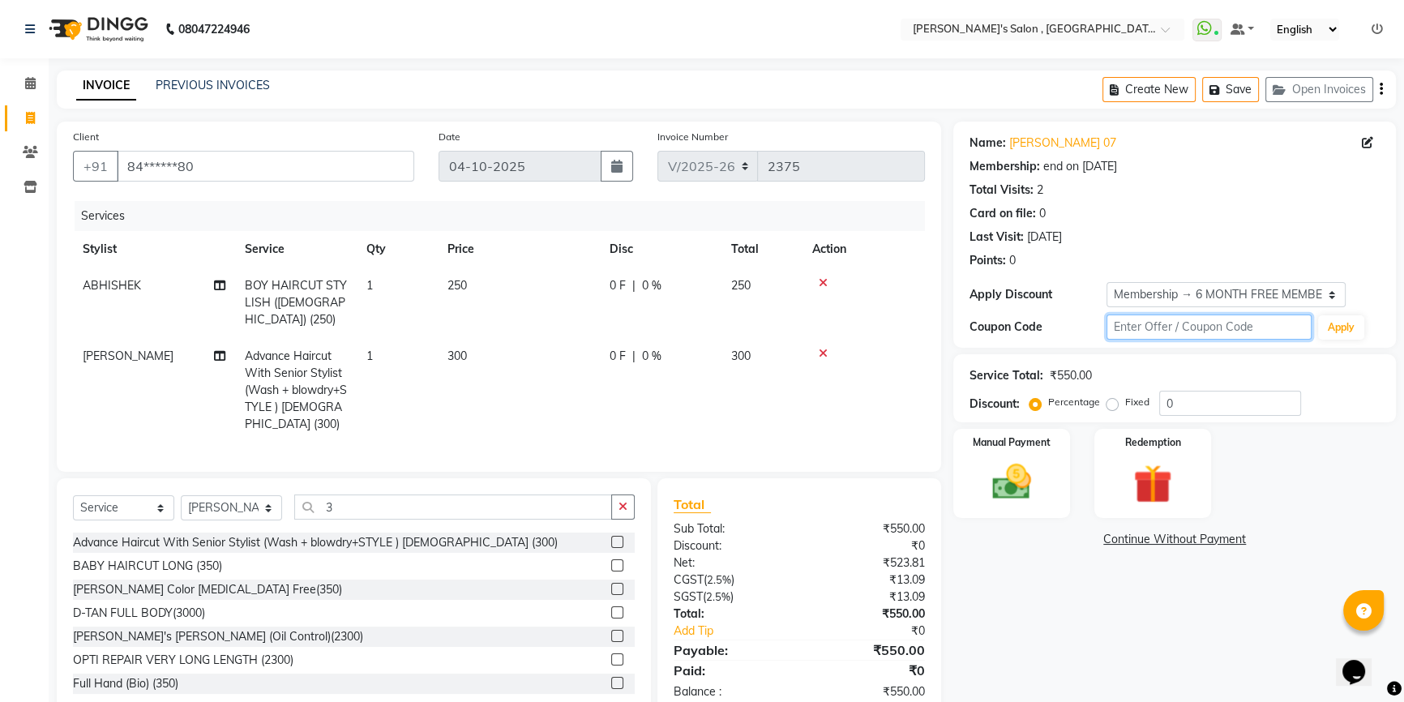
click at [1187, 325] on input "text" at bounding box center [1208, 326] width 205 height 25
click at [1213, 400] on input "0" at bounding box center [1230, 403] width 142 height 25
type input "15"
click at [1071, 623] on div "Name: Sujit Kumbhar 07 Membership: end on 07-03-2026 Total Visits: 2 Card on fi…" at bounding box center [1180, 420] width 455 height 596
click at [1174, 541] on link "Continue Without Payment" at bounding box center [1174, 539] width 436 height 17
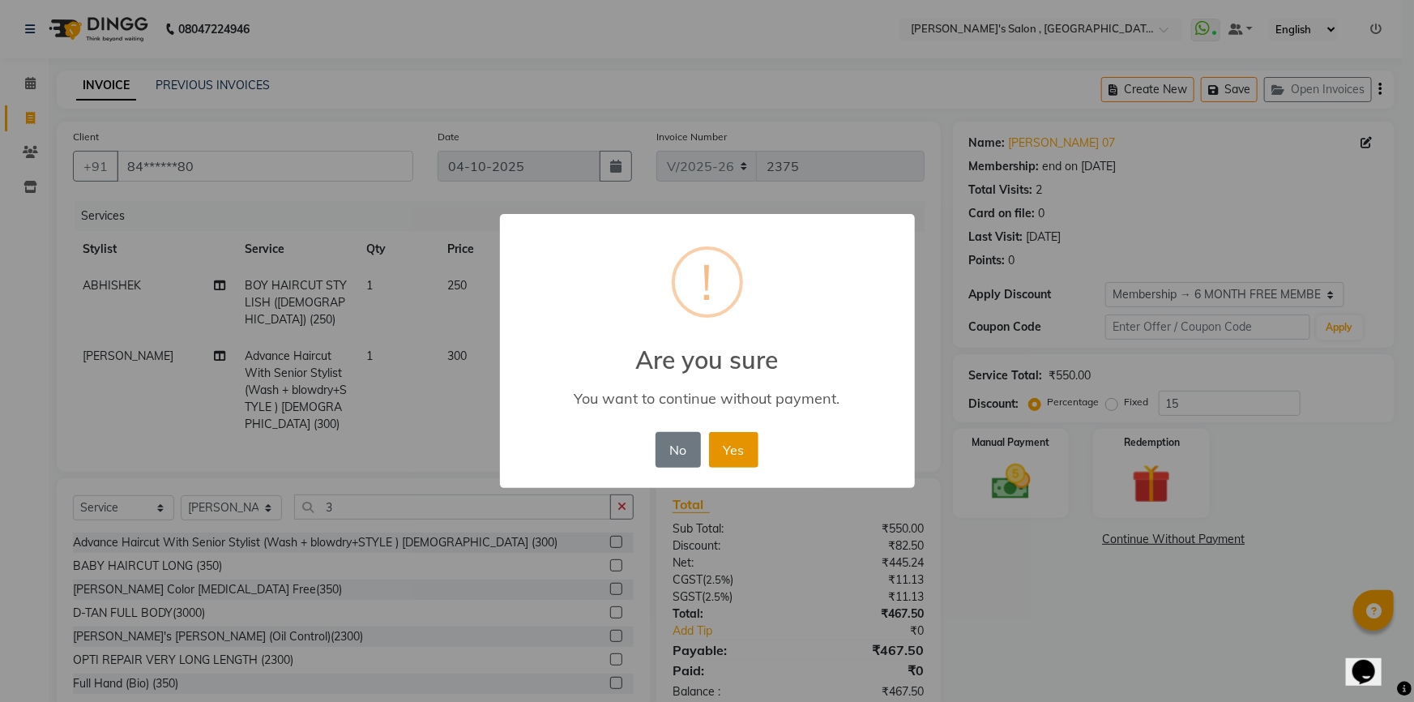
click at [753, 460] on button "Yes" at bounding box center [733, 450] width 49 height 36
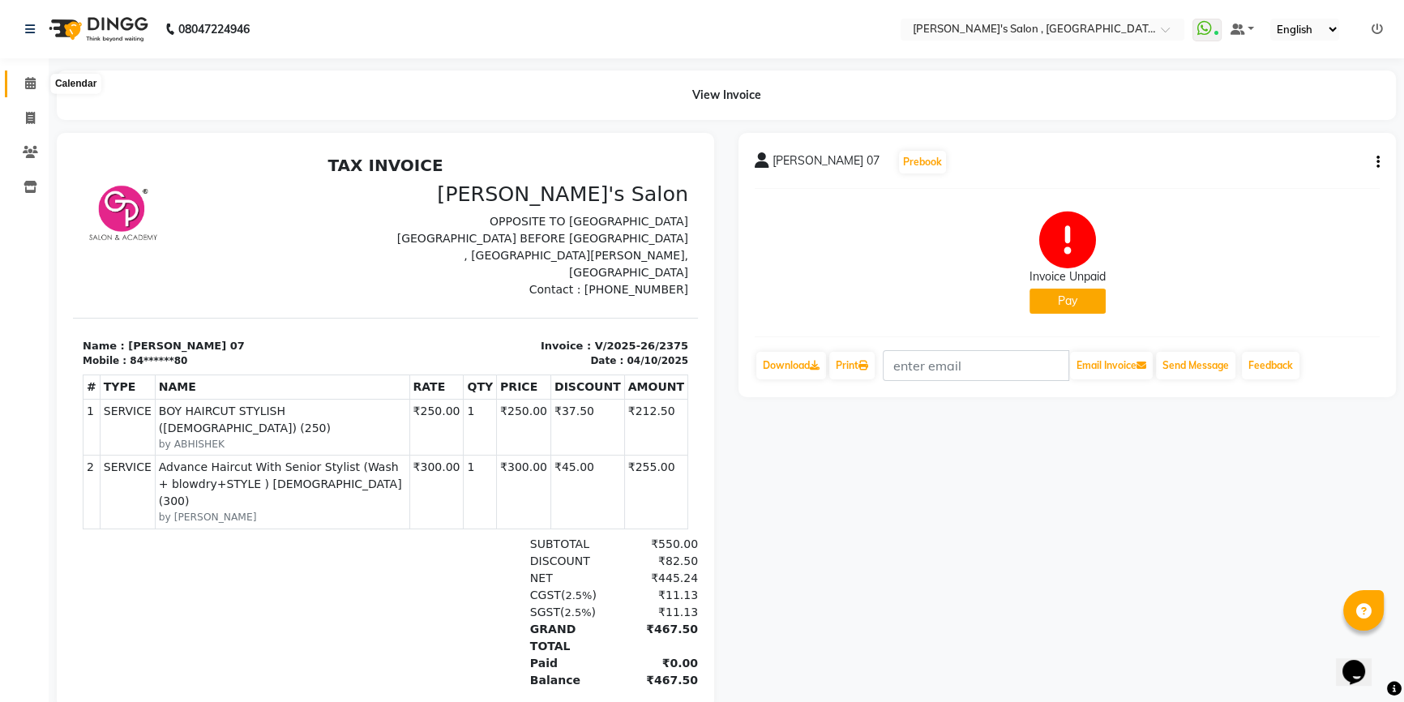
click at [19, 86] on span at bounding box center [30, 84] width 28 height 19
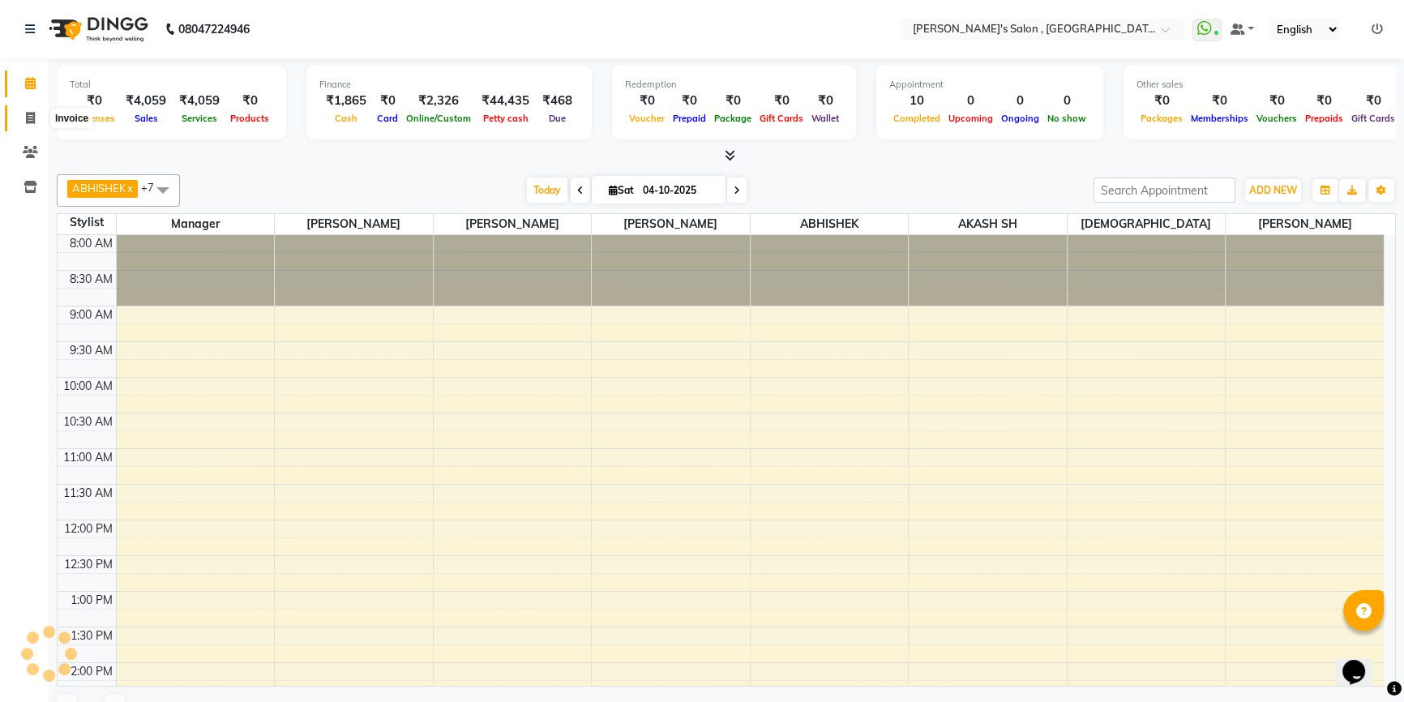
click at [28, 119] on icon at bounding box center [30, 118] width 9 height 12
select select "service"
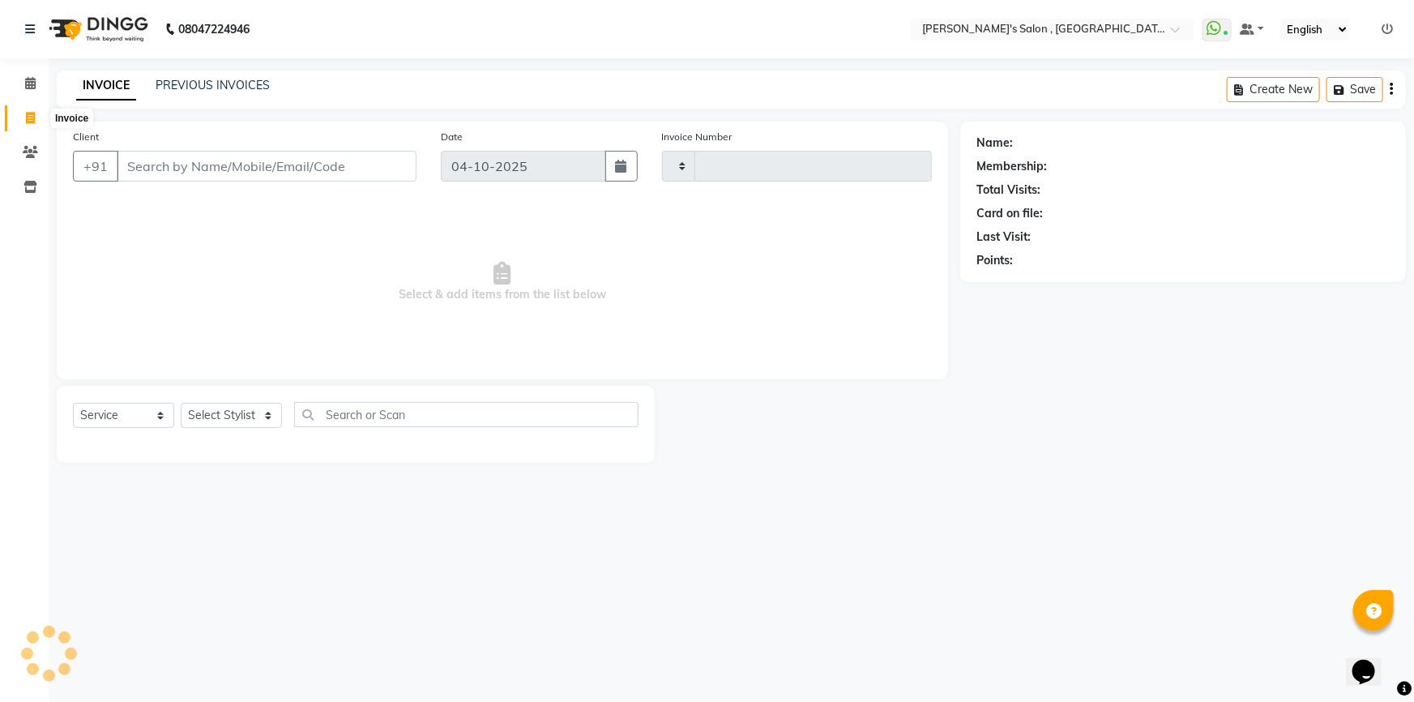
type input "2376"
select select "7416"
click at [25, 78] on icon at bounding box center [30, 83] width 11 height 12
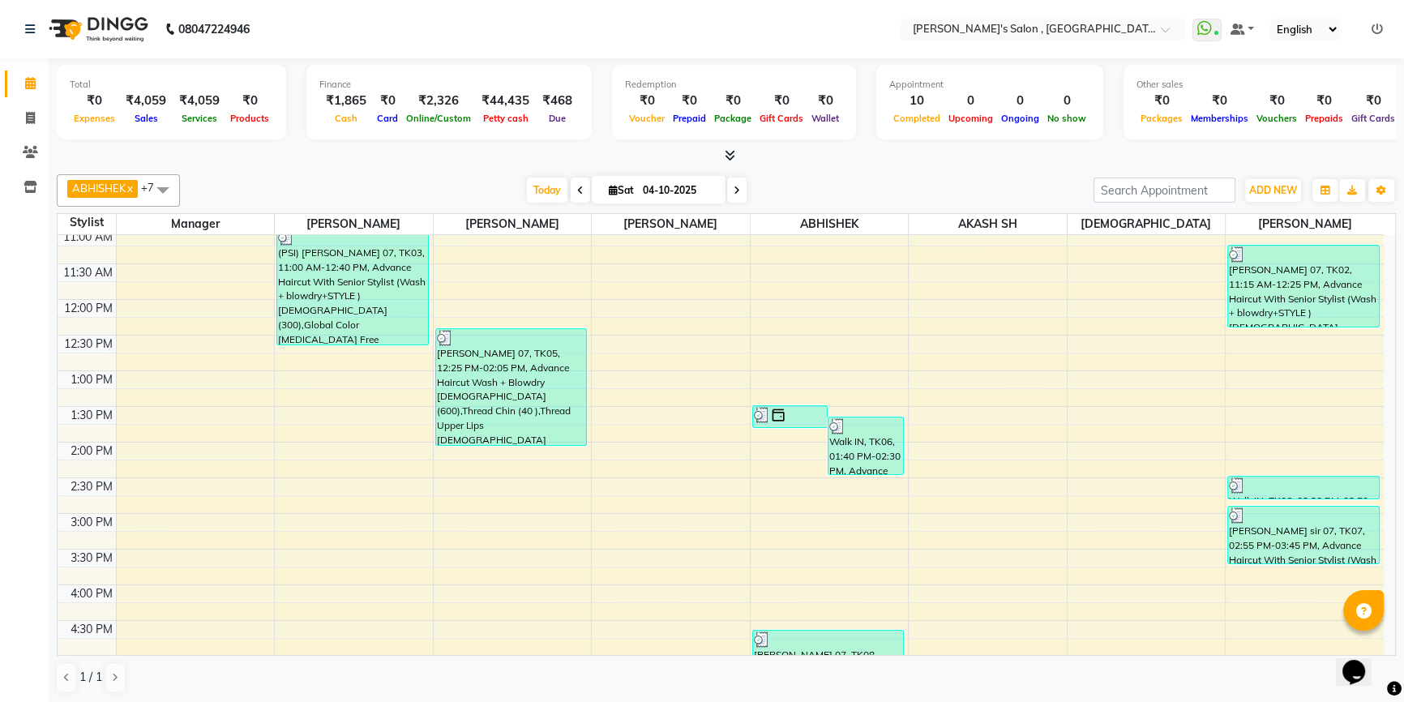
scroll to position [294, 0]
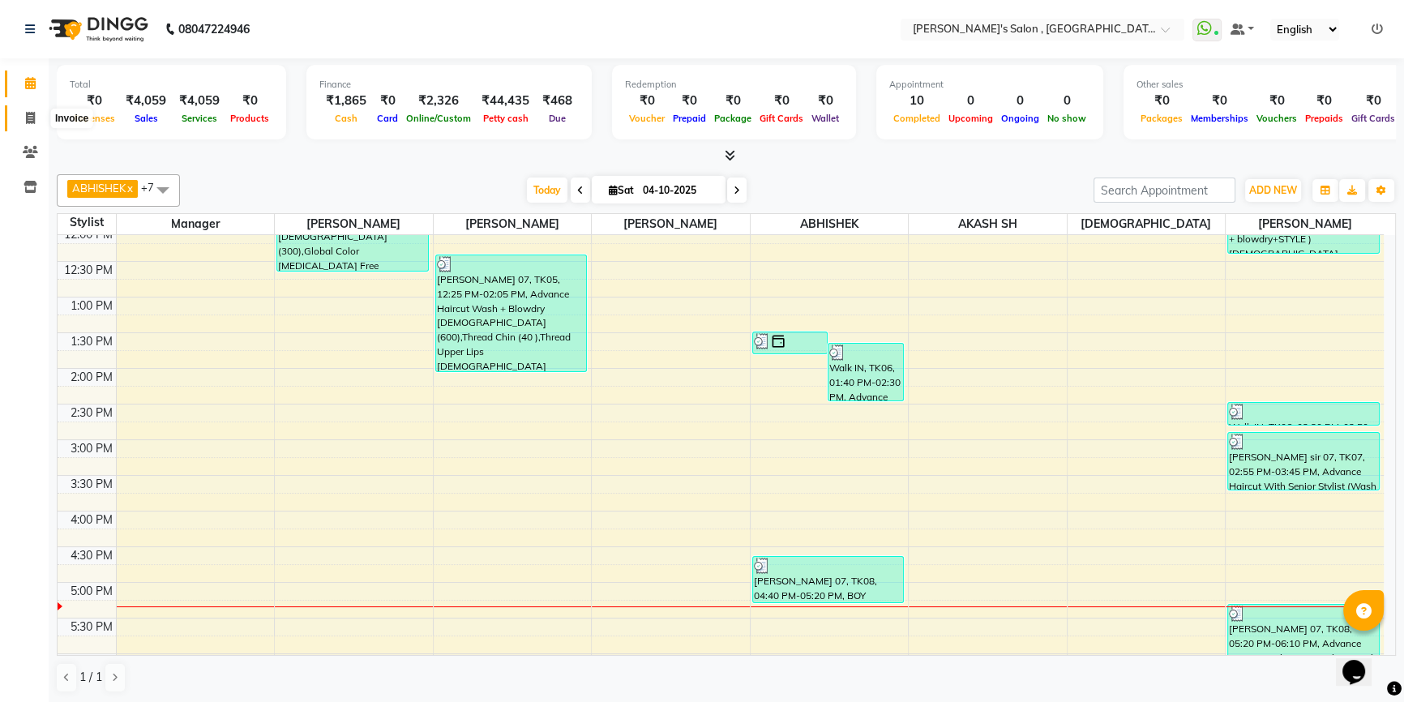
click at [34, 112] on icon at bounding box center [30, 118] width 9 height 12
select select "7416"
select select "service"
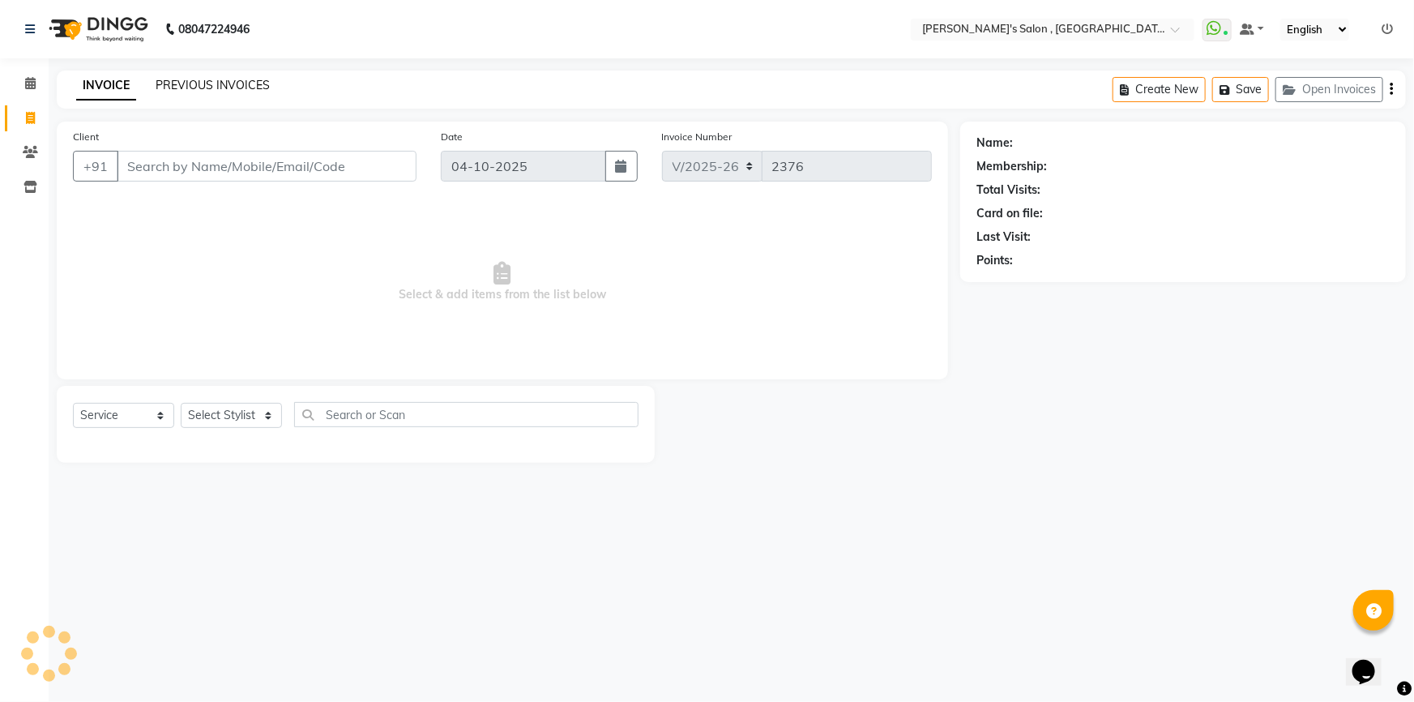
click at [228, 88] on link "PREVIOUS INVOICES" at bounding box center [213, 85] width 114 height 15
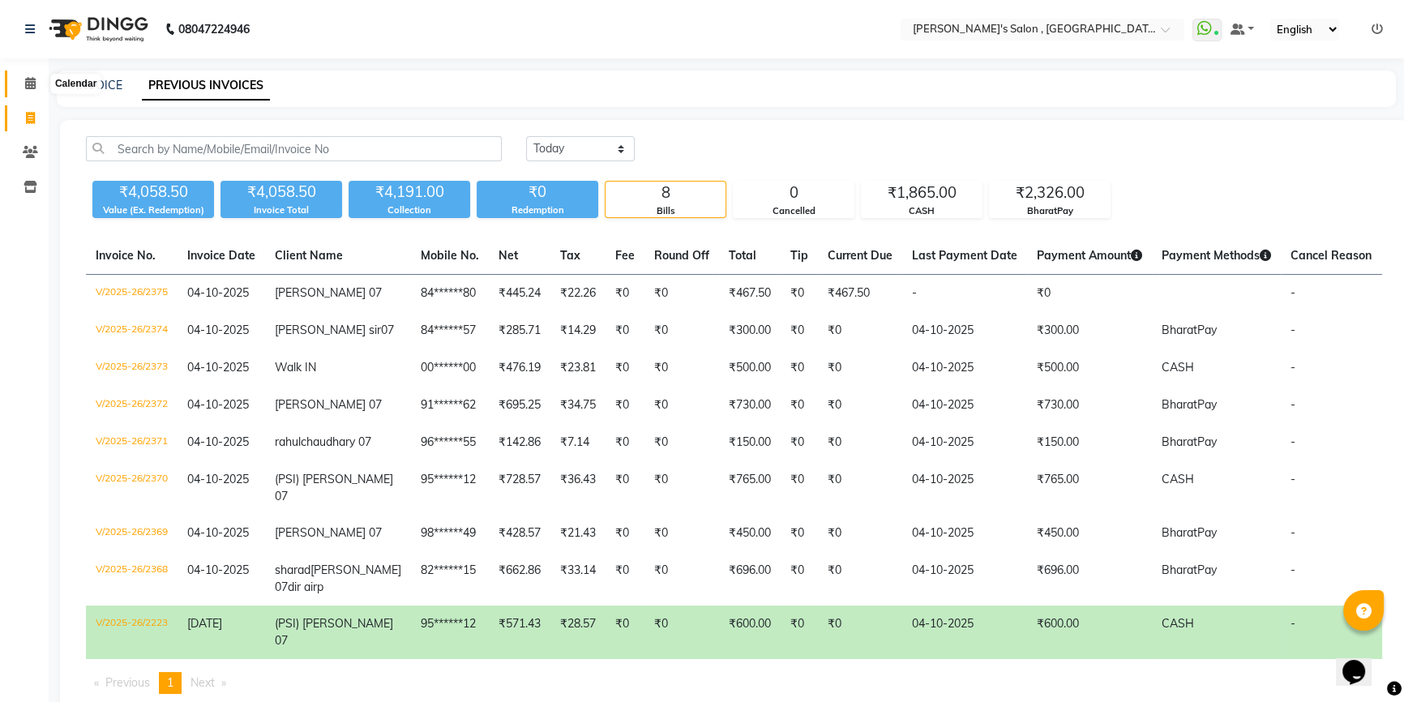
click at [34, 86] on icon at bounding box center [30, 83] width 11 height 12
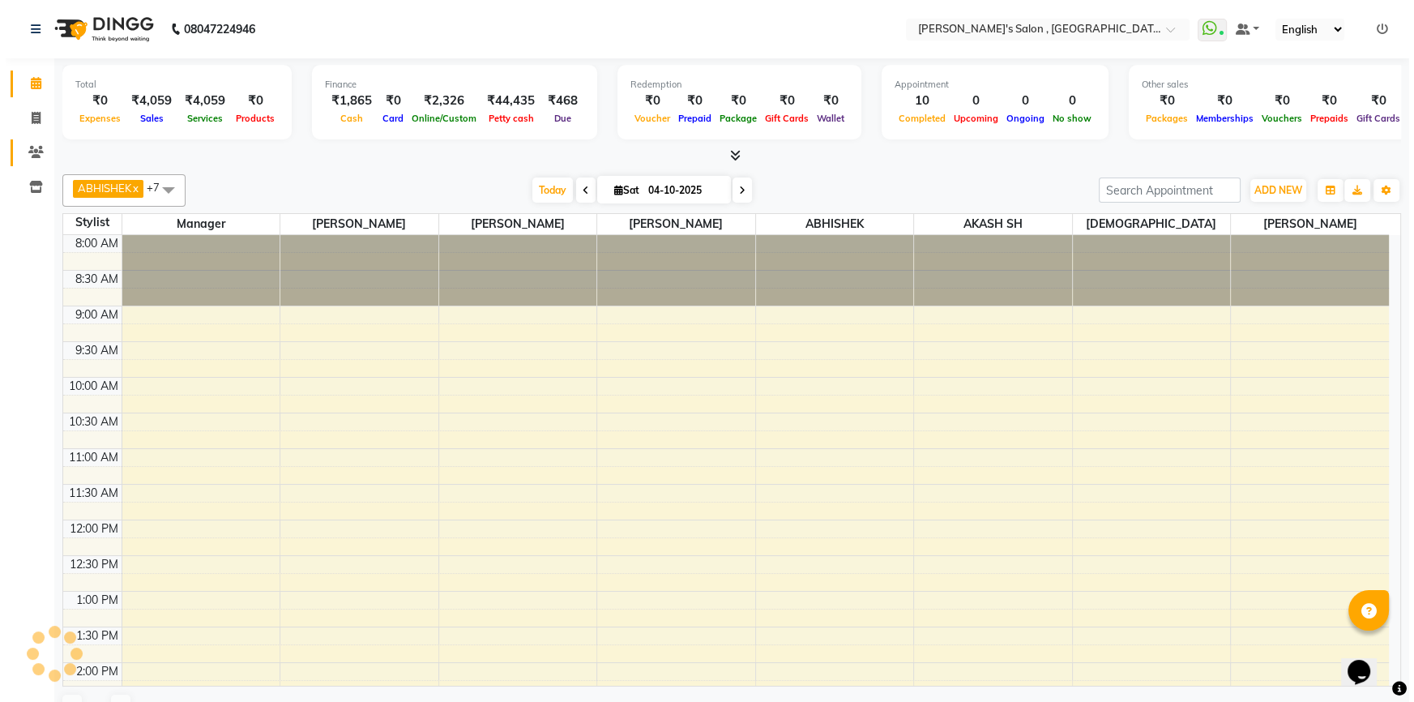
scroll to position [392, 0]
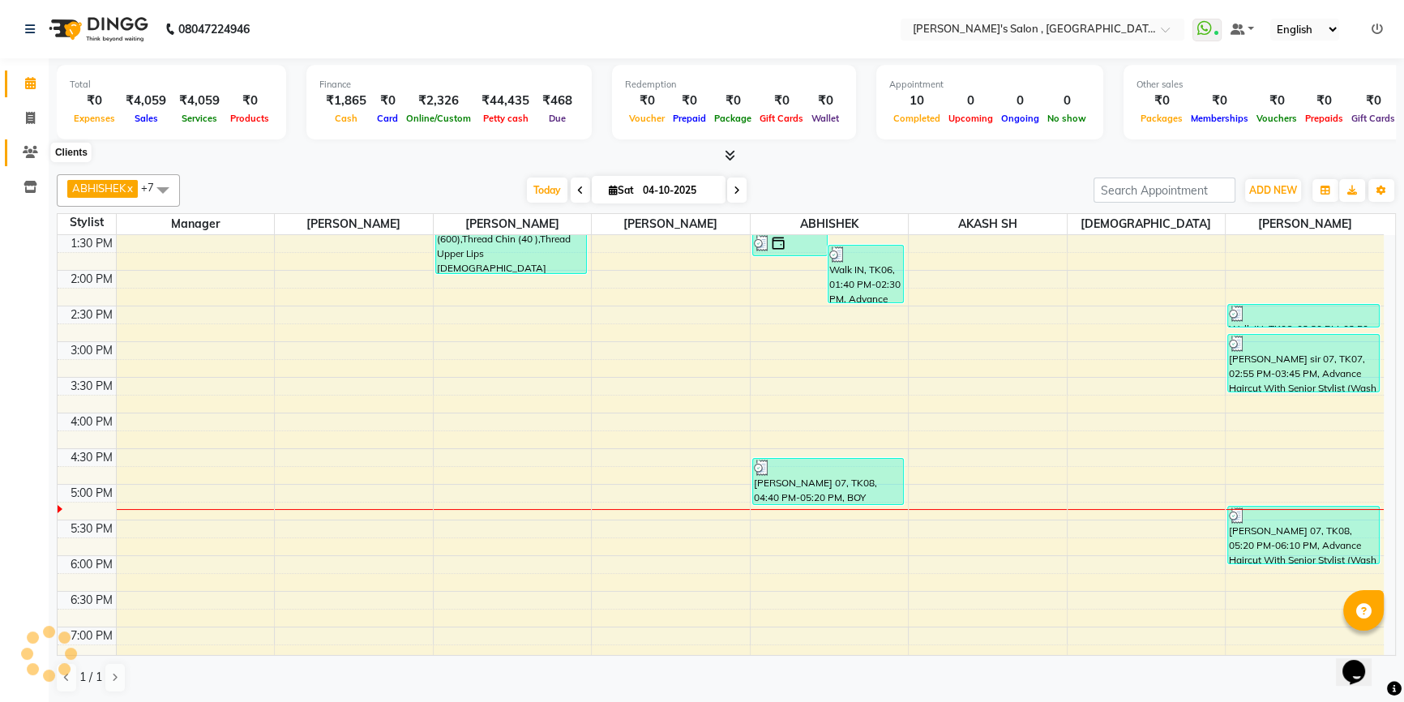
click at [33, 146] on icon at bounding box center [30, 152] width 15 height 12
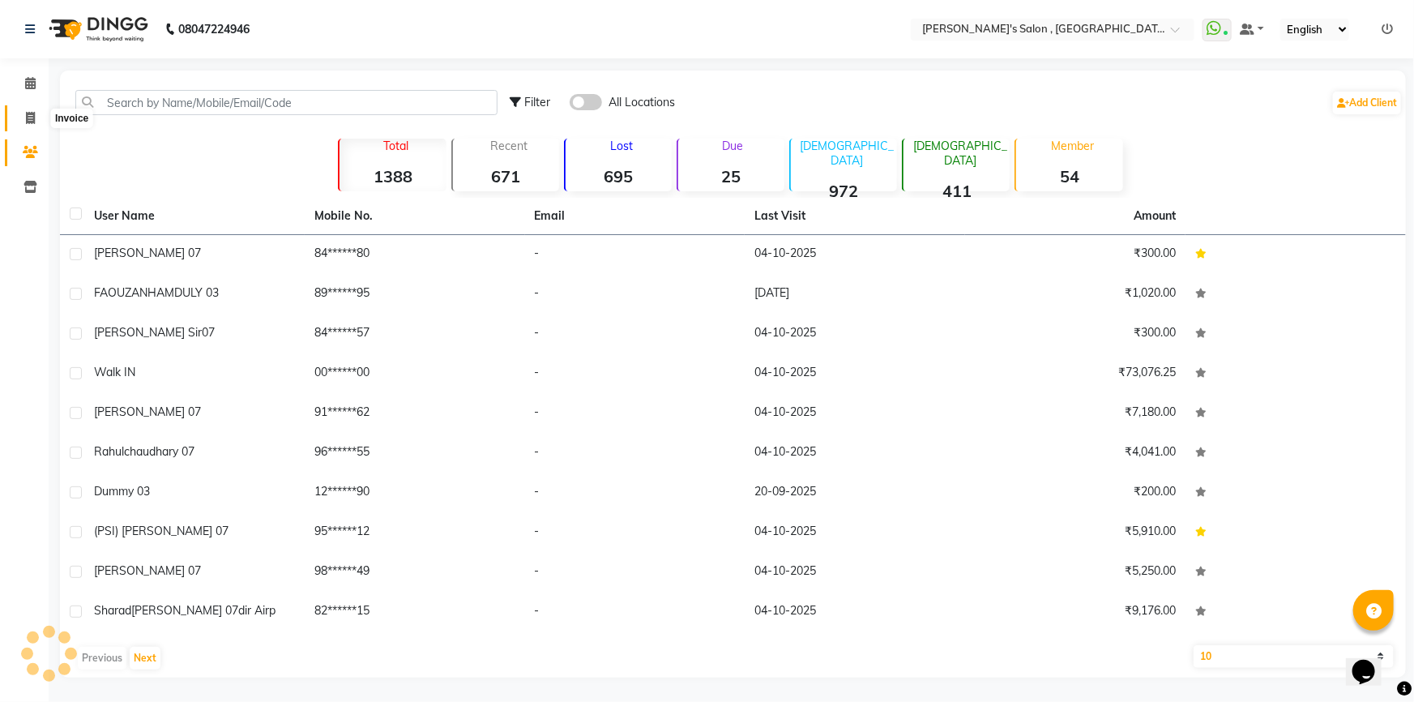
click at [33, 122] on icon at bounding box center [30, 118] width 9 height 12
select select "service"
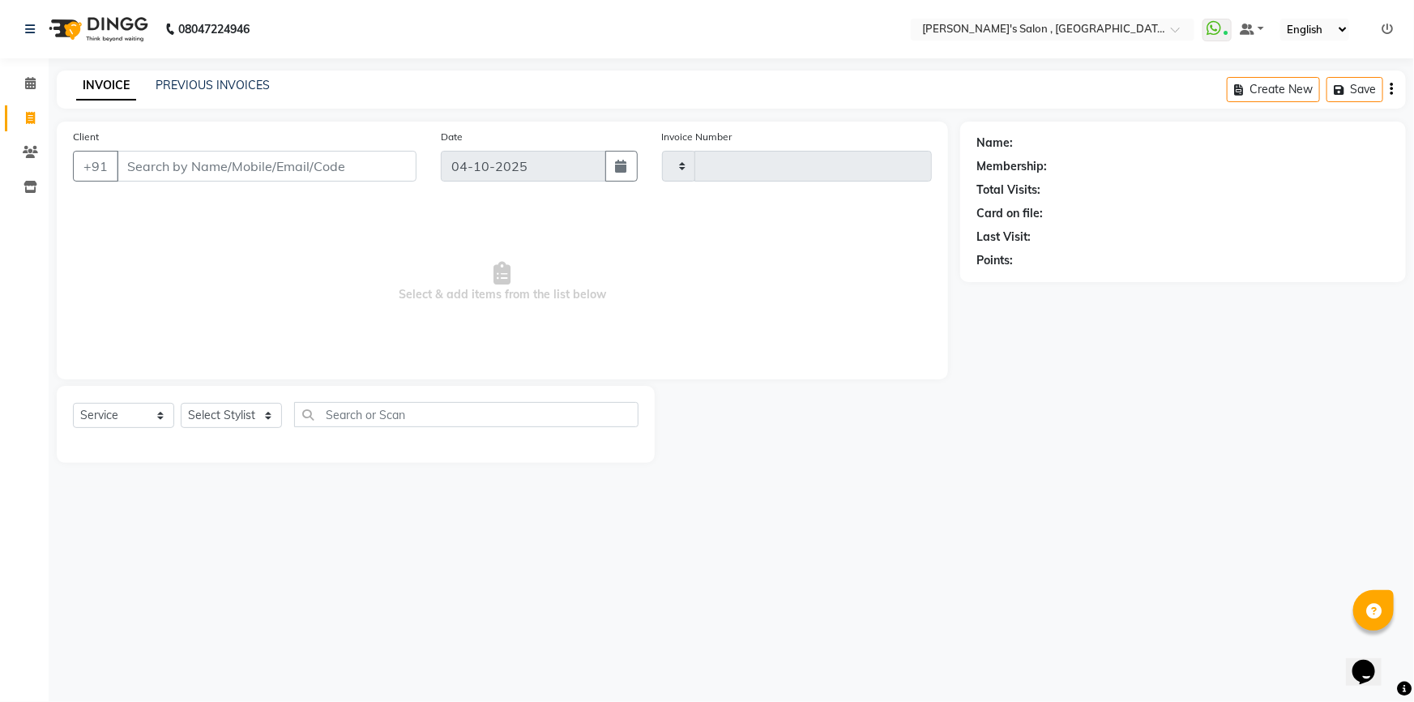
type input "2376"
select select "7416"
click at [248, 169] on input "Client" at bounding box center [267, 166] width 300 height 31
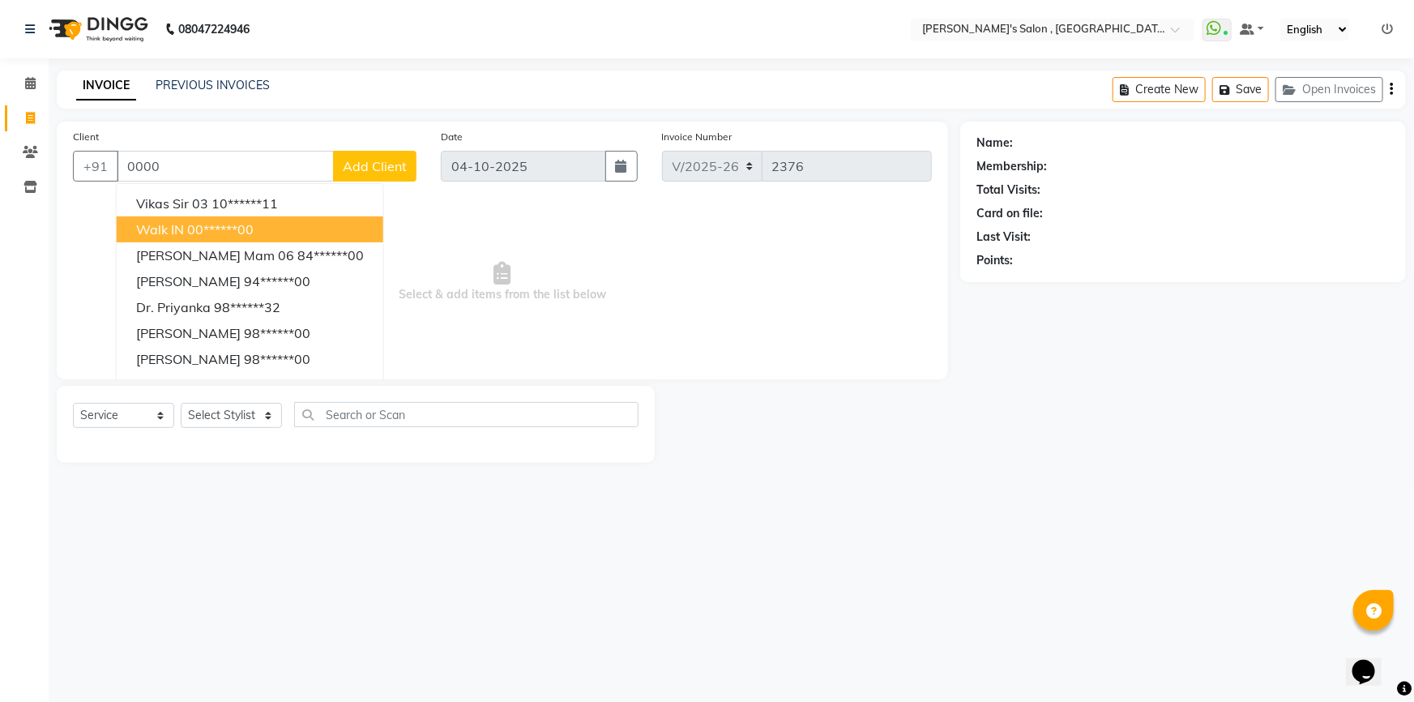
click at [278, 232] on button "Walk IN 00******00" at bounding box center [250, 229] width 267 height 26
type input "00******00"
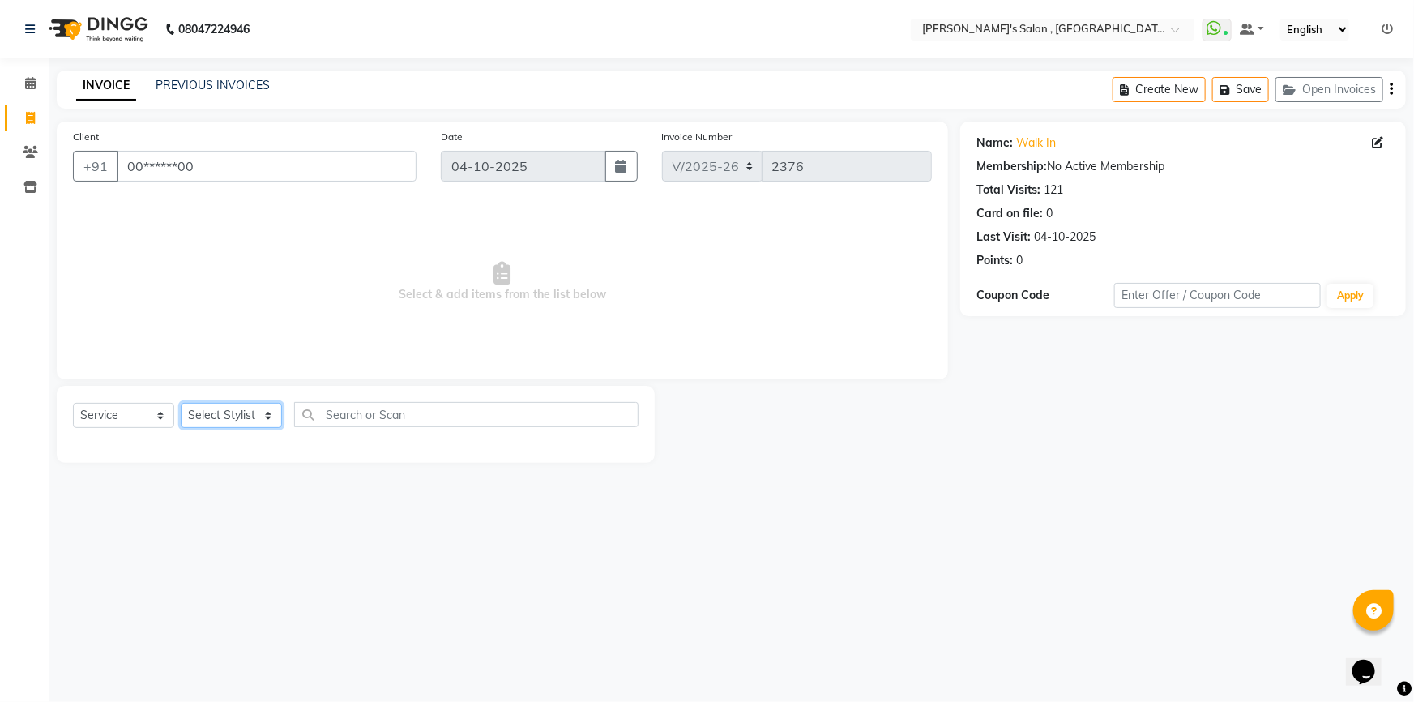
click at [256, 422] on select "Select Stylist ABHISHEK AKASH SH ARJUN SIR Manager MANGESH NAGESH SAHIL SUJATA …" at bounding box center [231, 415] width 101 height 25
select select "67371"
click at [181, 403] on select "Select Stylist ABHISHEK AKASH SH ARJUN SIR Manager MANGESH NAGESH SAHIL SUJATA …" at bounding box center [231, 415] width 101 height 25
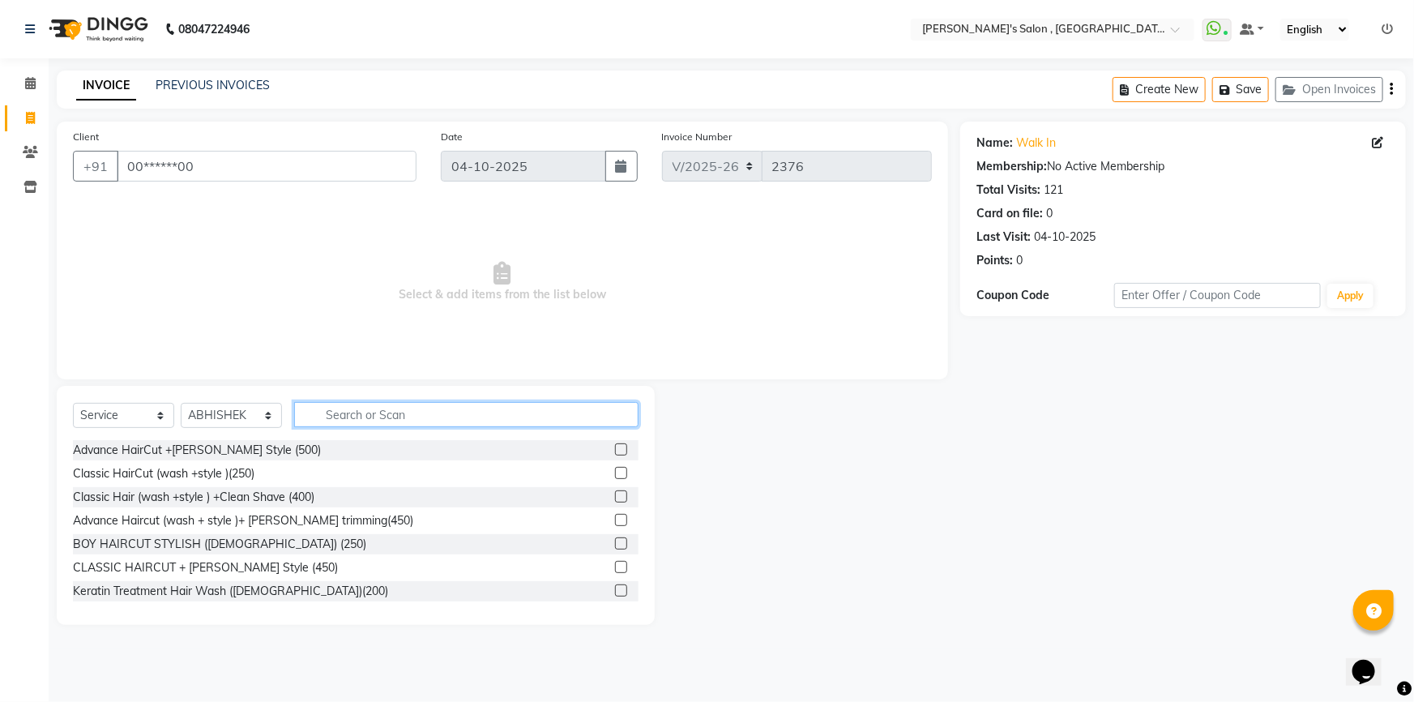
click at [396, 414] on input "text" at bounding box center [466, 414] width 344 height 25
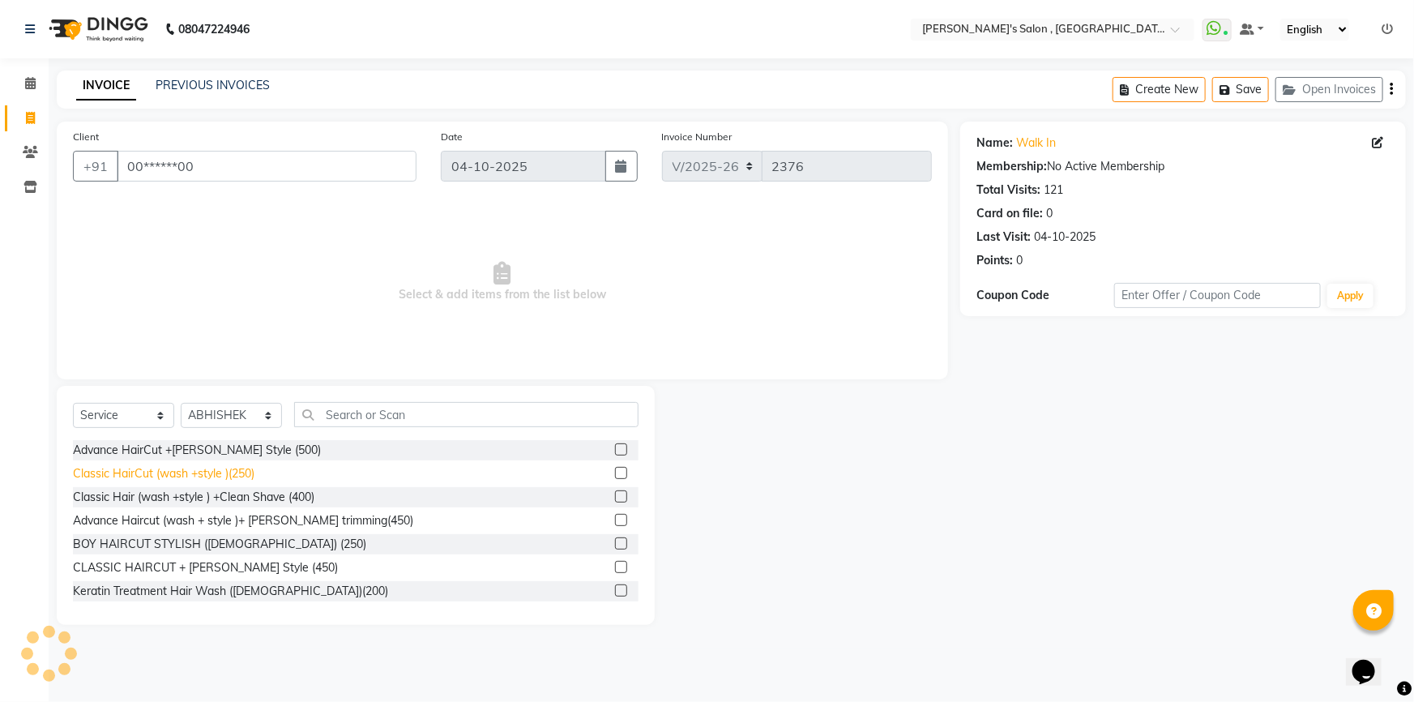
click at [122, 475] on div "Classic HairCut (wash +style )(250)" at bounding box center [164, 473] width 182 height 17
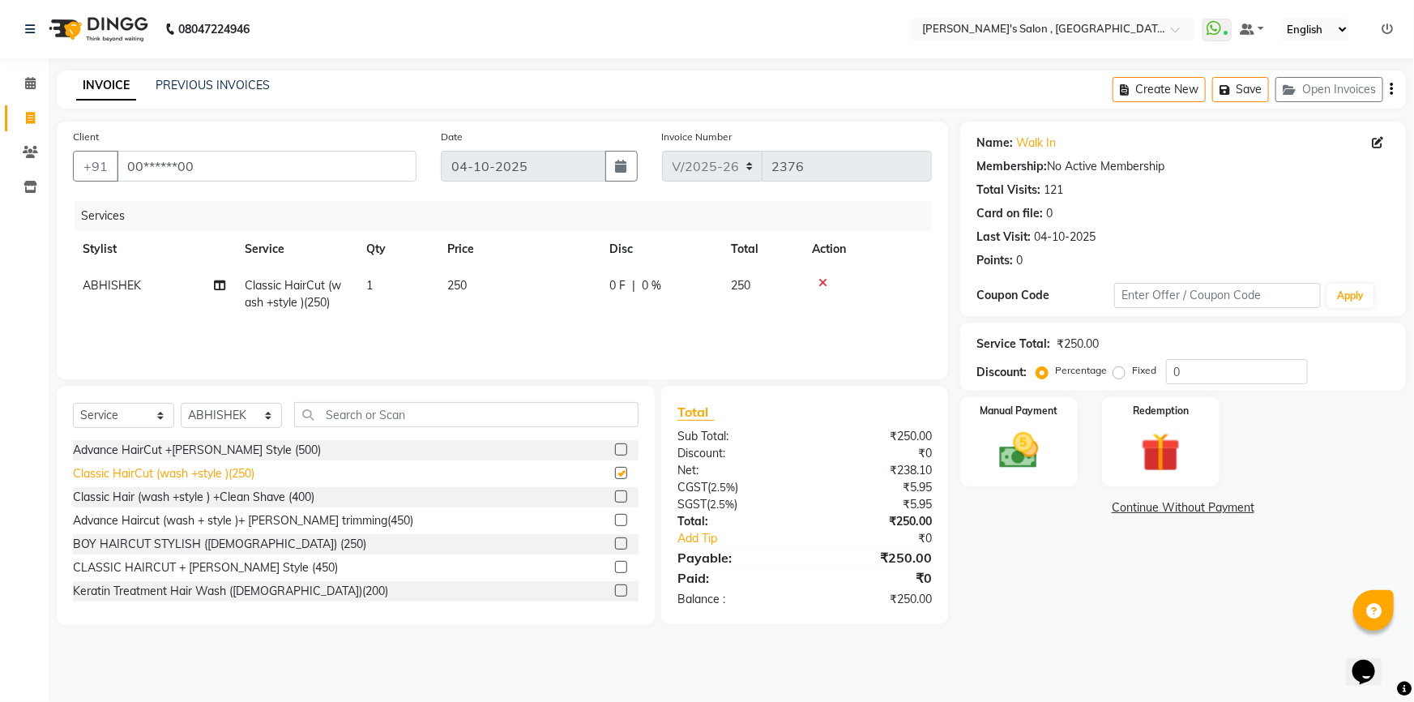
checkbox input "false"
click at [1033, 444] on img at bounding box center [1019, 450] width 66 height 47
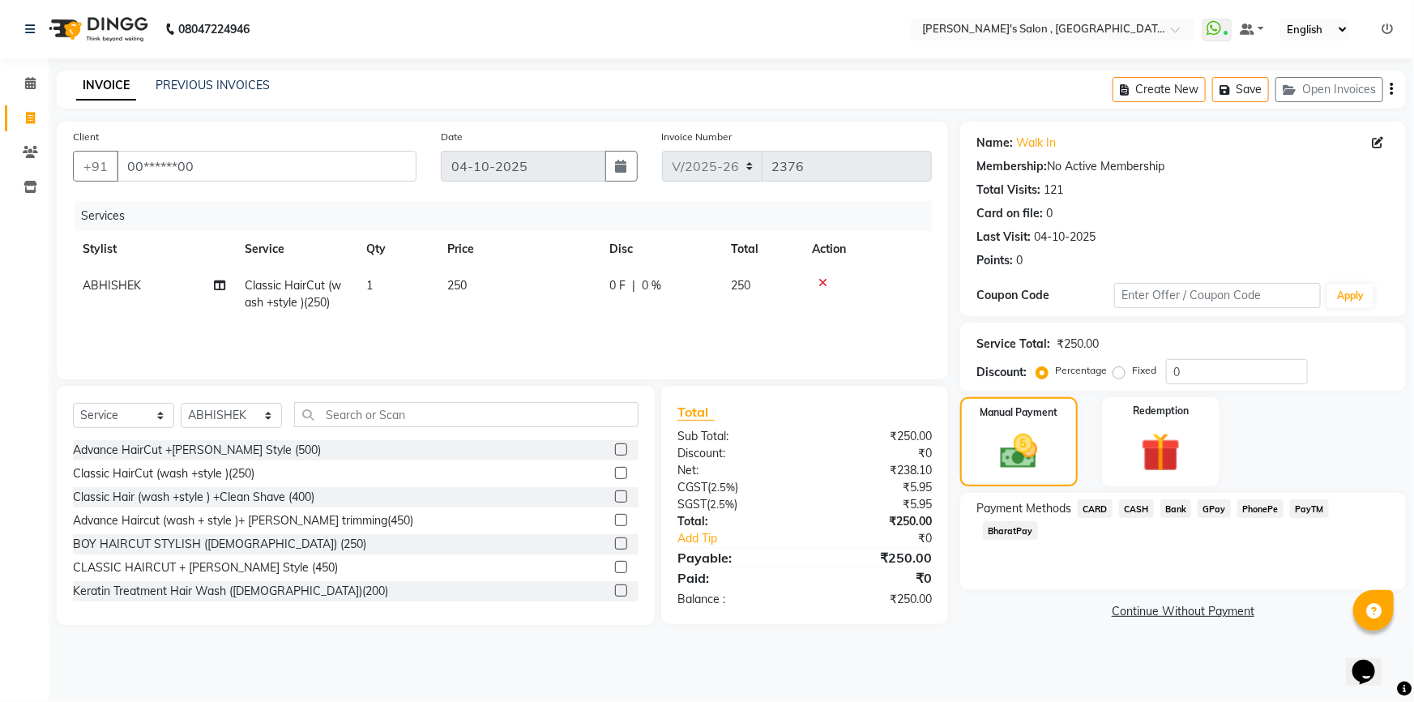
click at [1138, 511] on span "CASH" at bounding box center [1136, 508] width 35 height 19
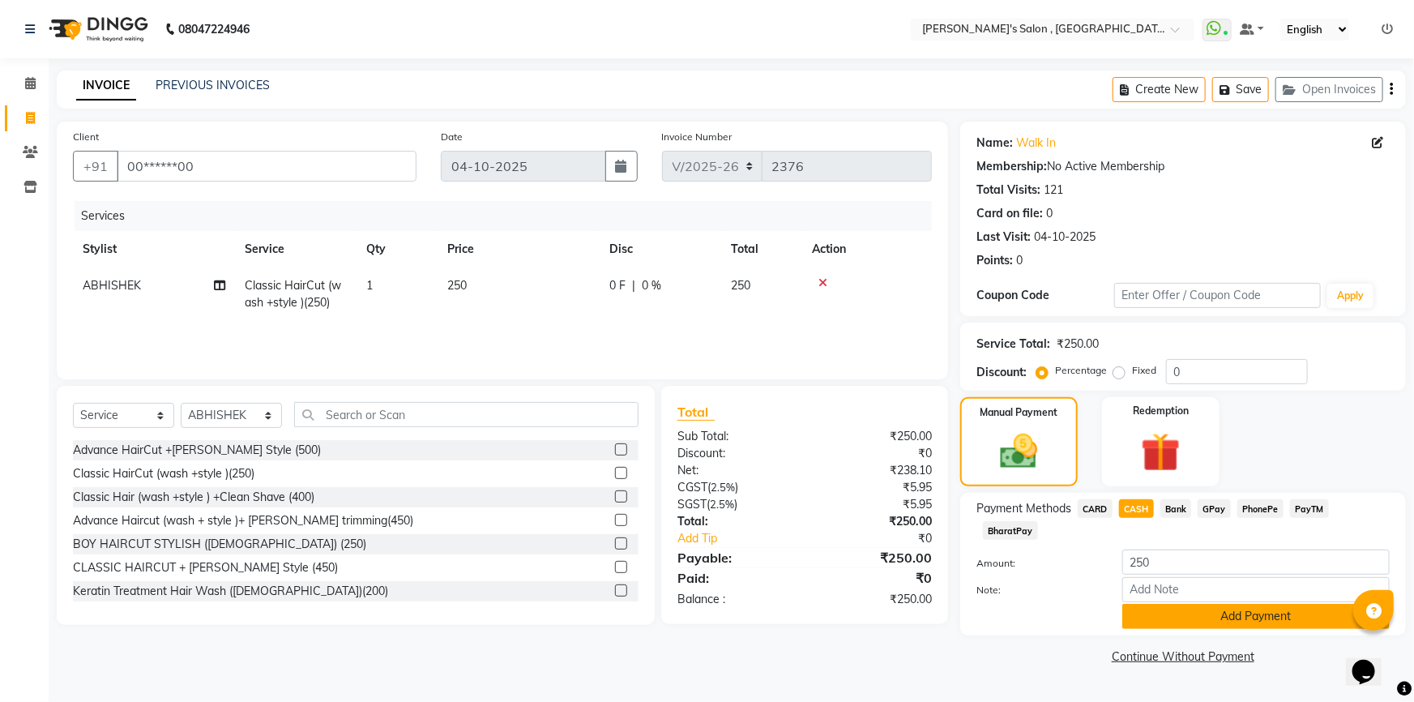
click at [1200, 604] on button "Add Payment" at bounding box center [1256, 616] width 267 height 25
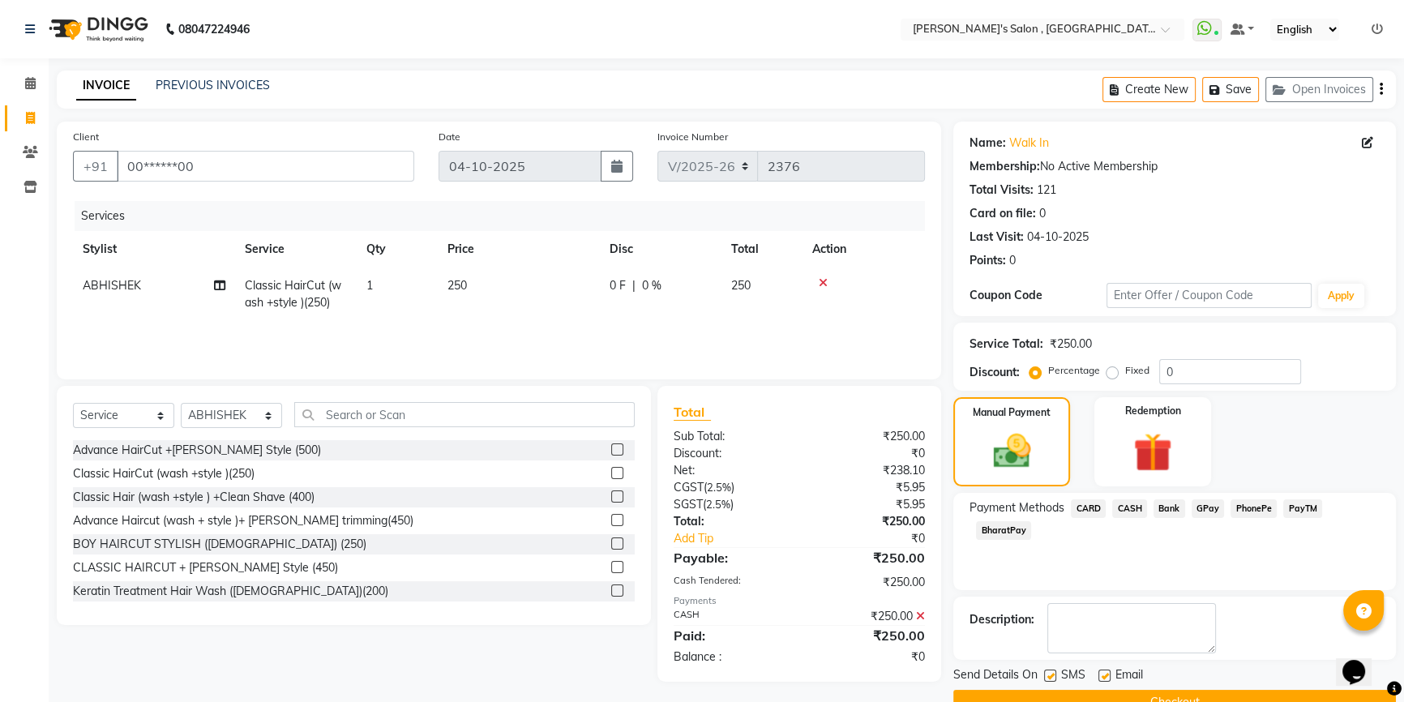
scroll to position [36, 0]
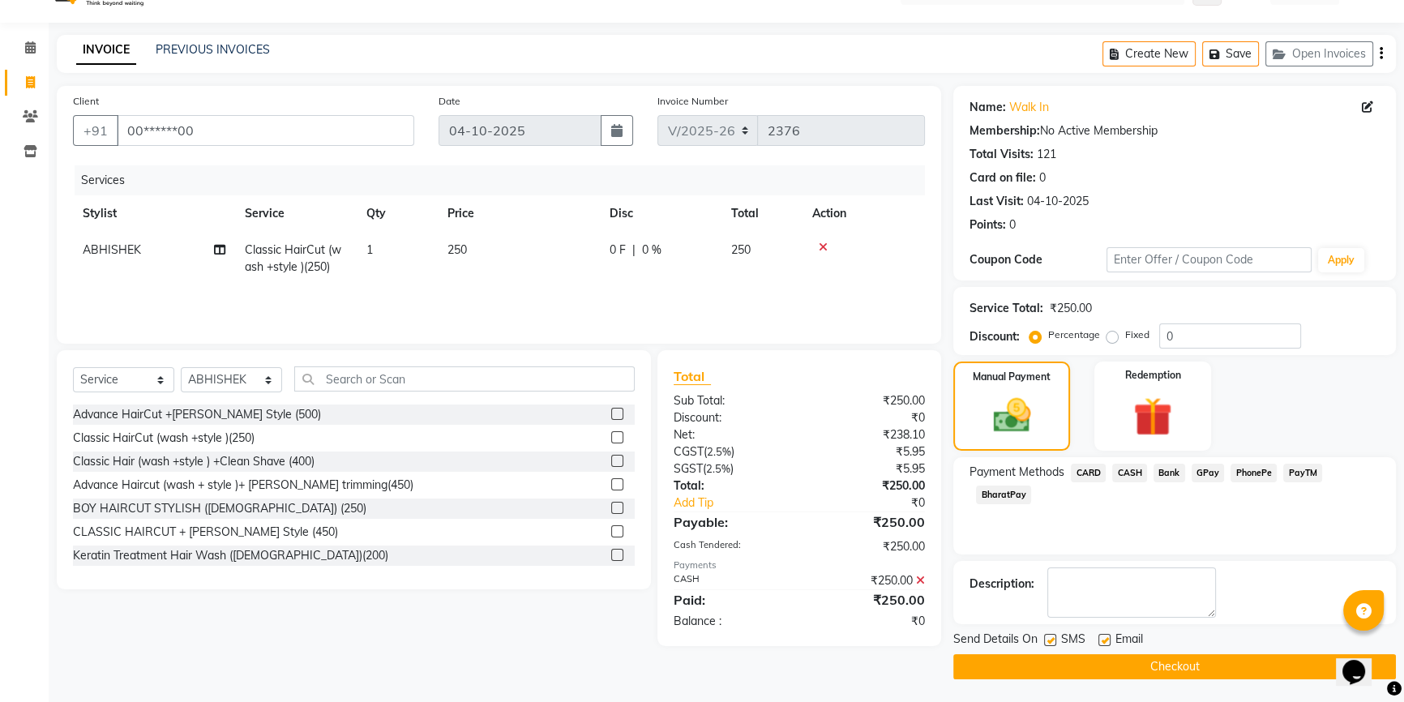
click at [1174, 662] on button "Checkout" at bounding box center [1174, 666] width 443 height 25
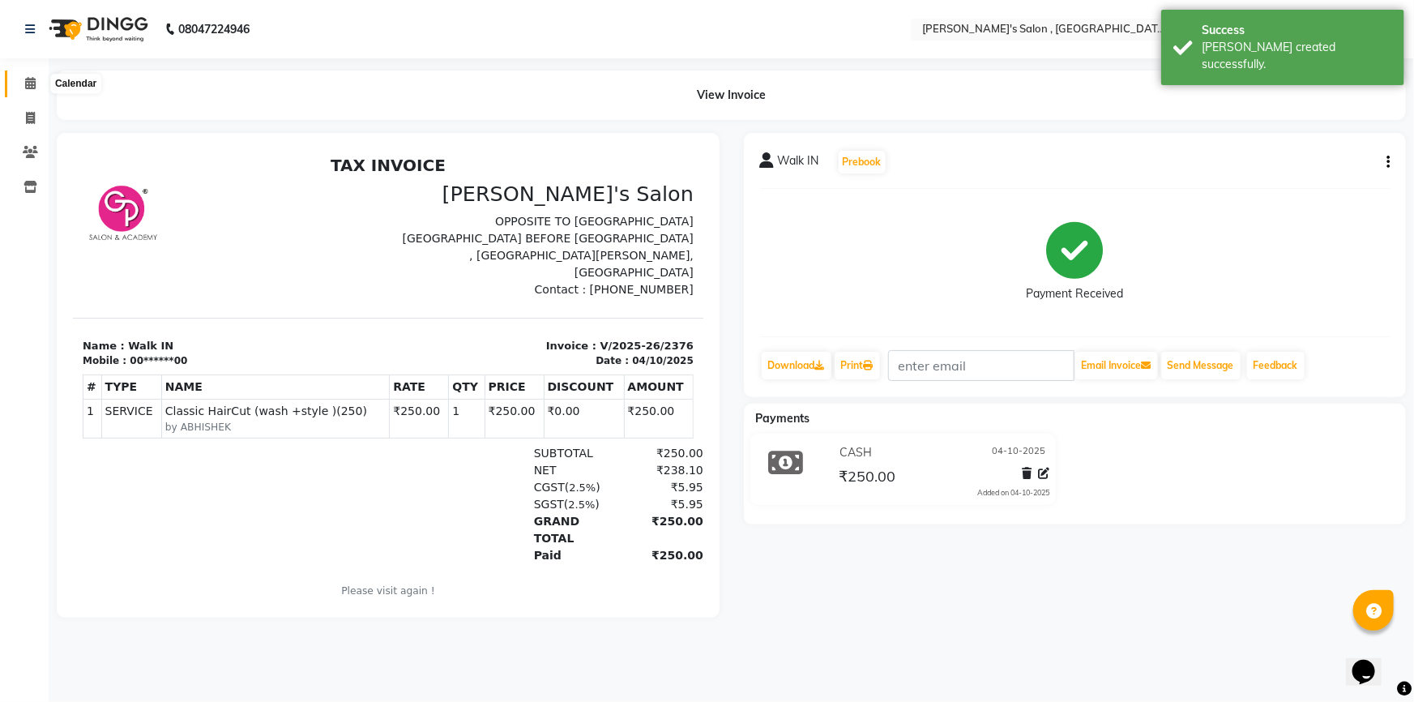
click at [26, 81] on icon at bounding box center [30, 83] width 11 height 12
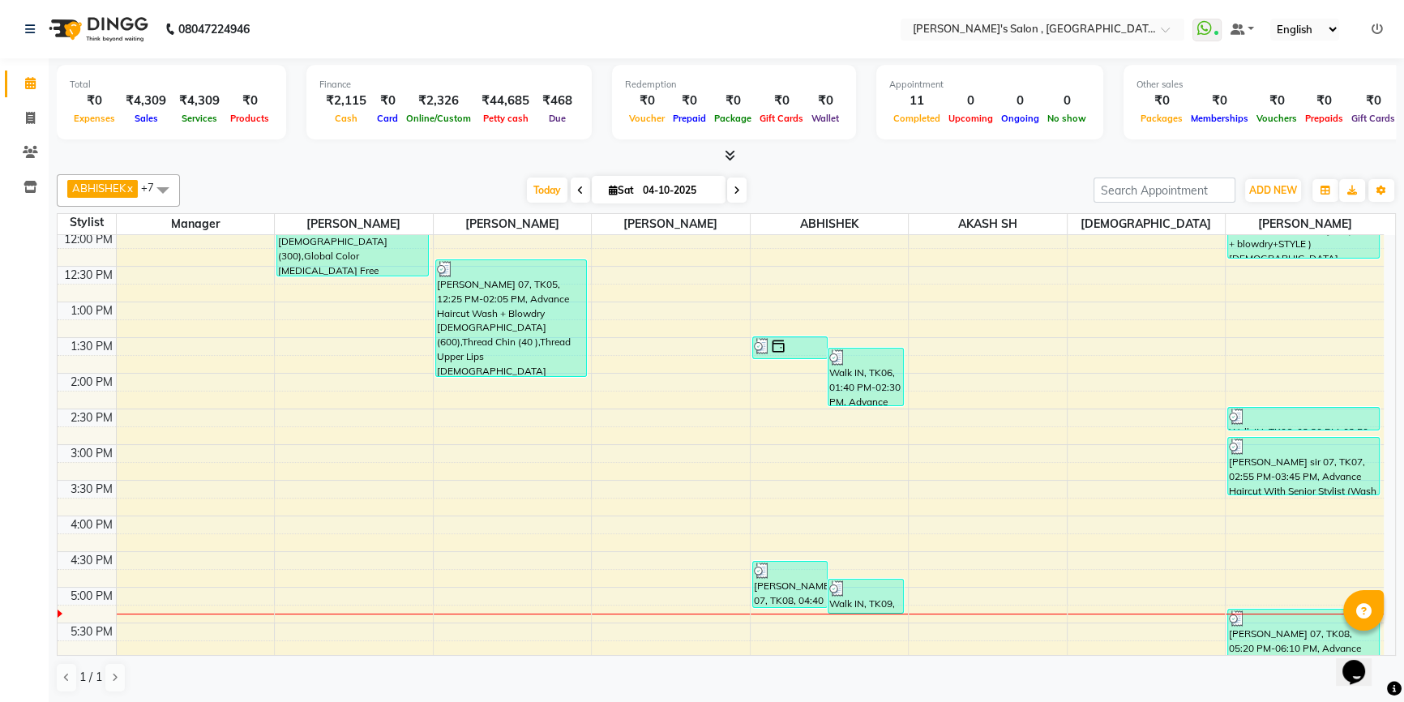
scroll to position [276, 0]
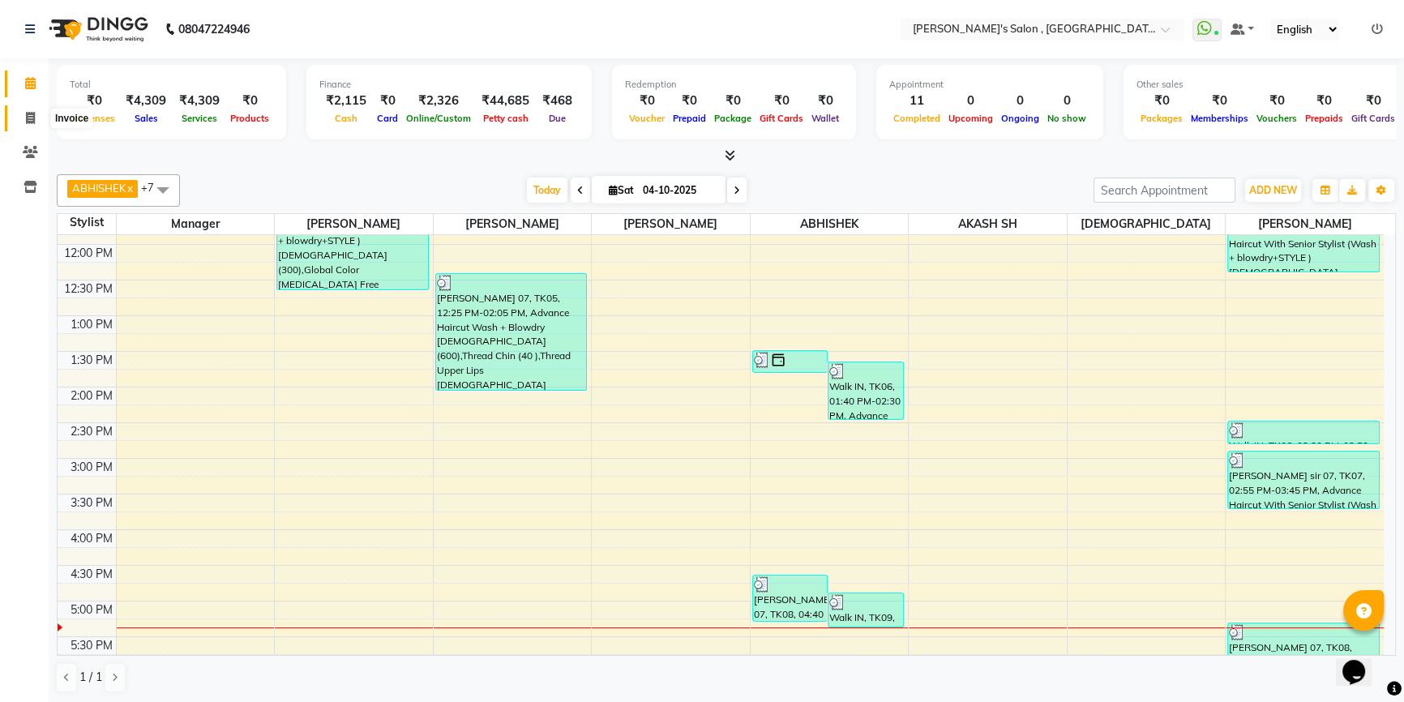
click at [28, 118] on icon at bounding box center [30, 118] width 9 height 12
select select "service"
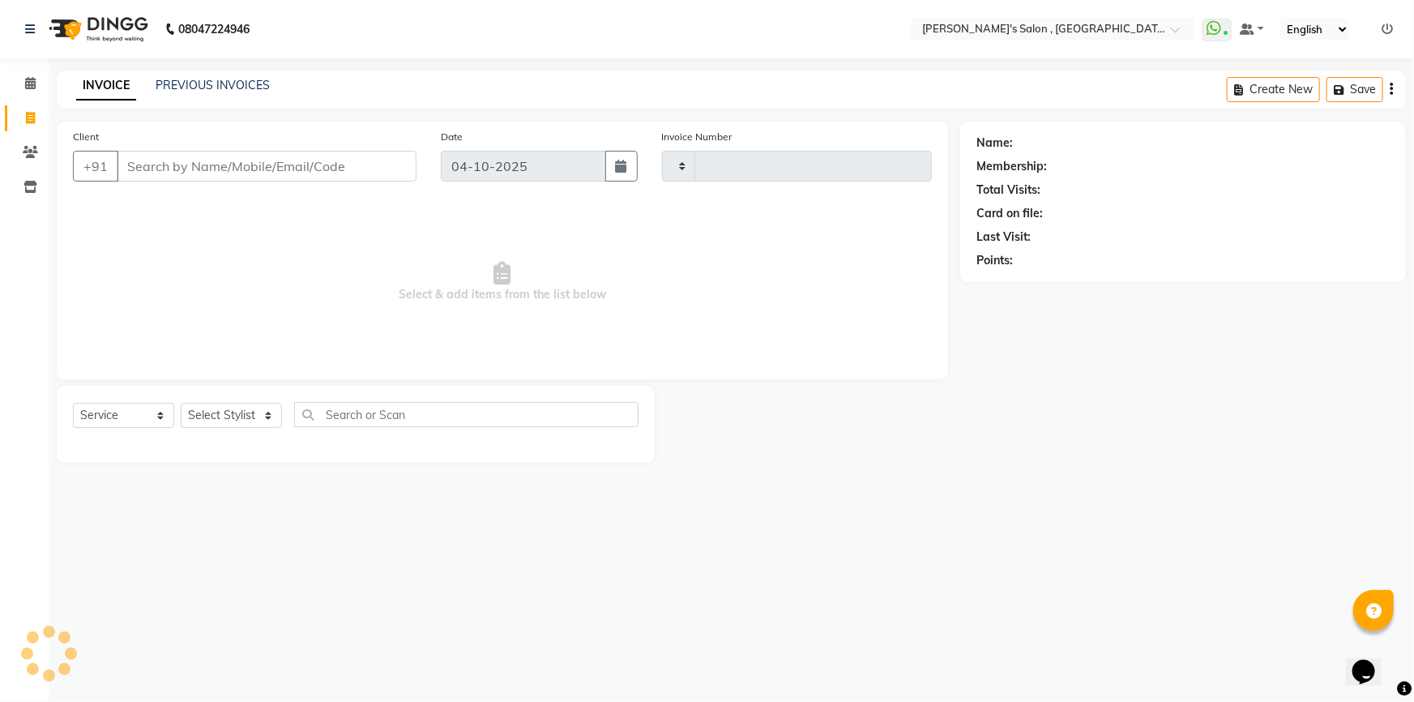
type input "2377"
select select "7416"
click at [292, 162] on input "Client" at bounding box center [267, 166] width 300 height 31
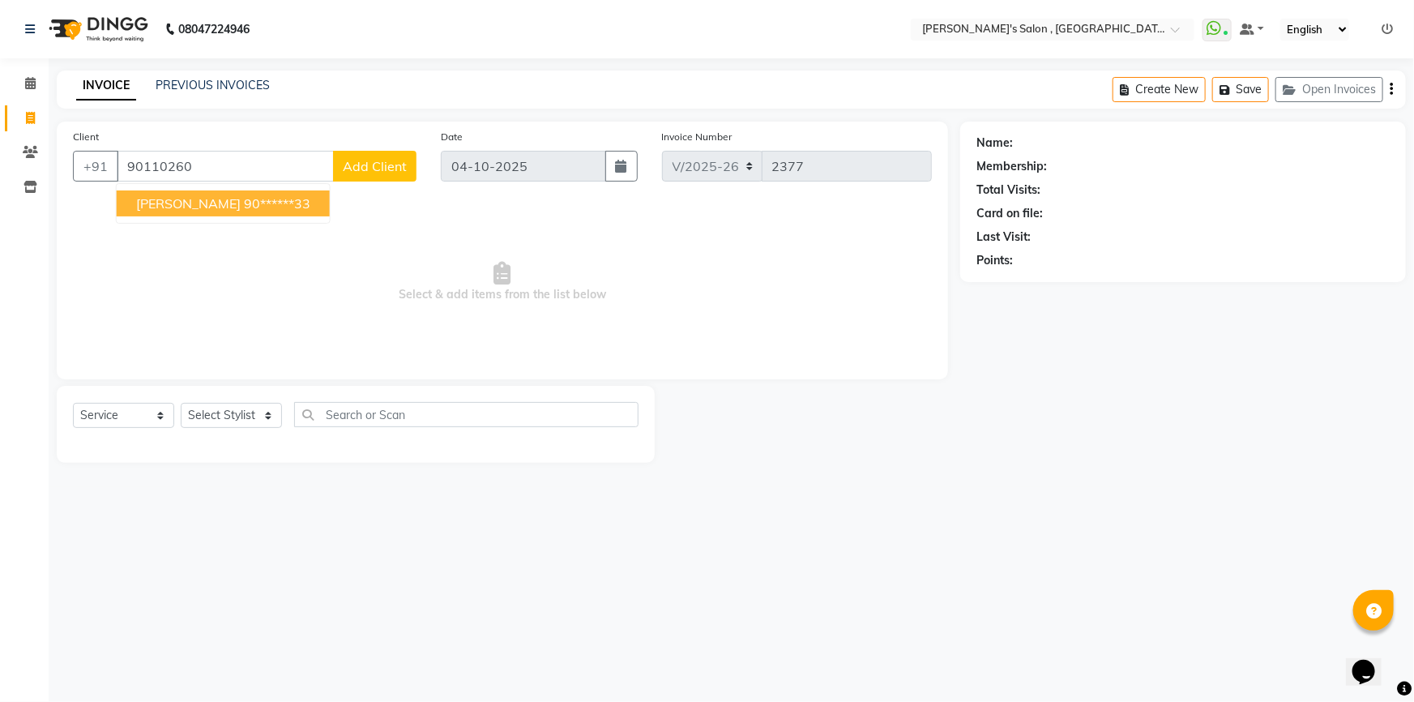
click at [261, 212] on button "megha agrwal 90******33" at bounding box center [223, 203] width 213 height 26
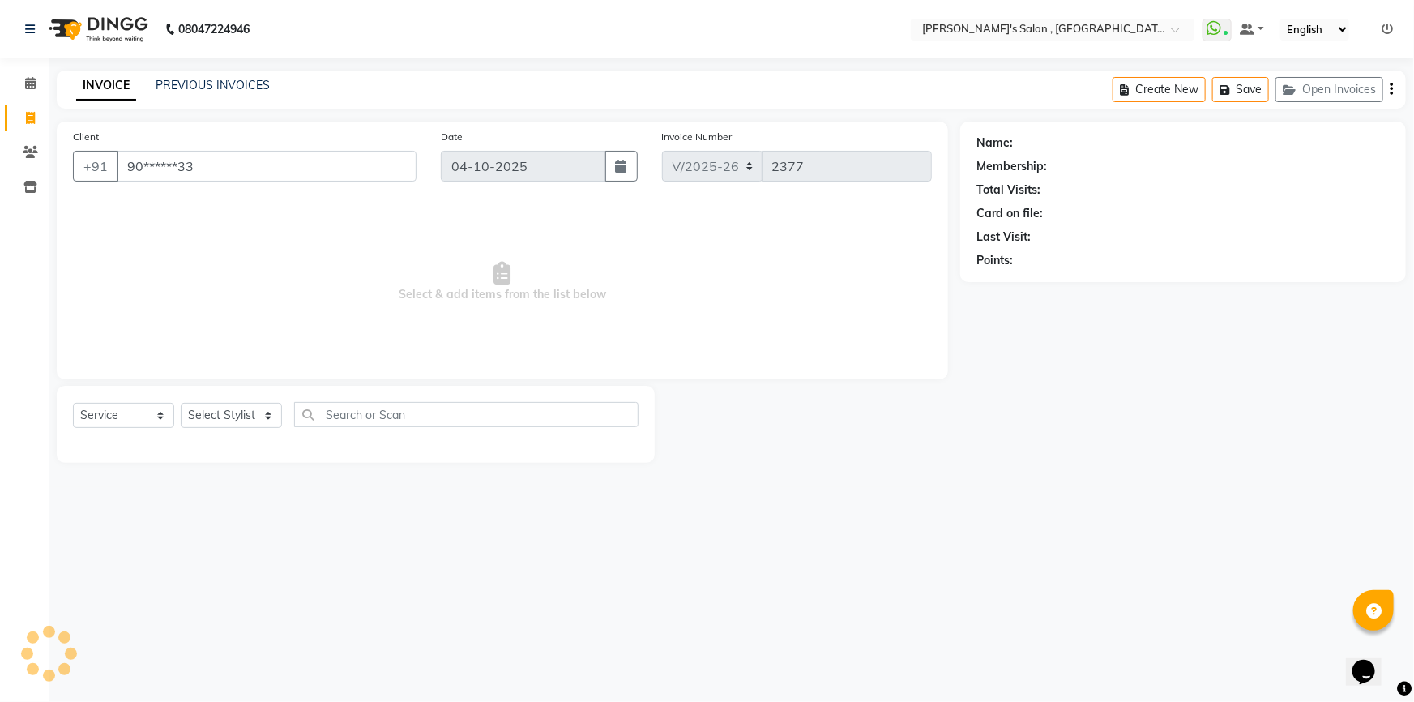
type input "90******33"
click at [1033, 140] on link "Megha Agrwal" at bounding box center [1061, 143] width 91 height 17
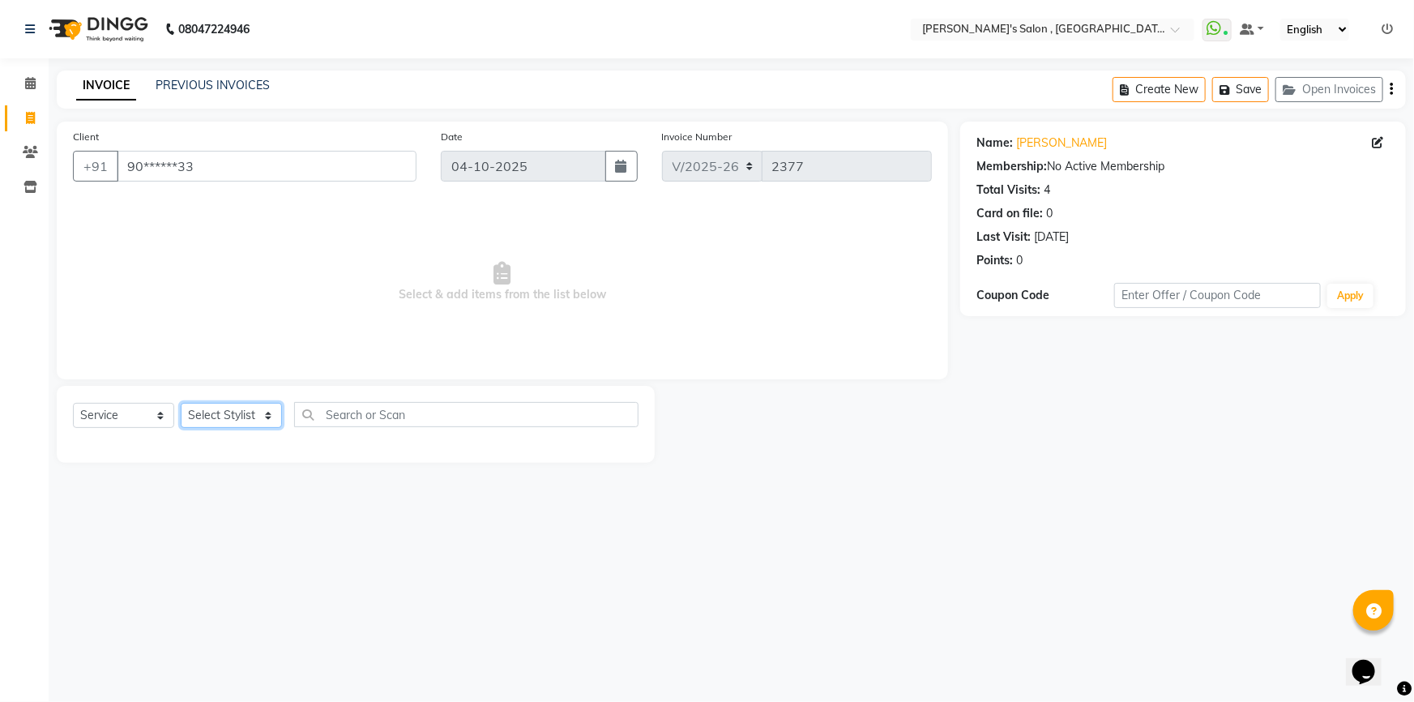
click at [252, 420] on select "Select Stylist ABHISHEK AKASH SH ARJUN SIR Manager MANGESH NAGESH SAHIL SUJATA …" at bounding box center [231, 415] width 101 height 25
select select "66056"
click at [181, 403] on select "Select Stylist ABHISHEK AKASH SH ARJUN SIR Manager MANGESH NAGESH SAHIL SUJATA …" at bounding box center [231, 415] width 101 height 25
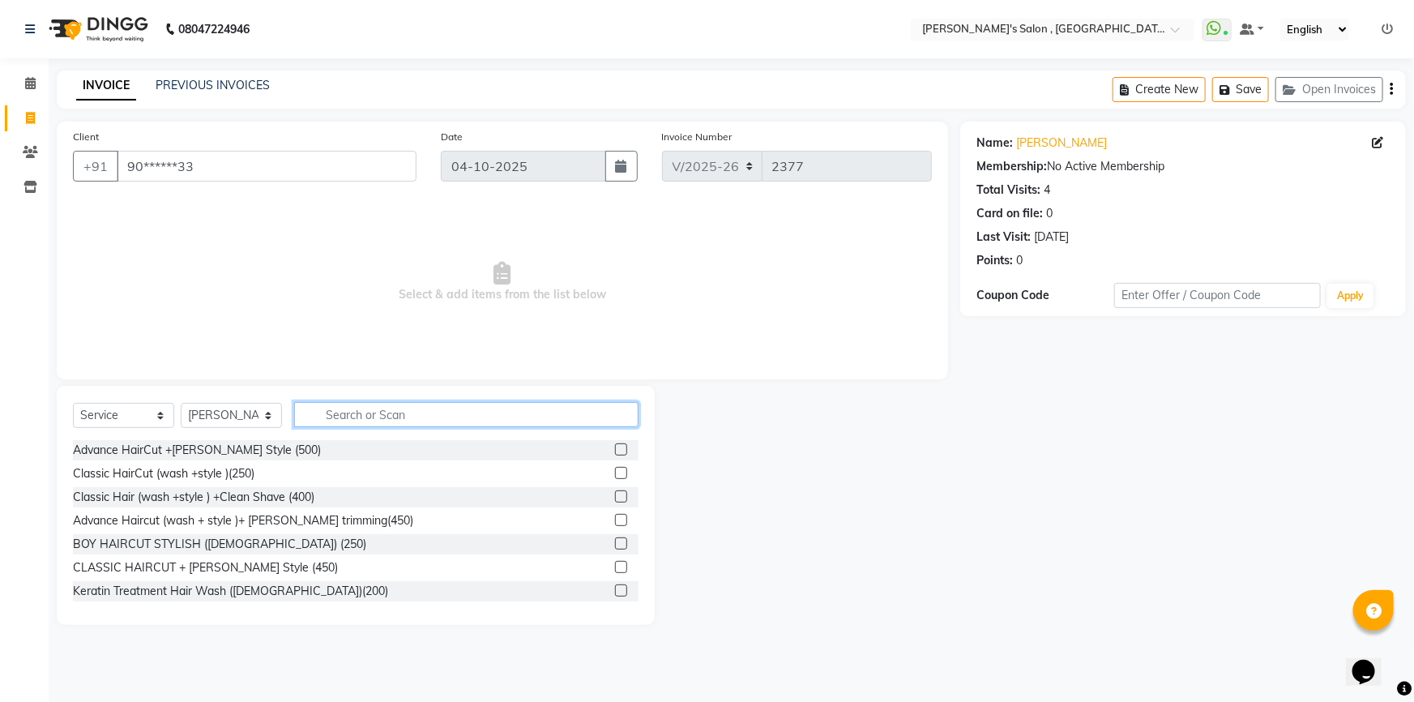
click at [426, 421] on input "text" at bounding box center [466, 414] width 344 height 25
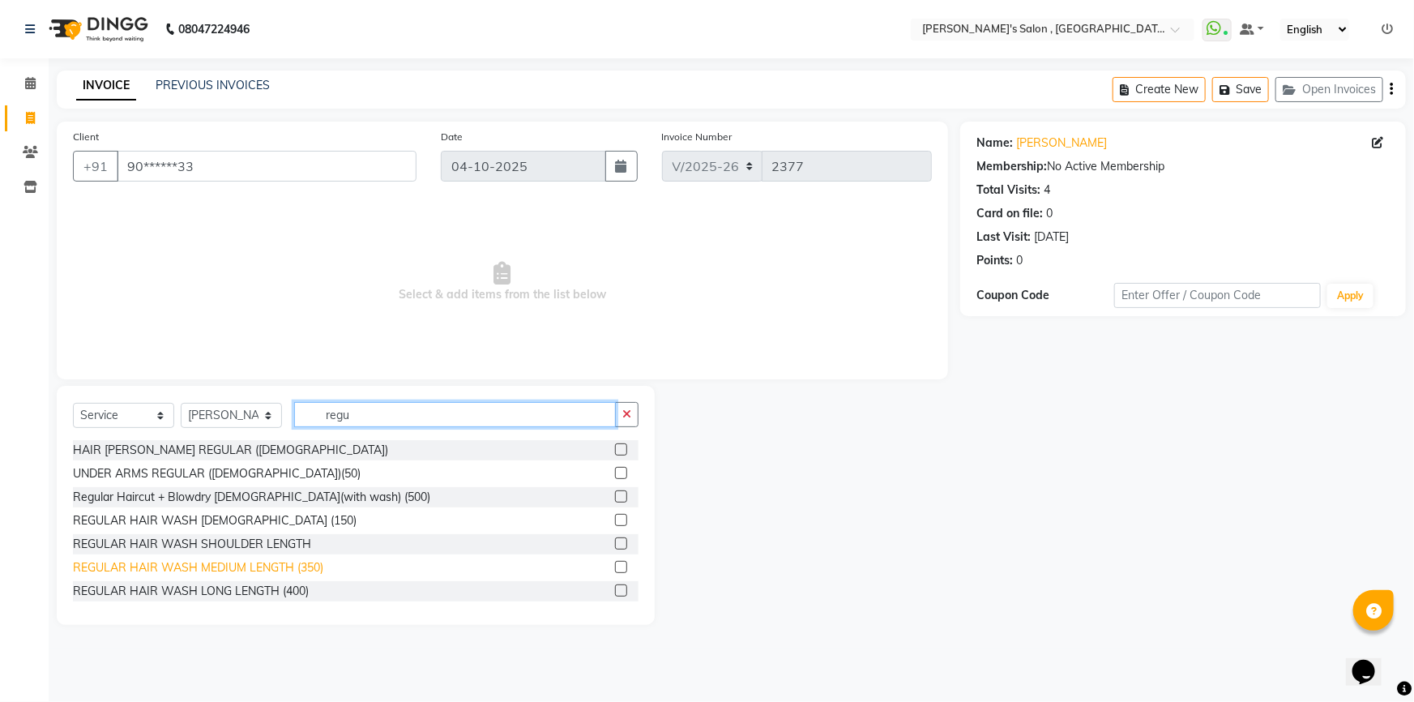
type input "regu"
click at [232, 567] on div "REGULAR HAIR WASH MEDIUM LENGTH (350)" at bounding box center [198, 567] width 250 height 17
checkbox input "false"
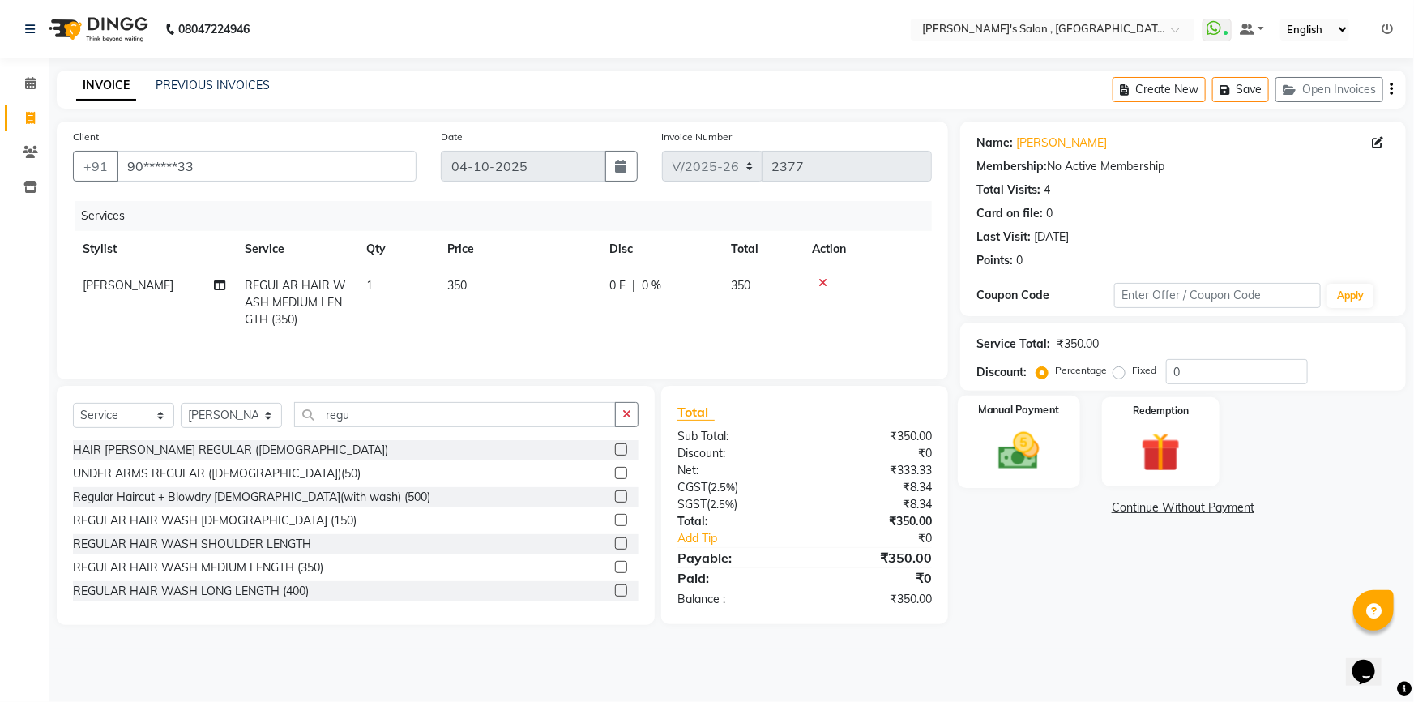
click at [1041, 463] on img at bounding box center [1019, 450] width 66 height 47
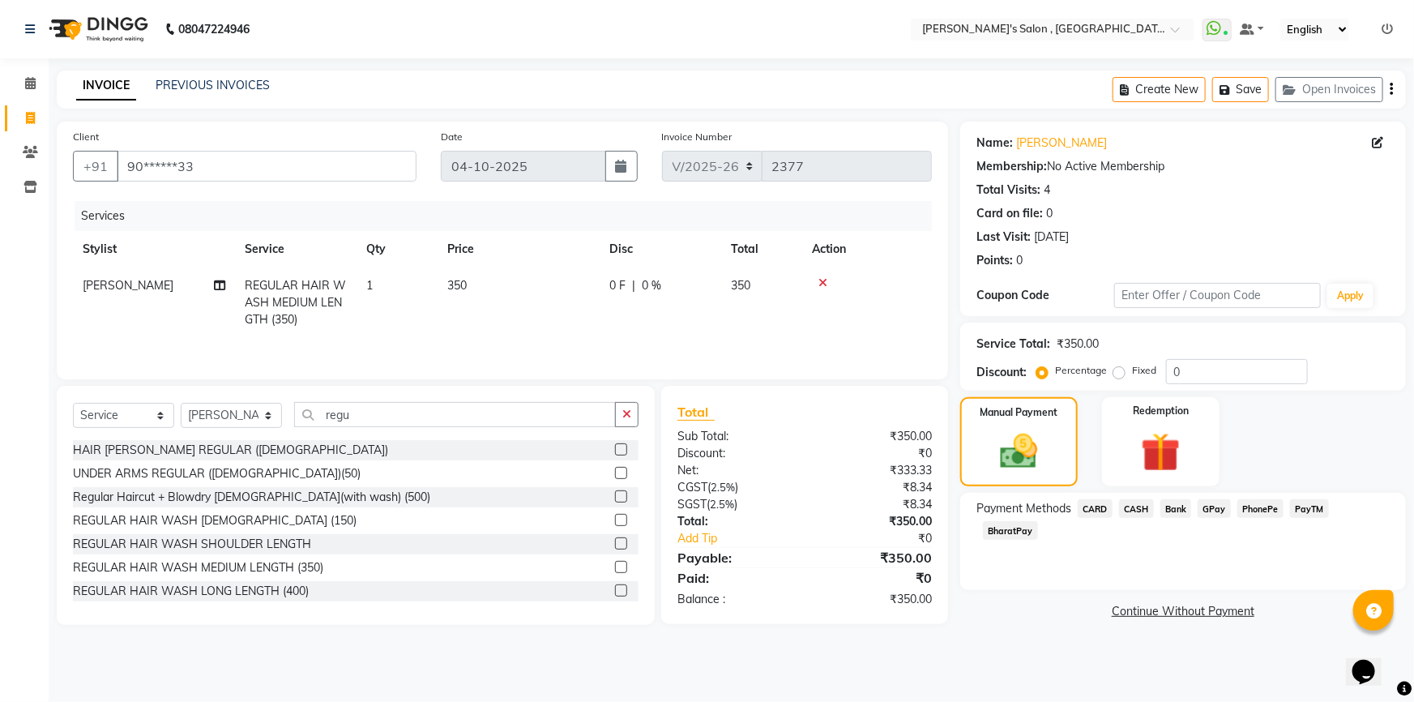
click at [1139, 511] on span "CASH" at bounding box center [1136, 508] width 35 height 19
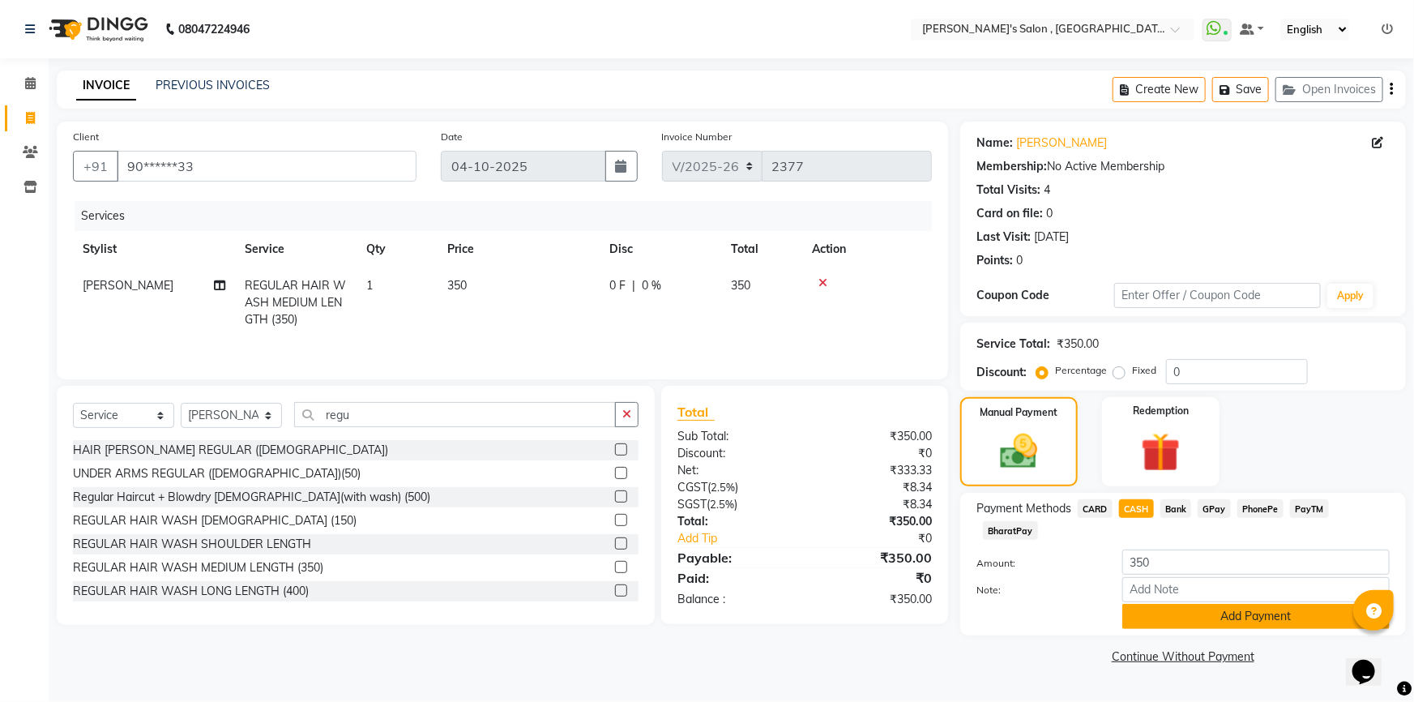
click at [1157, 604] on button "Add Payment" at bounding box center [1256, 616] width 267 height 25
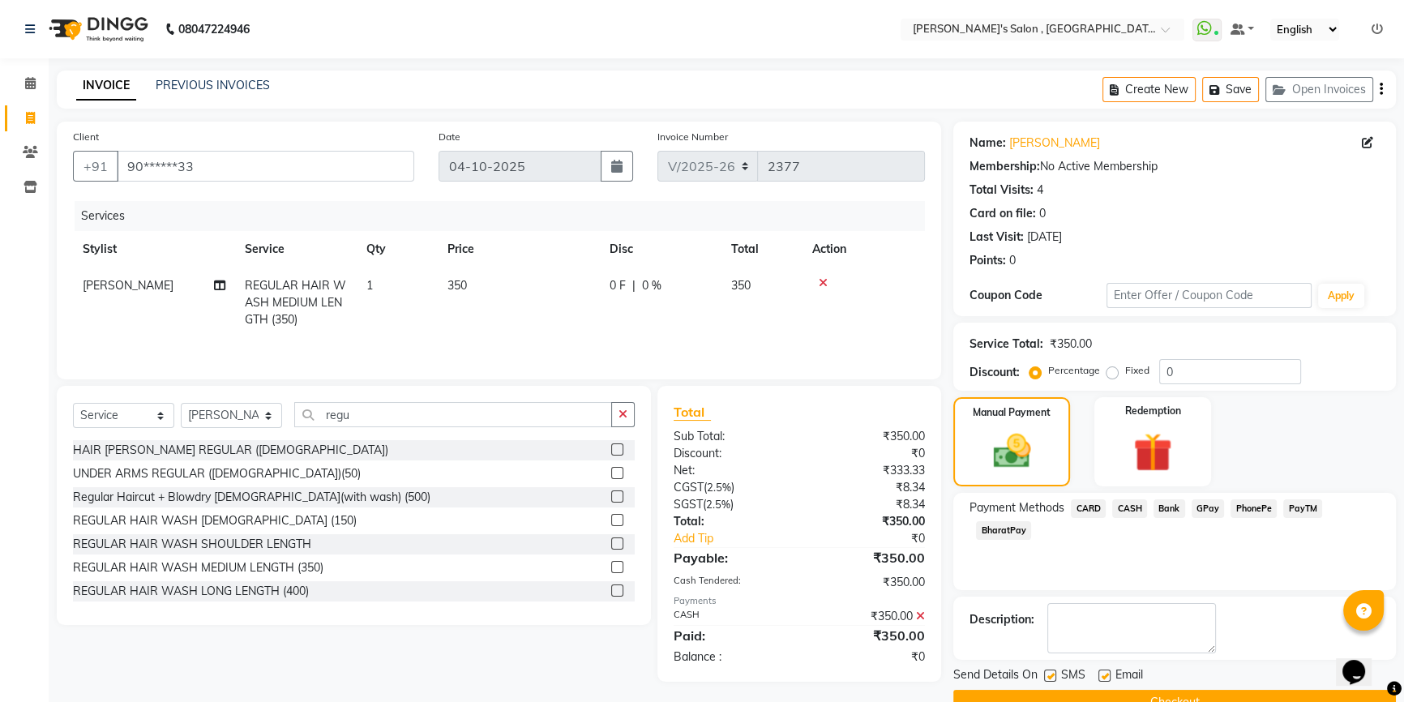
scroll to position [36, 0]
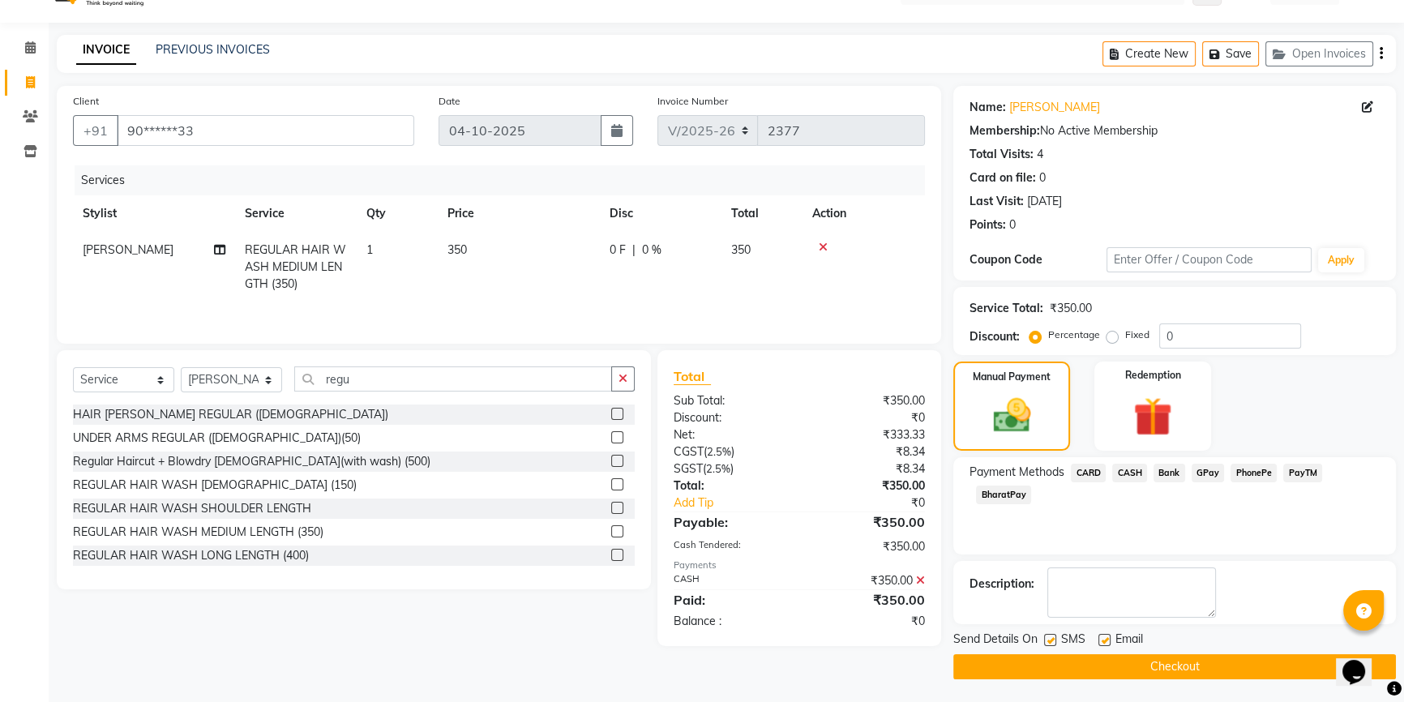
click at [1129, 654] on button "Checkout" at bounding box center [1174, 666] width 443 height 25
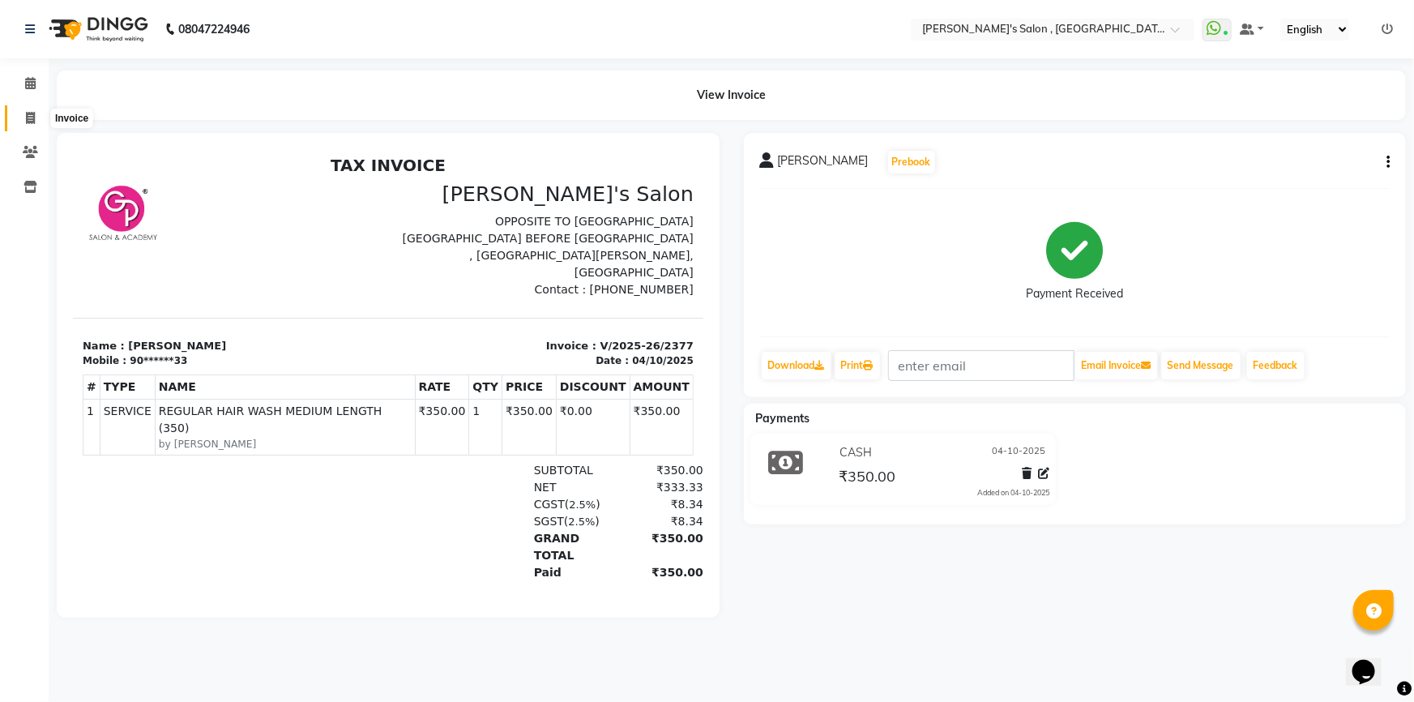
click at [32, 124] on span at bounding box center [30, 118] width 28 height 19
select select "service"
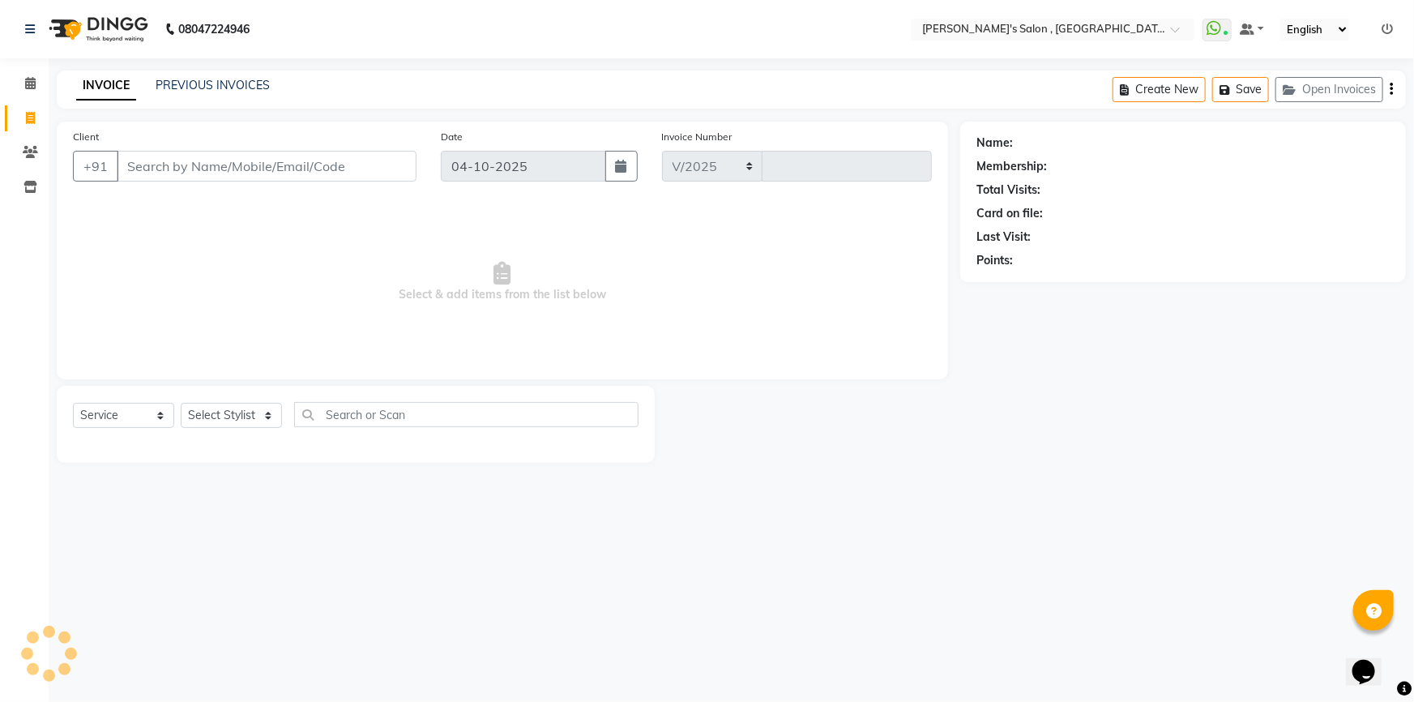
select select "7416"
type input "2378"
click at [176, 88] on link "PREVIOUS INVOICES" at bounding box center [213, 85] width 114 height 15
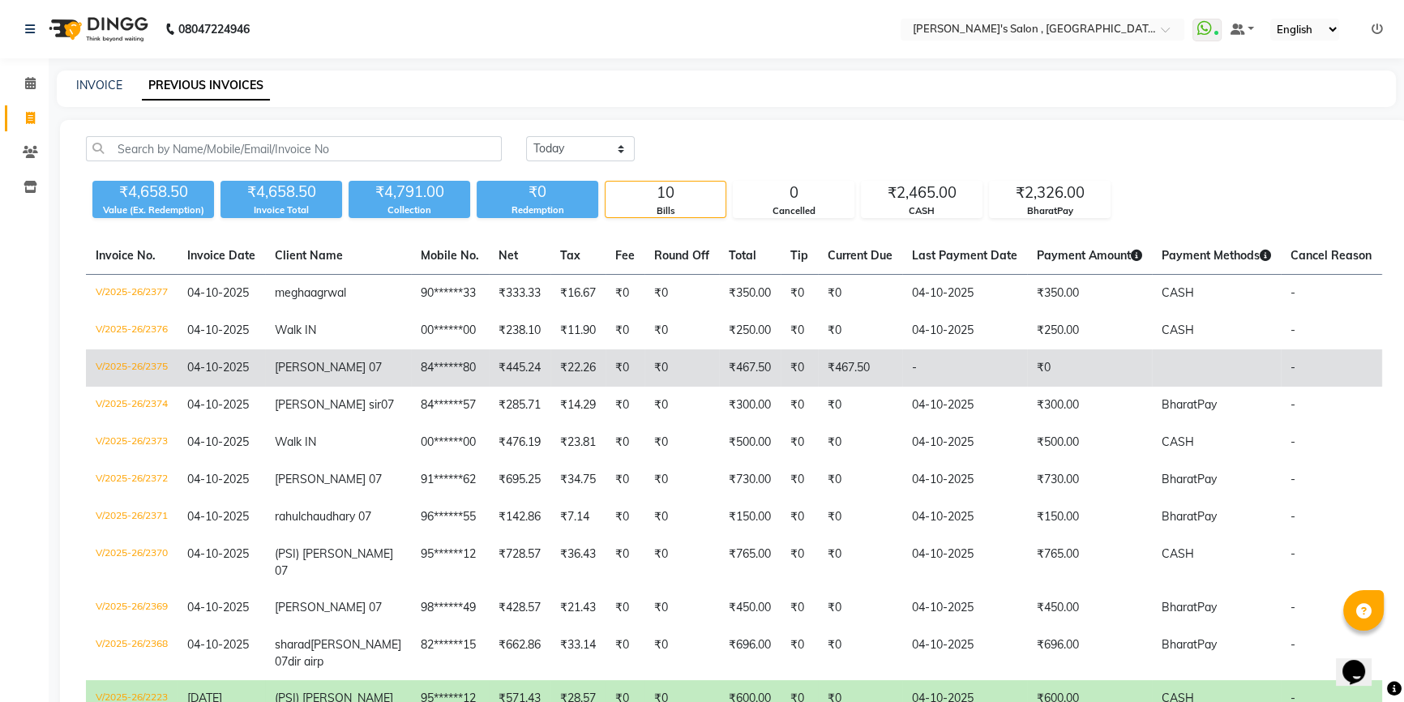
click at [1055, 387] on td "₹0" at bounding box center [1089, 367] width 125 height 37
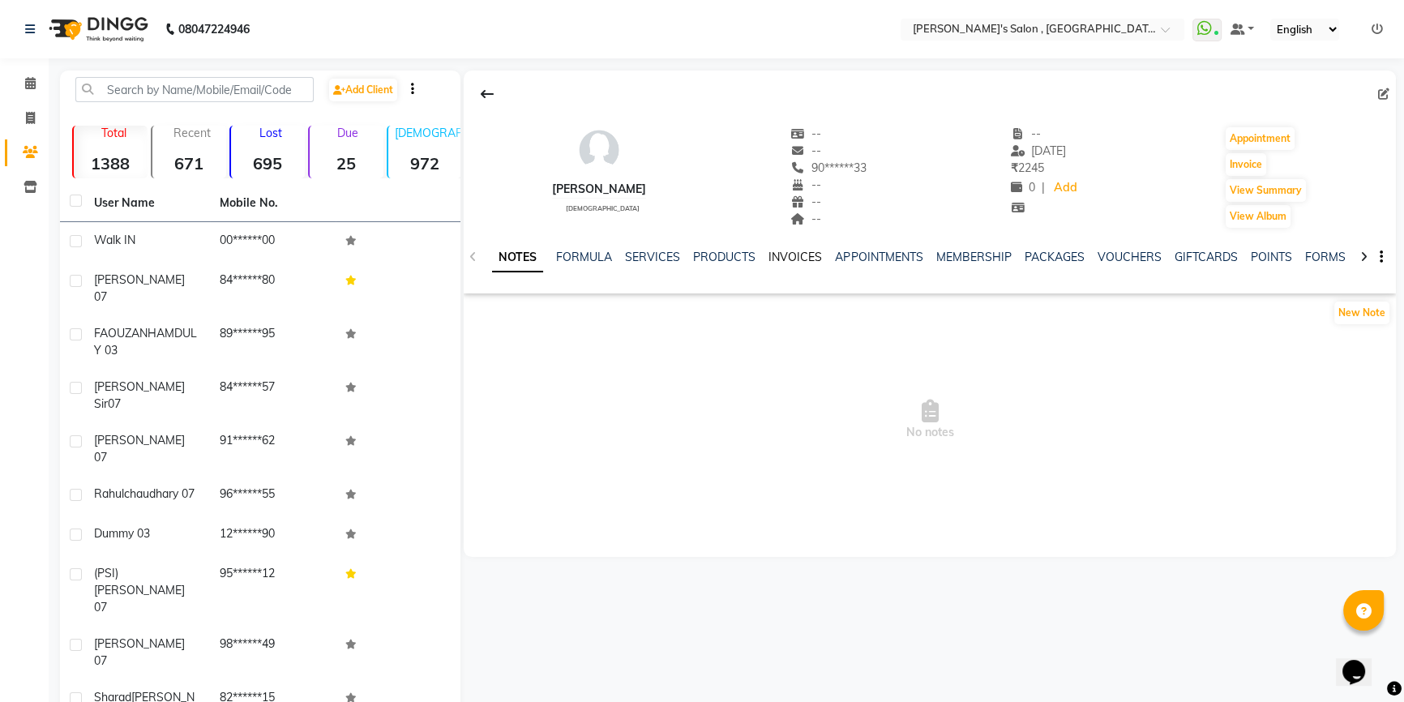
click at [798, 255] on link "INVOICES" at bounding box center [794, 257] width 53 height 15
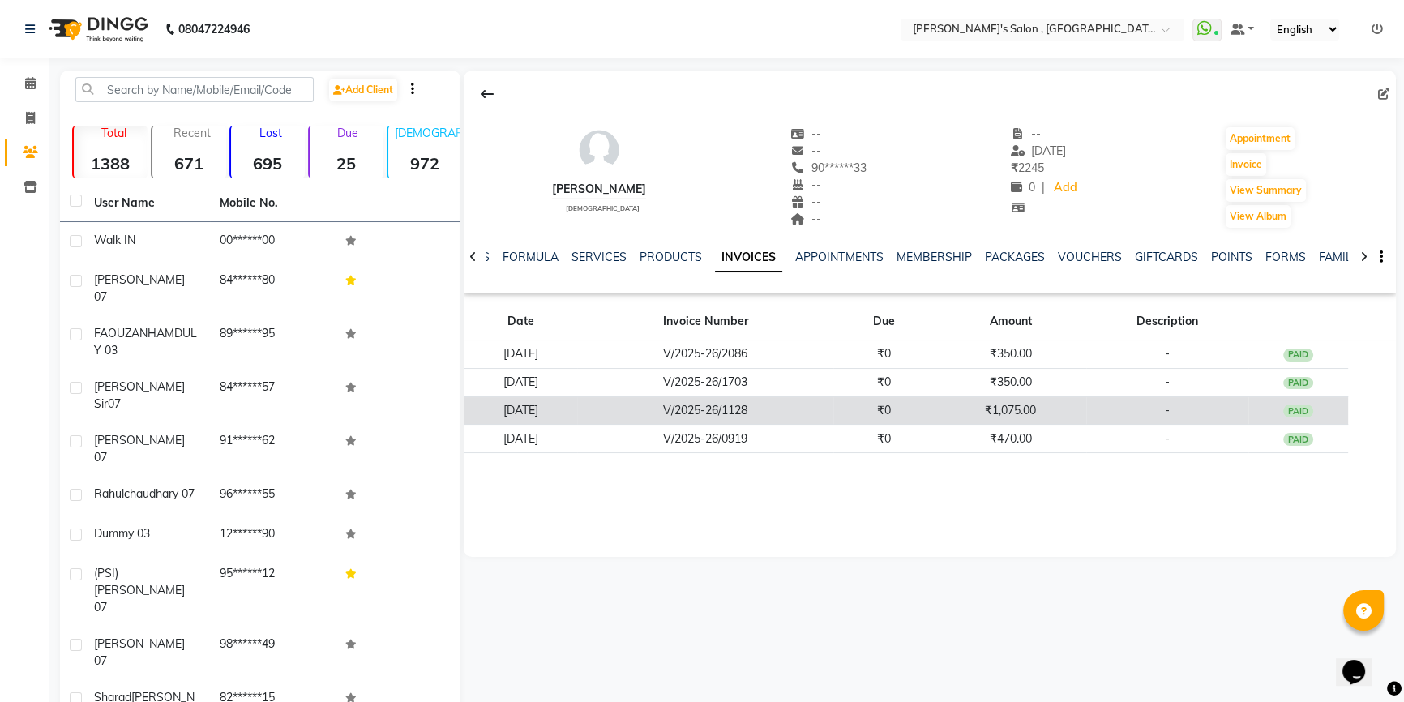
click at [833, 411] on td "V/2025-26/1128" at bounding box center [705, 410] width 256 height 28
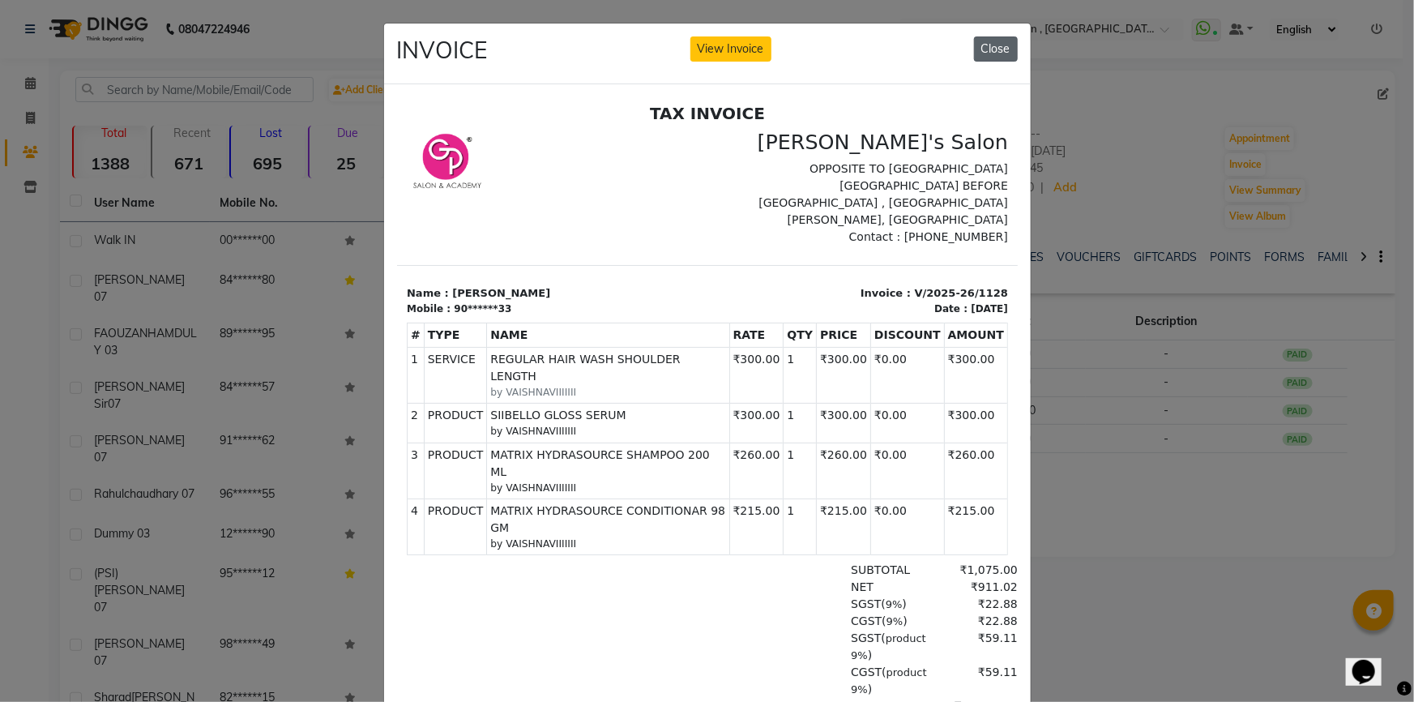
click at [986, 52] on button "Close" at bounding box center [996, 48] width 44 height 25
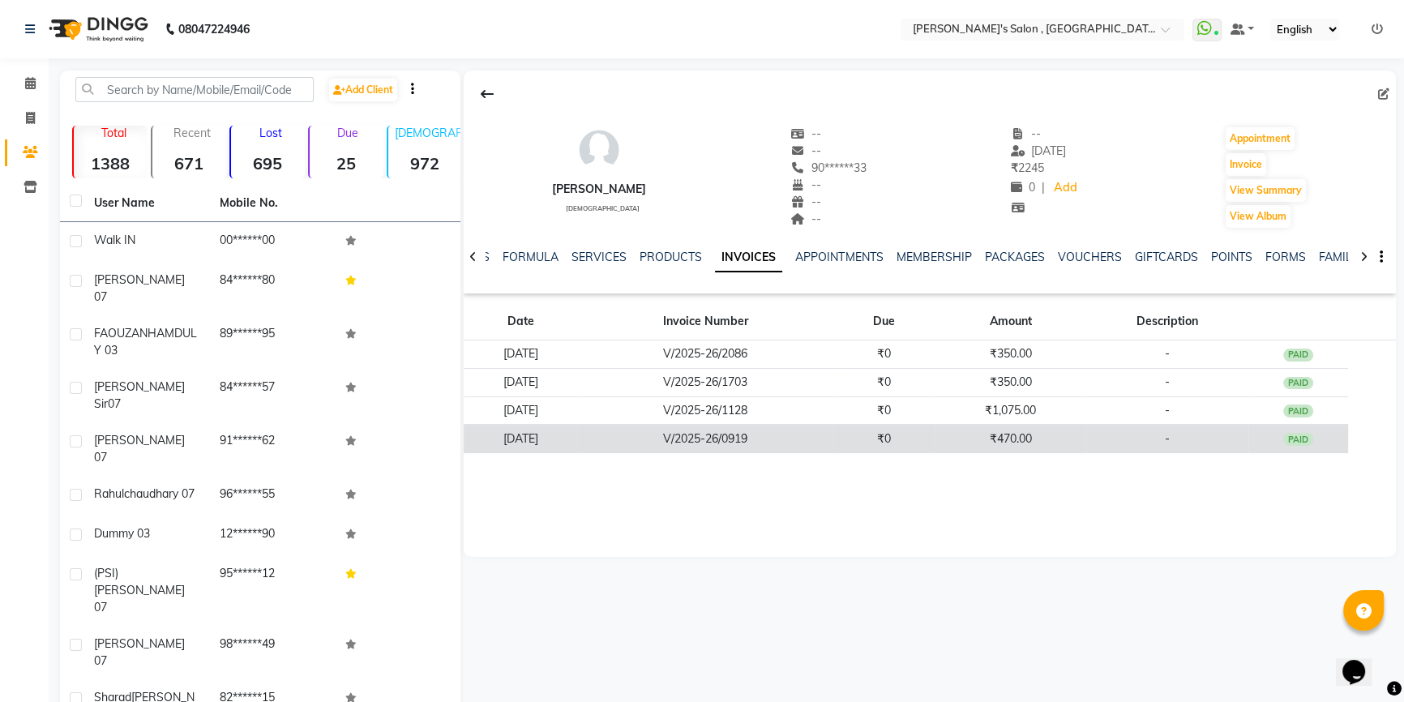
click at [971, 436] on td "₹470.00" at bounding box center [1010, 439] width 151 height 28
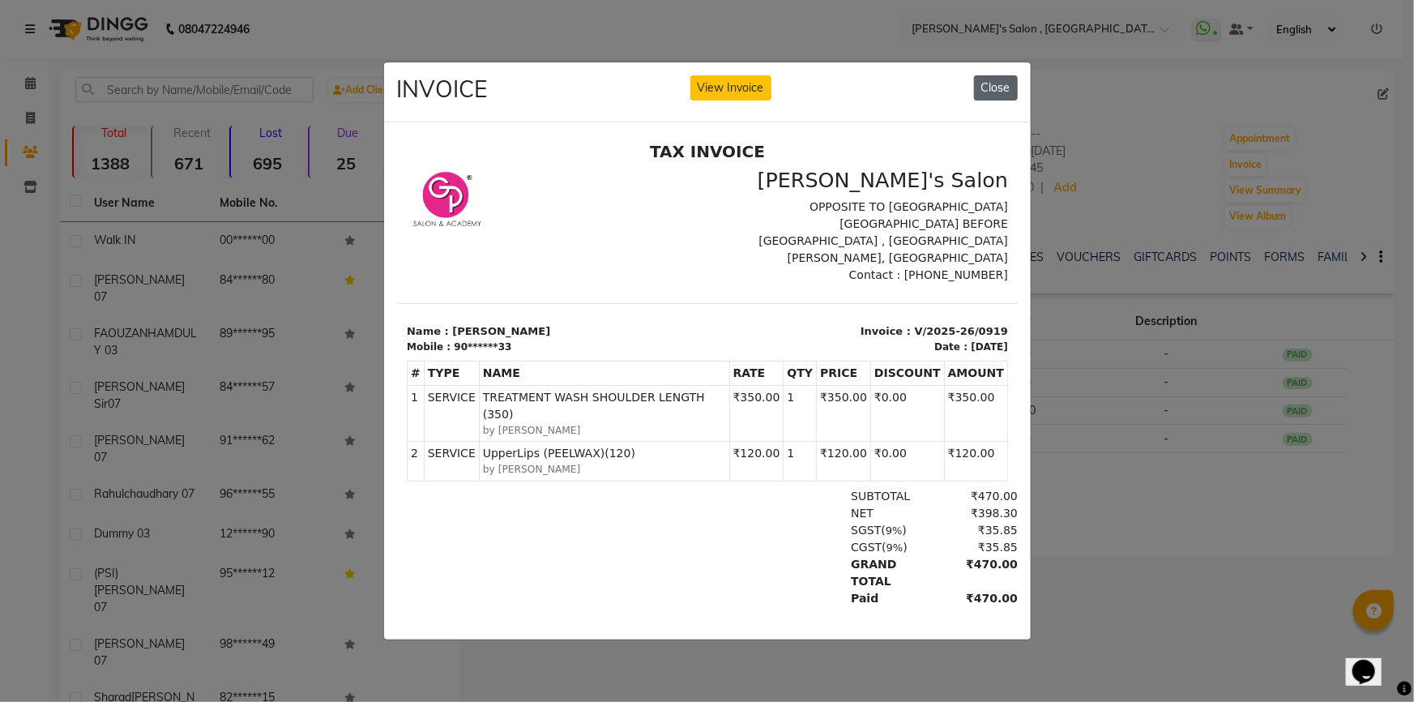
click at [1000, 89] on button "Close" at bounding box center [996, 87] width 44 height 25
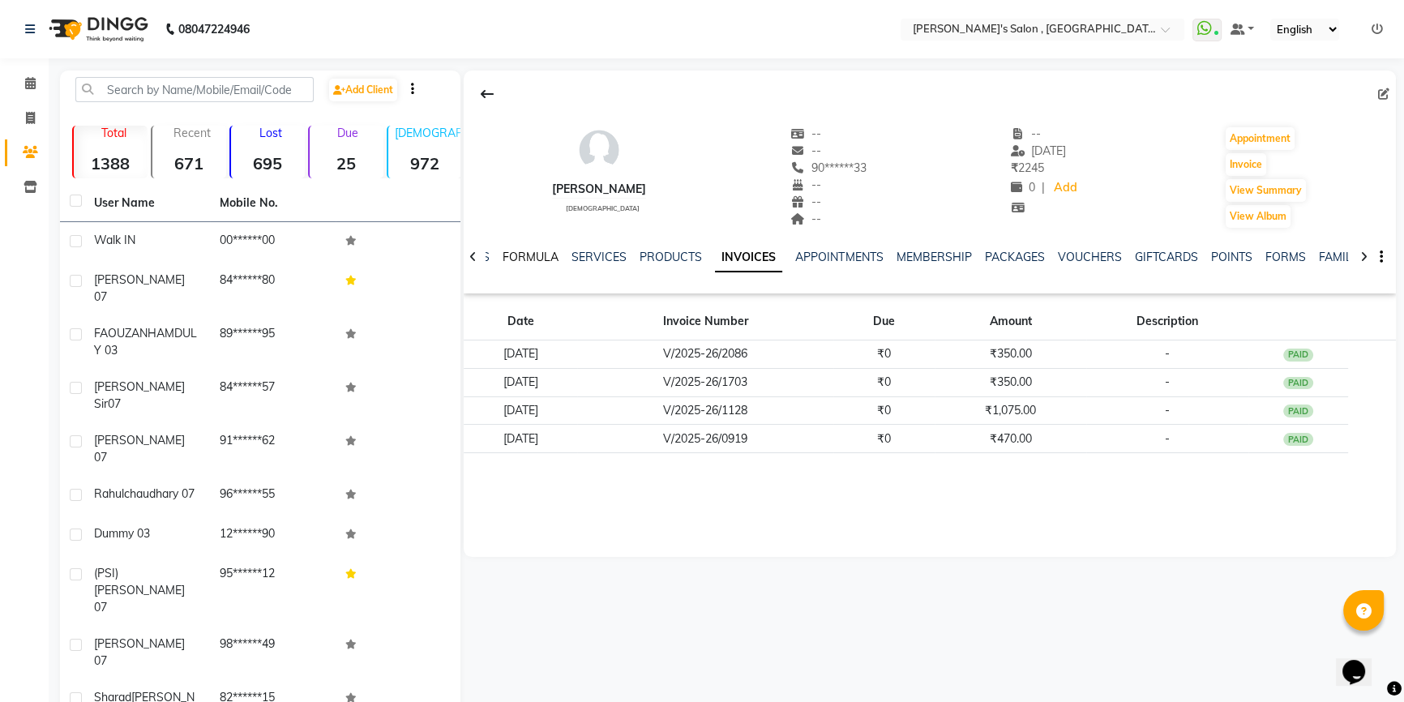
click at [533, 259] on link "FORMULA" at bounding box center [531, 257] width 56 height 15
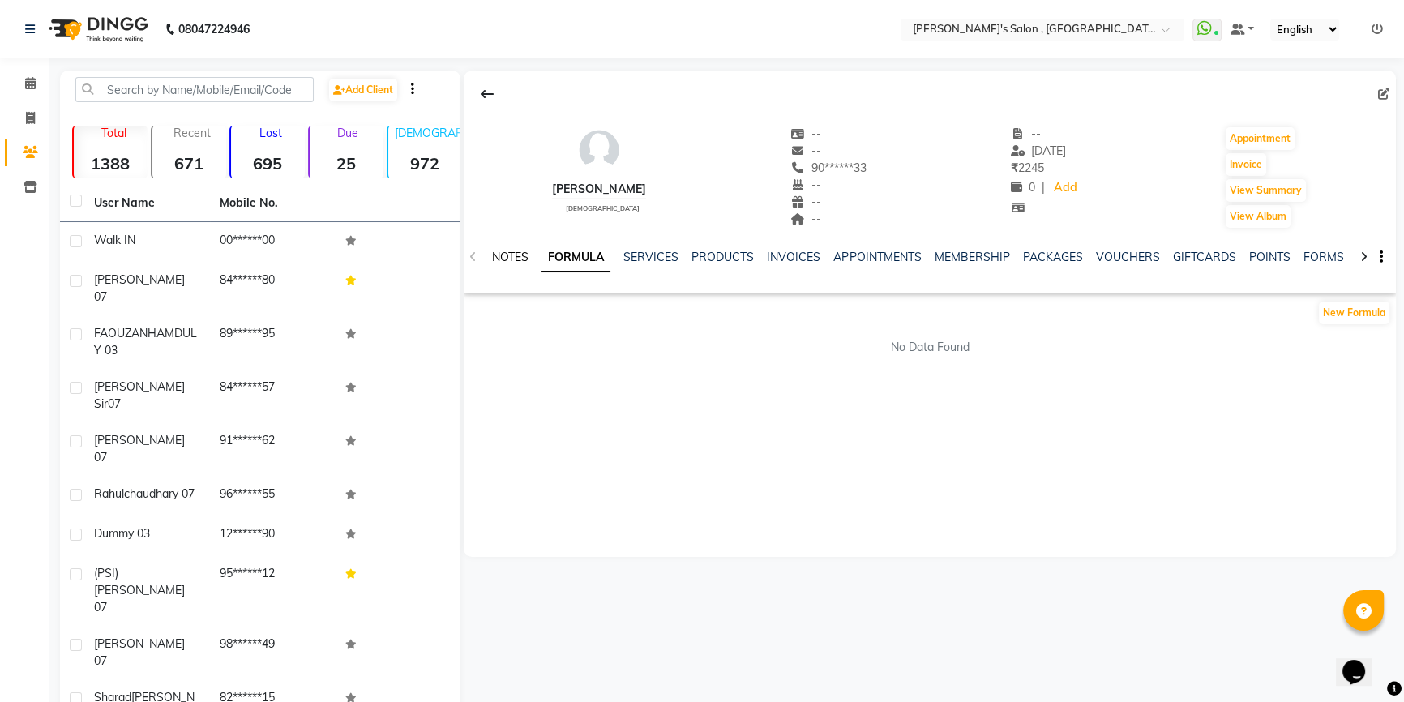
click at [525, 259] on link "NOTES" at bounding box center [510, 257] width 36 height 15
click at [32, 109] on span at bounding box center [30, 118] width 28 height 19
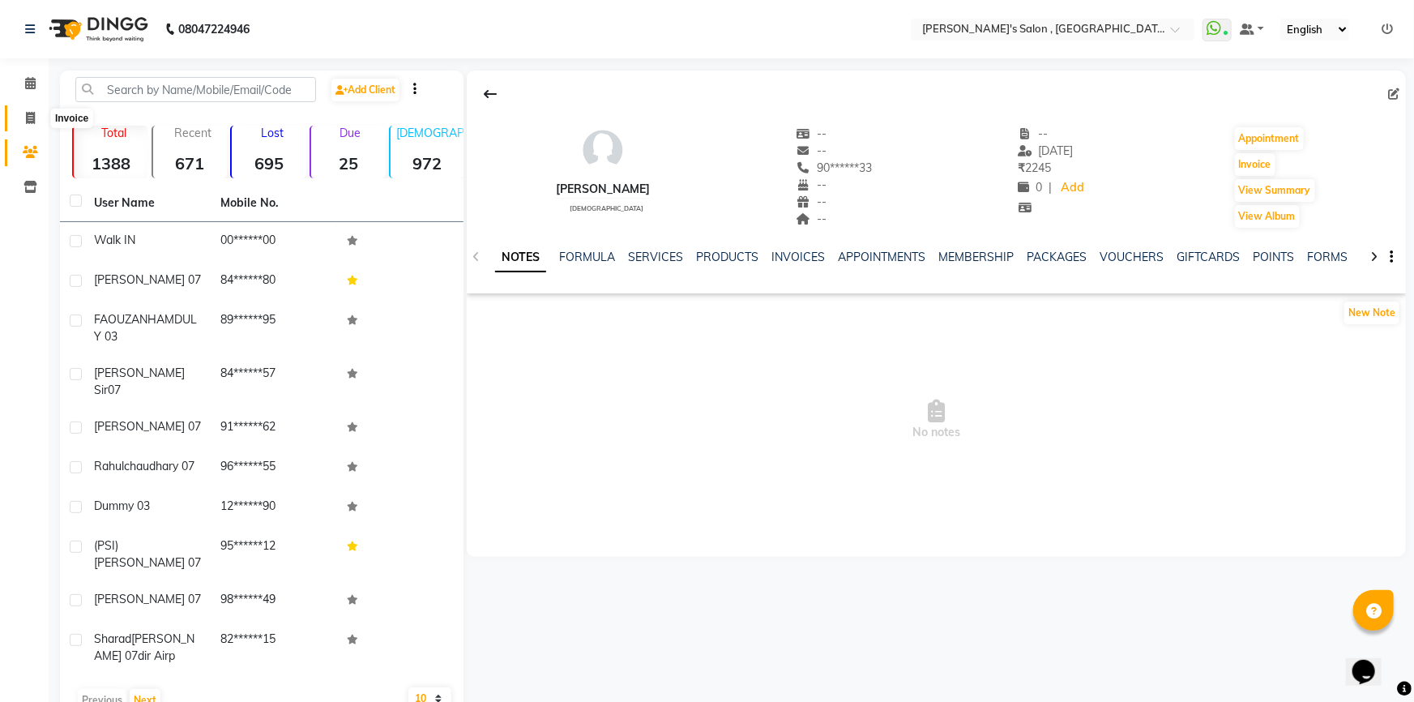
select select "service"
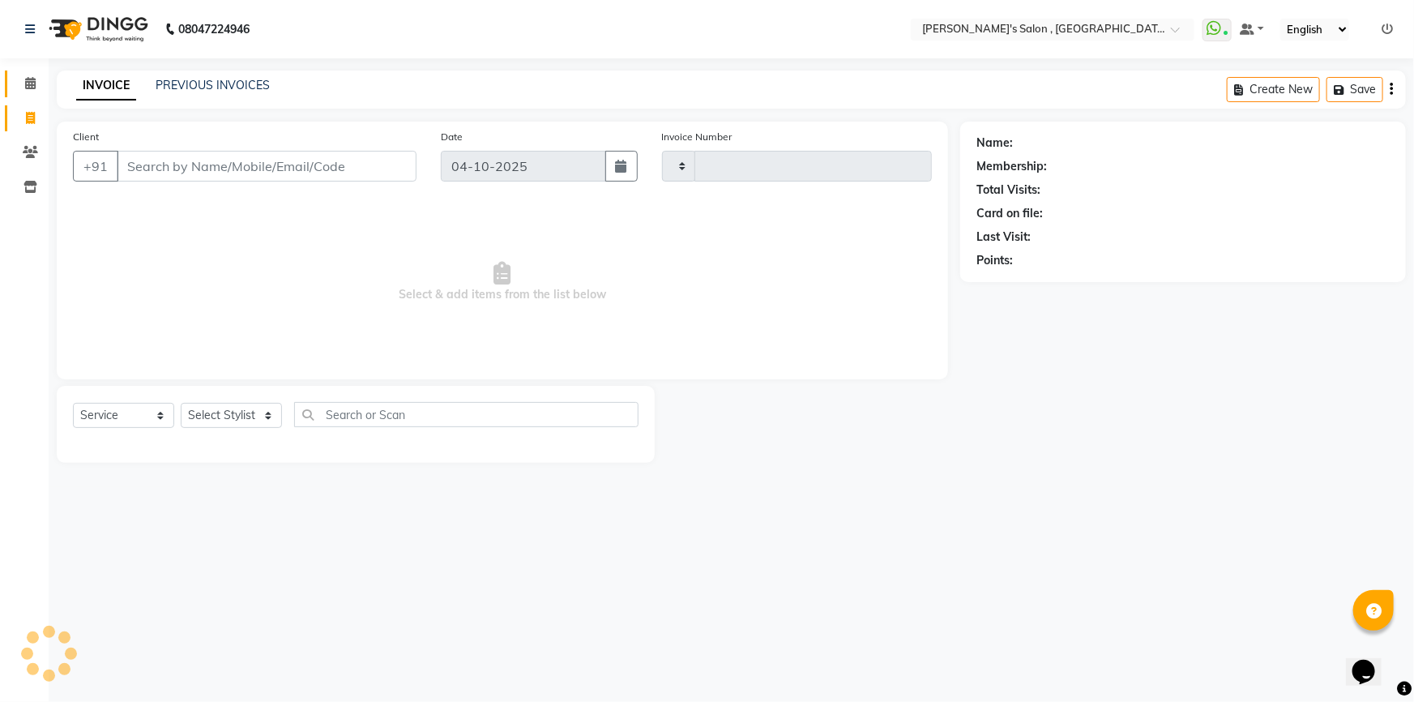
type input "2377"
select select "7416"
click at [28, 86] on icon at bounding box center [30, 83] width 11 height 12
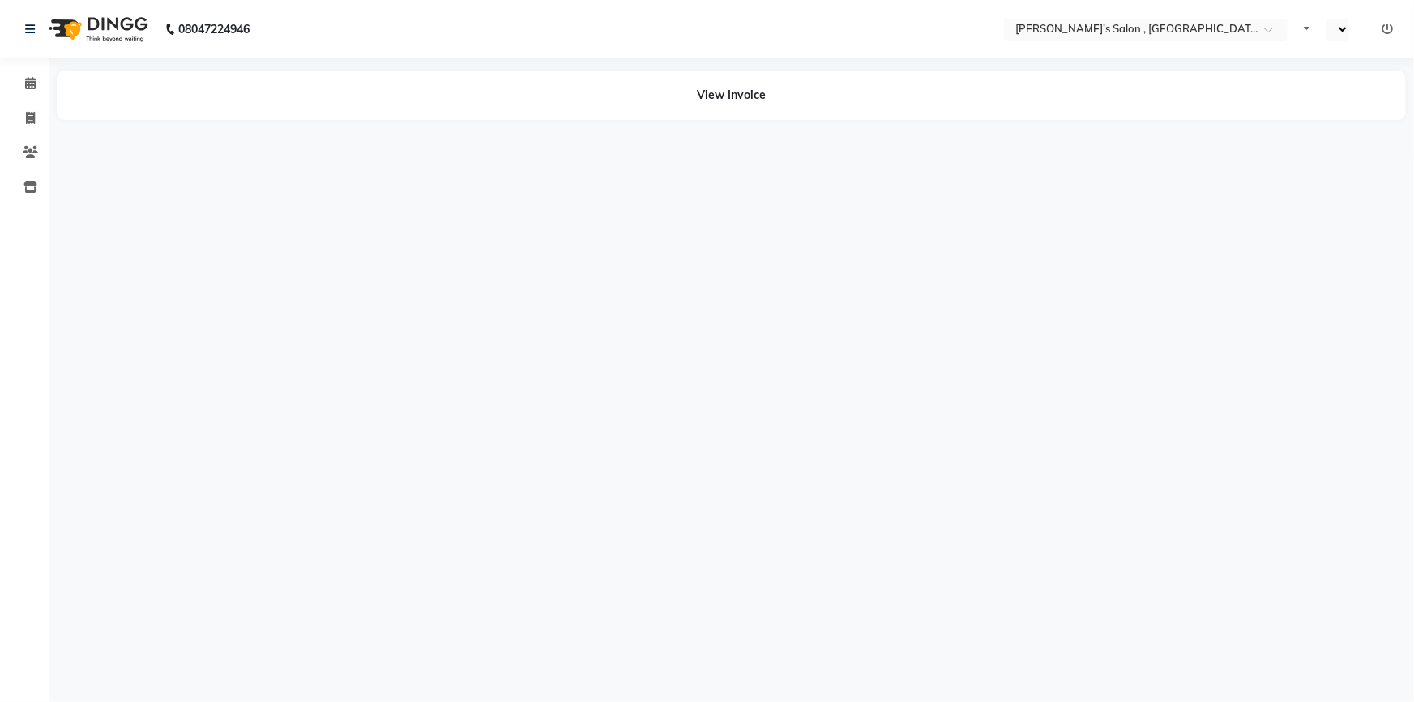
select select "en"
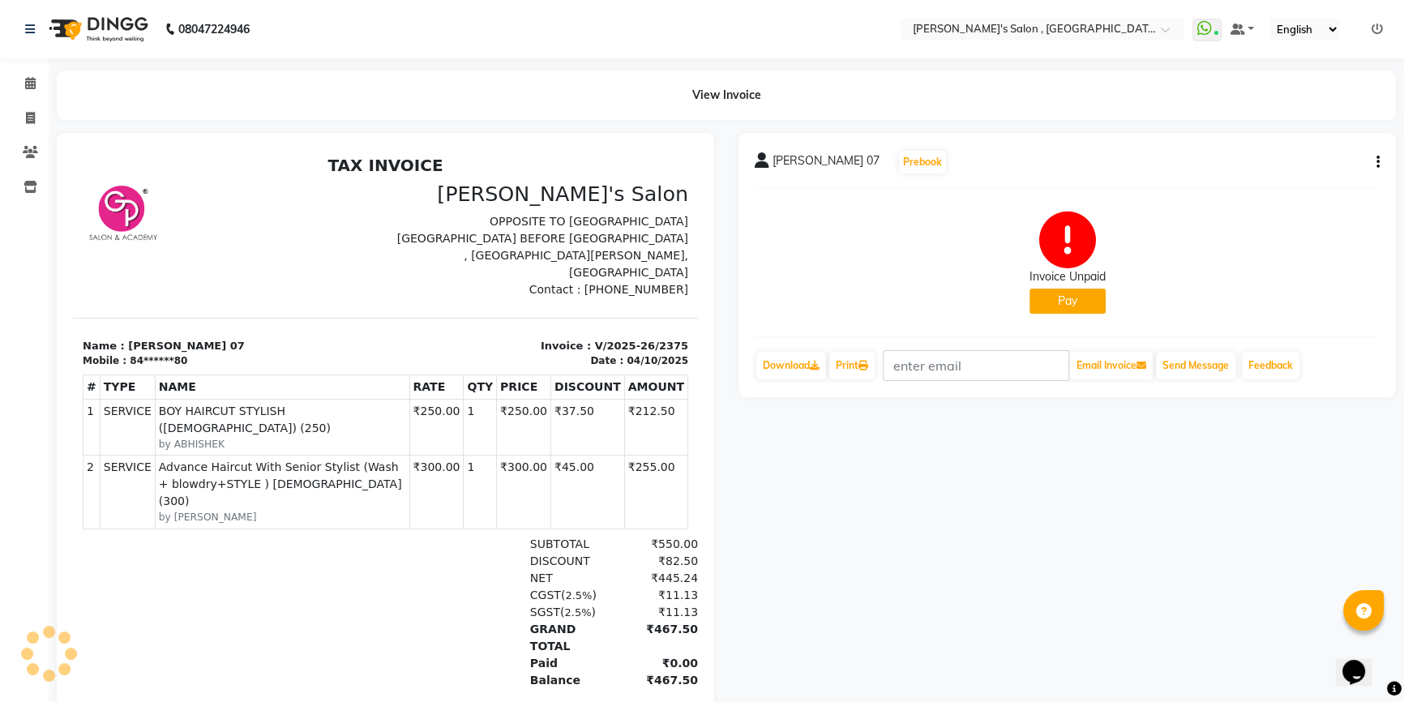
click at [1064, 300] on button "Pay" at bounding box center [1067, 301] width 76 height 25
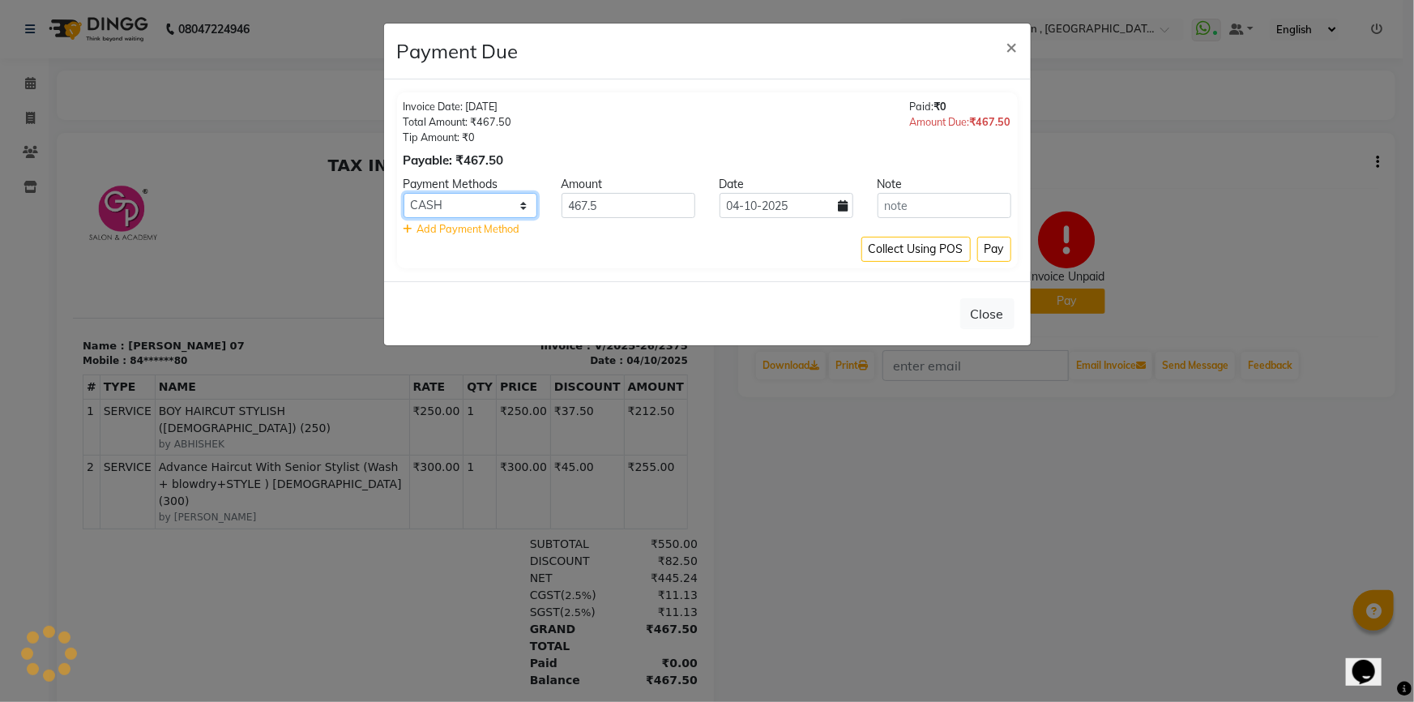
click at [459, 199] on select "CARD CASH Bank GPay PhonePe PayTM BharatPay" at bounding box center [471, 205] width 134 height 25
select select "7"
click at [404, 193] on select "CARD CASH Bank GPay PhonePe PayTM BharatPay" at bounding box center [471, 205] width 134 height 25
click at [986, 247] on button "Pay" at bounding box center [995, 249] width 34 height 25
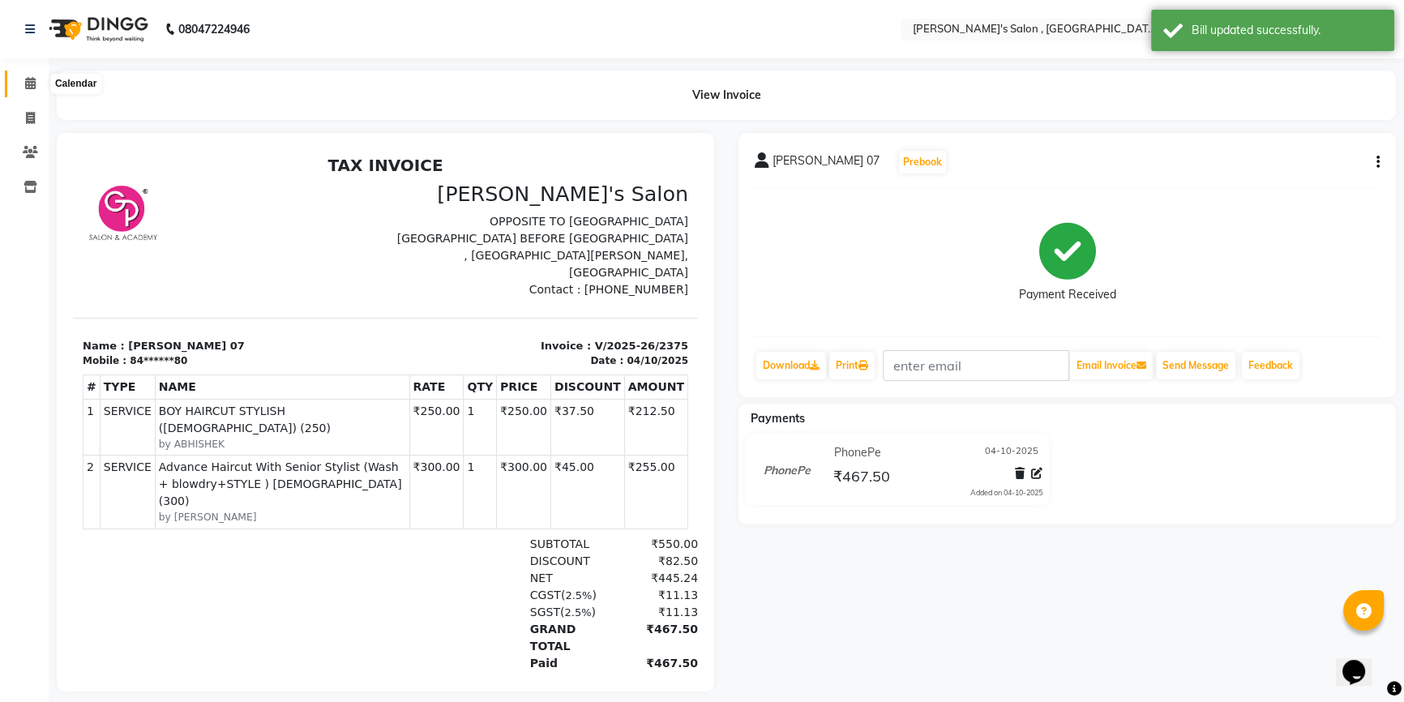
click at [24, 89] on span at bounding box center [30, 84] width 28 height 19
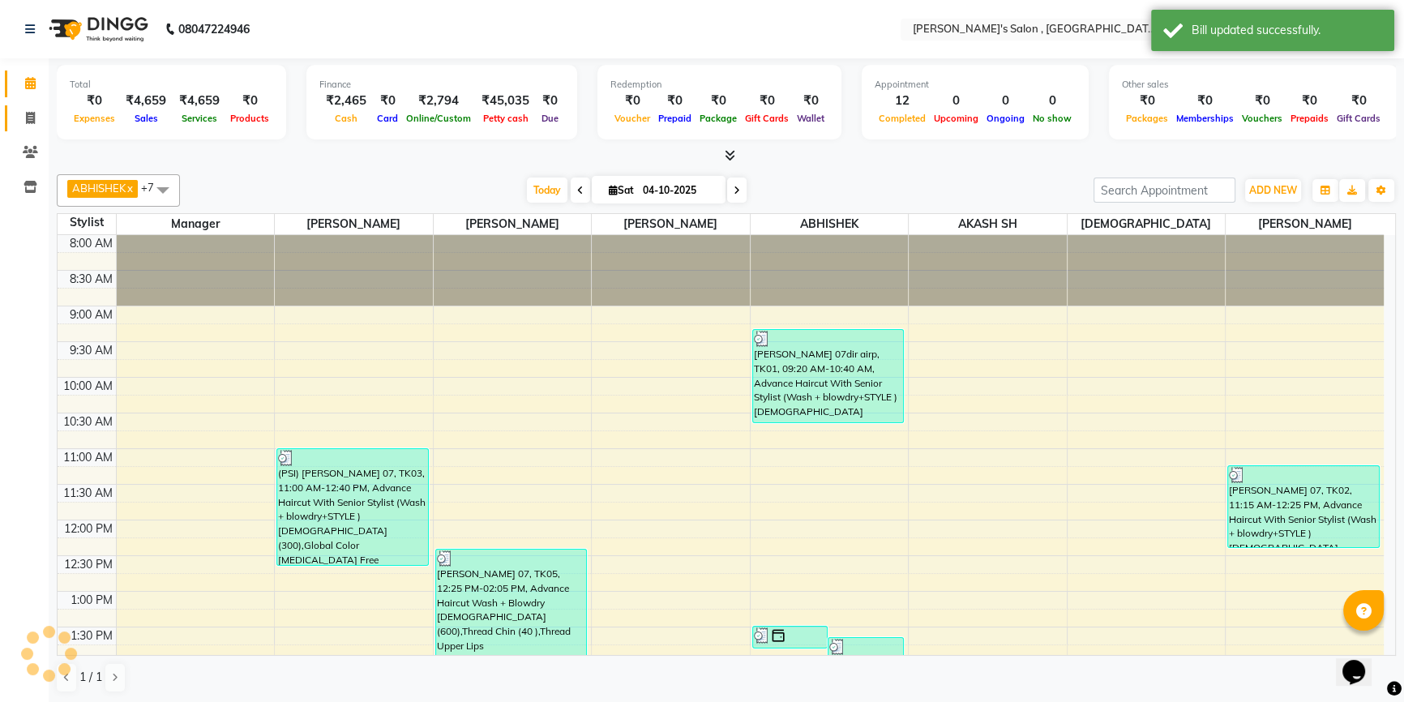
click at [24, 122] on span at bounding box center [30, 118] width 28 height 19
select select "service"
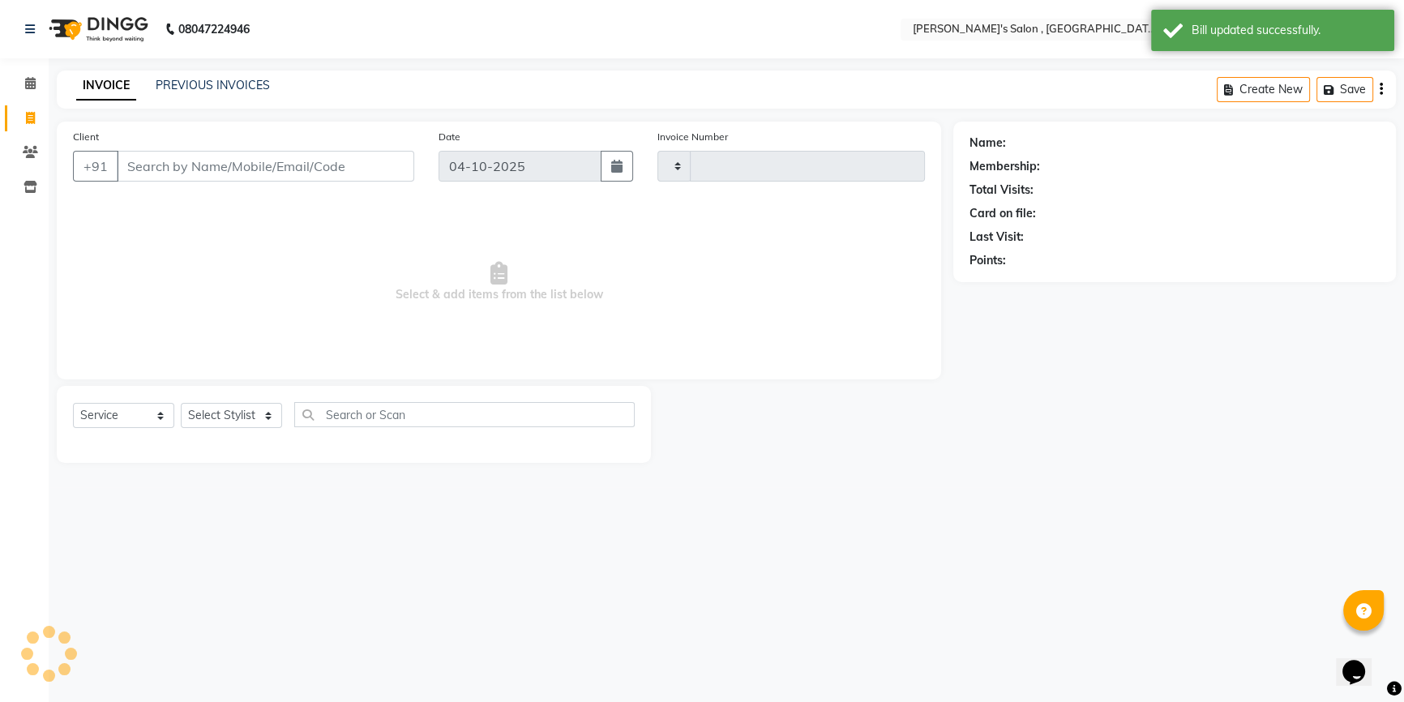
type input "2378"
select select "7416"
click at [162, 83] on link "PREVIOUS INVOICES" at bounding box center [213, 85] width 114 height 15
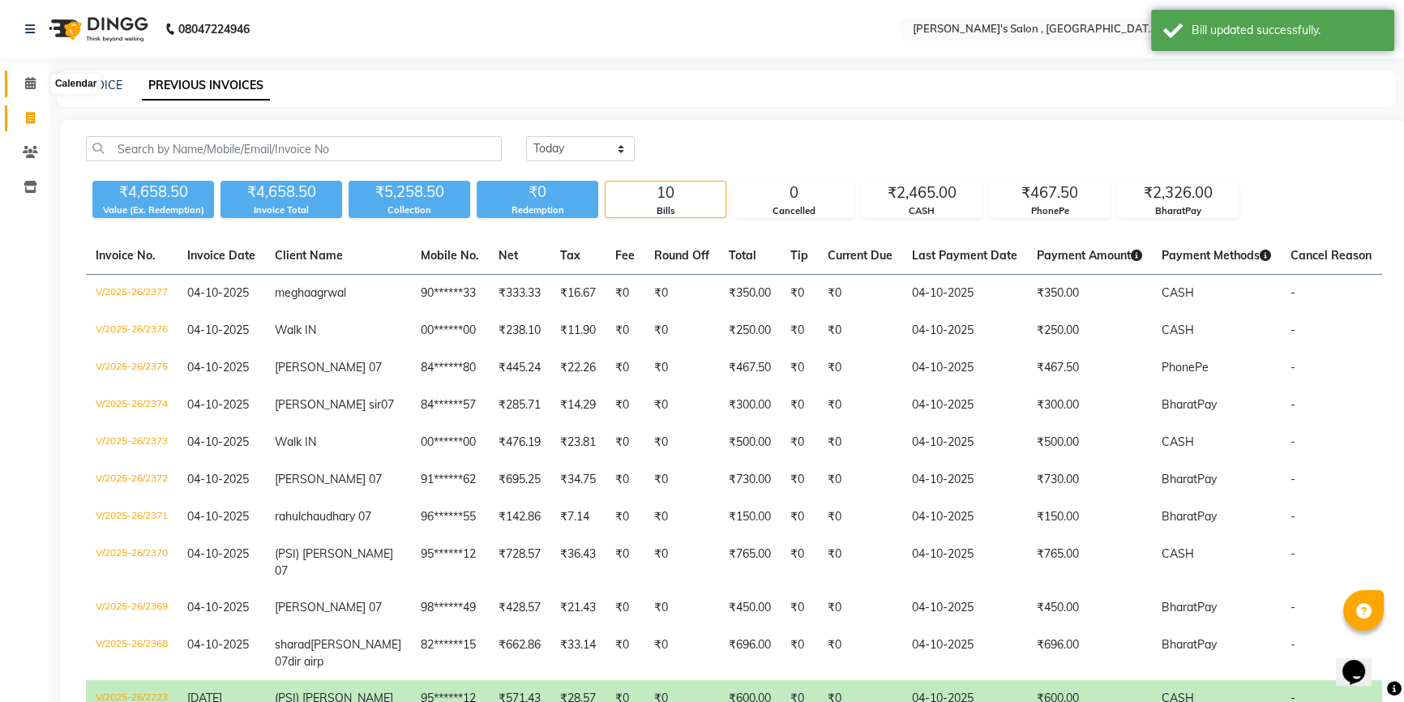
click at [23, 82] on span at bounding box center [30, 84] width 28 height 19
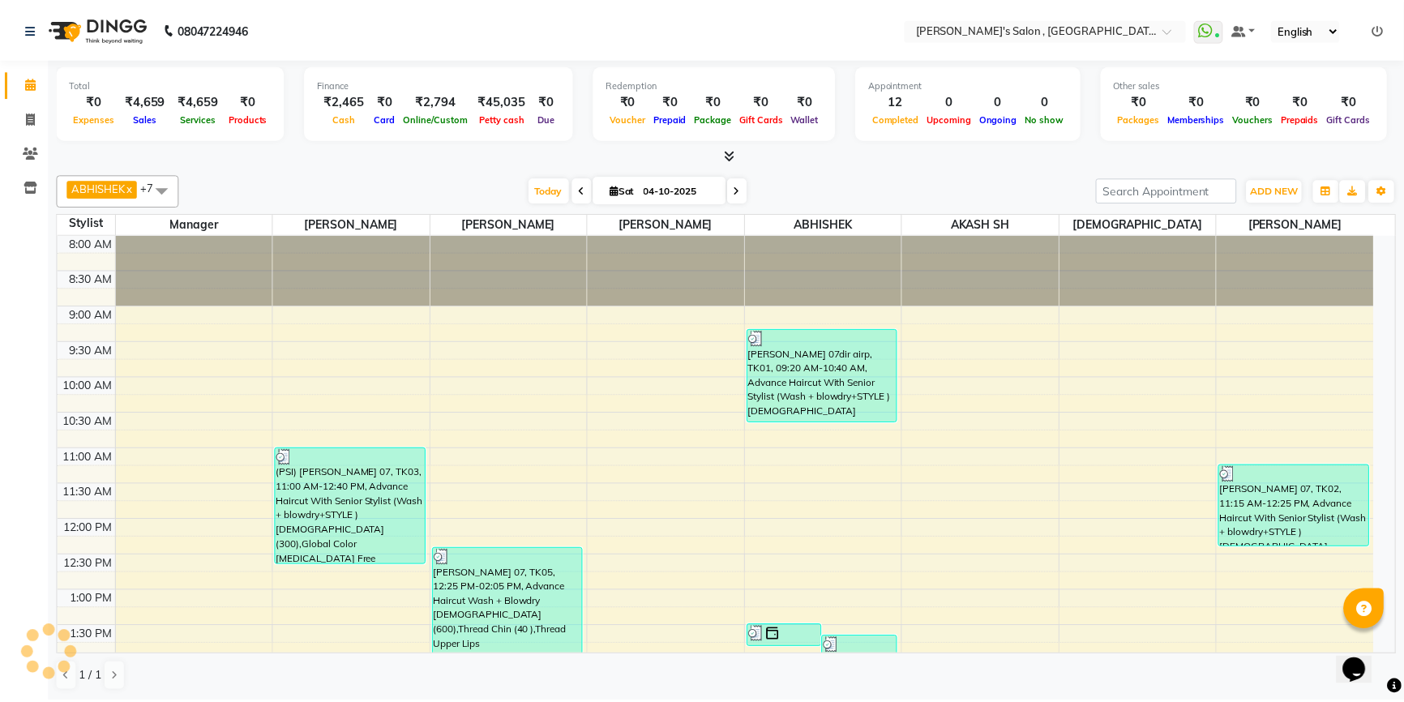
scroll to position [614, 0]
